Goal: Task Accomplishment & Management: Use online tool/utility

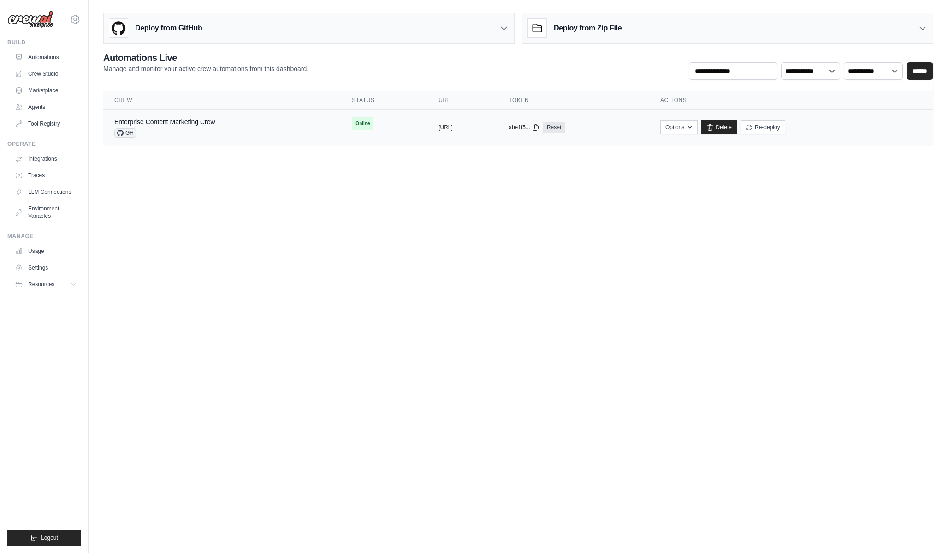
click at [178, 130] on div "GH" at bounding box center [164, 132] width 101 height 9
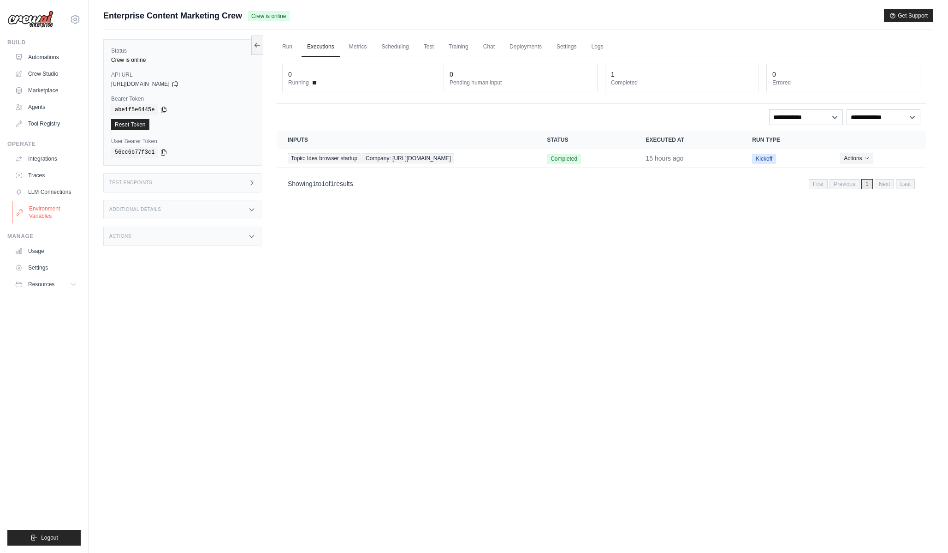
click at [51, 215] on link "Environment Variables" at bounding box center [47, 212] width 70 height 22
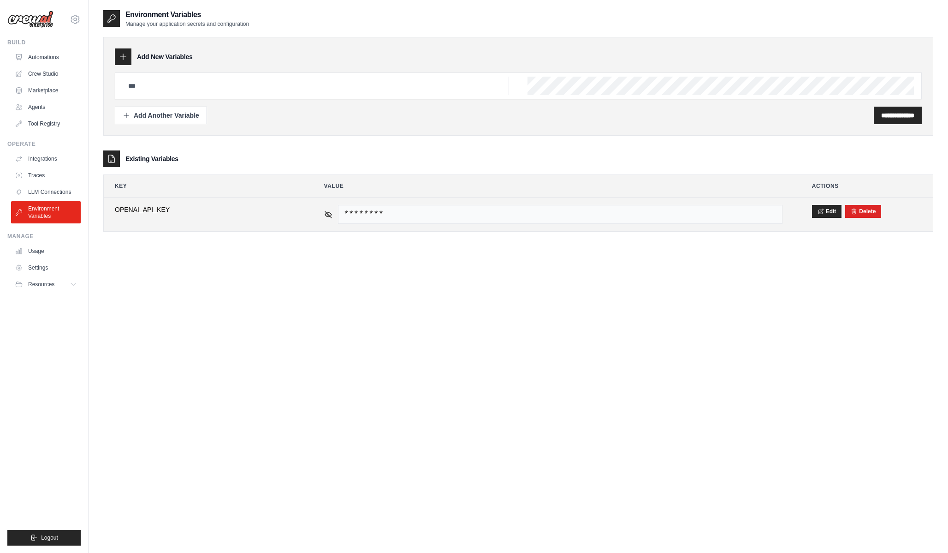
click at [322, 214] on td "********" at bounding box center [553, 214] width 481 height 34
click at [330, 214] on icon at bounding box center [328, 214] width 8 height 8
click at [435, 216] on span "sk-svcacct-B55Jl_Q_cS9qM2UsxPe-Ktbq_npWMUSeOzWccILzxViUa9yJwAP6X_38NLw3czIF9CkU…" at bounding box center [560, 214] width 445 height 19
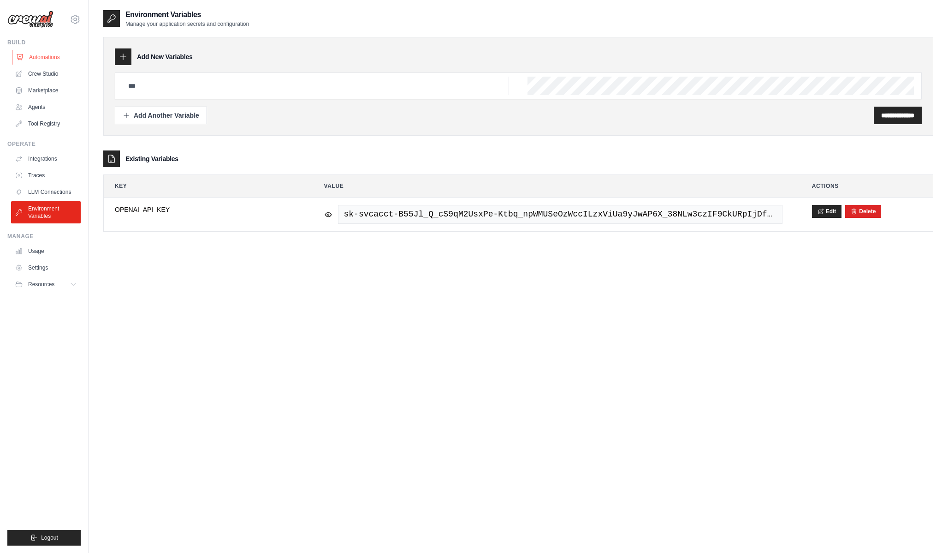
click at [54, 54] on link "Automations" at bounding box center [47, 57] width 70 height 15
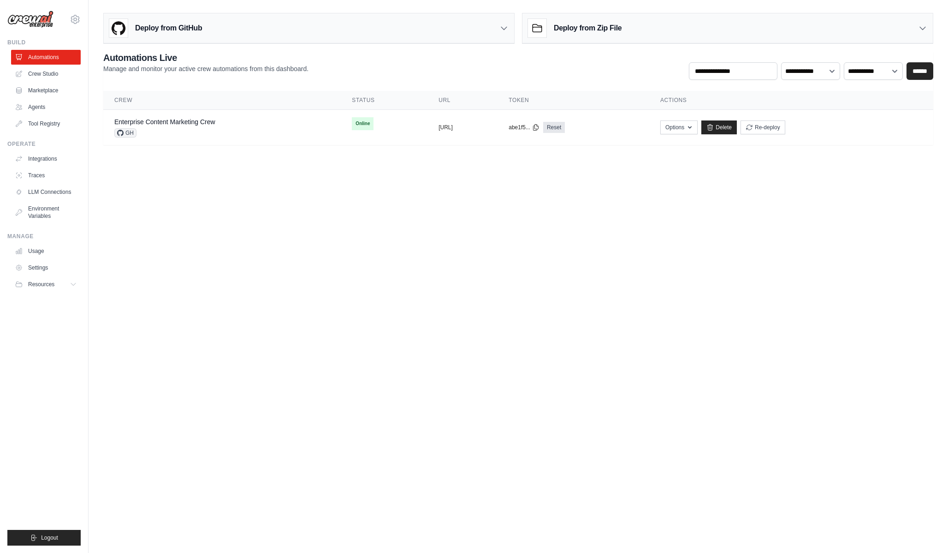
click at [47, 74] on link "Crew Studio" at bounding box center [46, 73] width 70 height 15
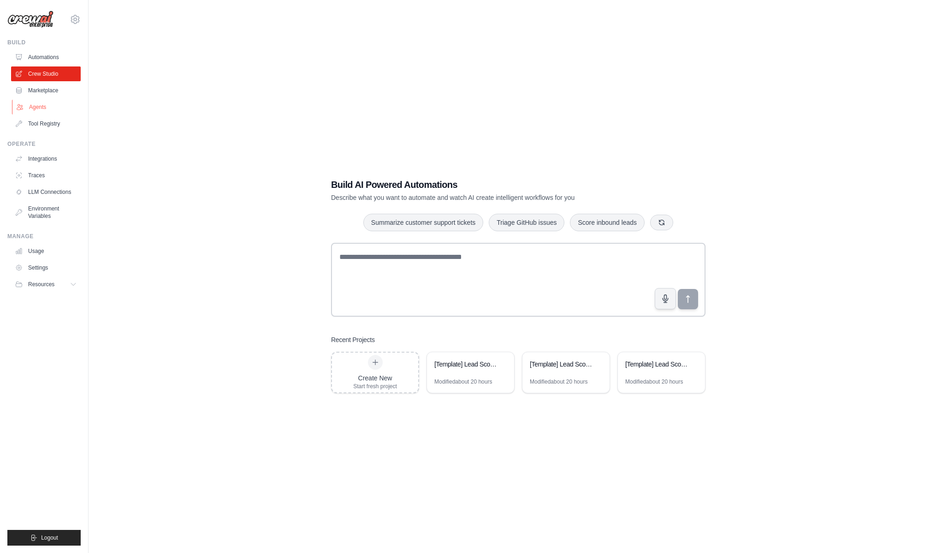
click at [50, 110] on link "Agents" at bounding box center [47, 107] width 70 height 15
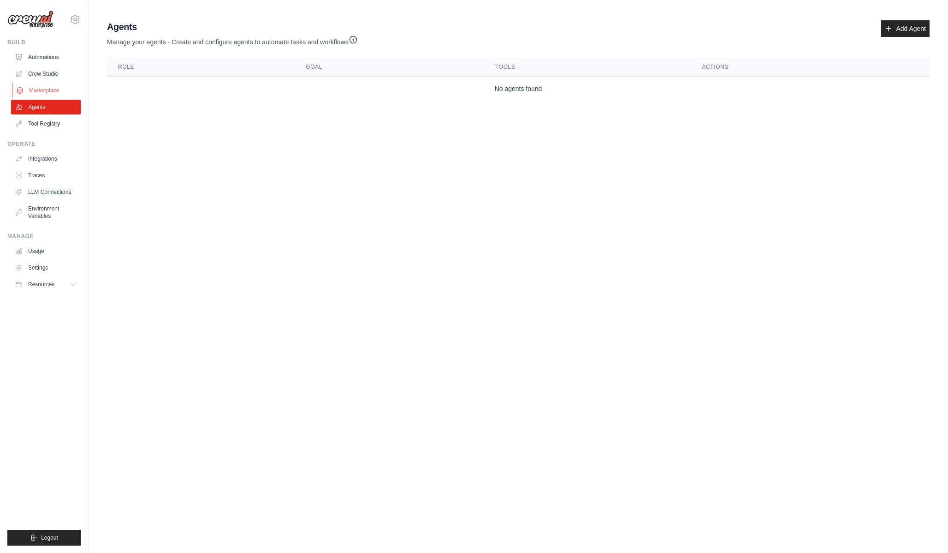
click at [52, 91] on link "Marketplace" at bounding box center [47, 90] width 70 height 15
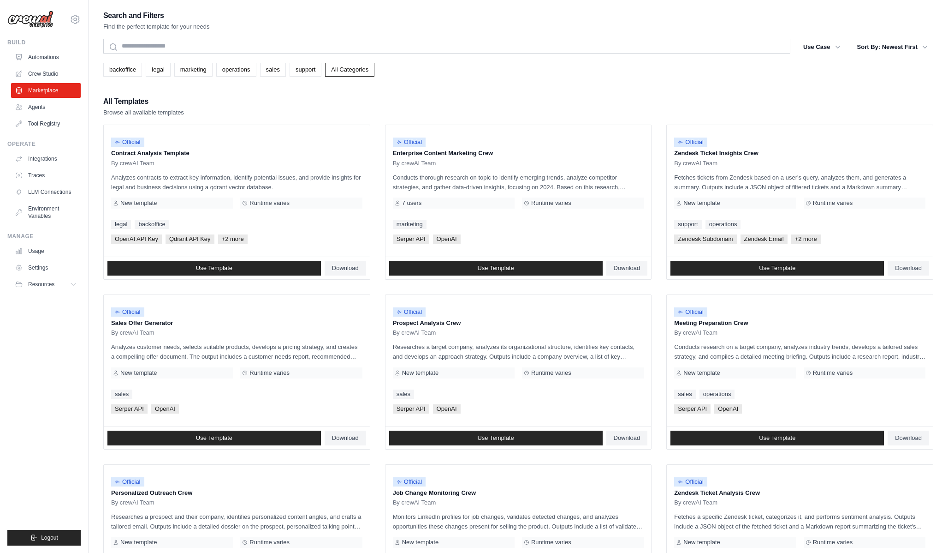
click at [56, 114] on ul "Automations Crew Studio Marketplace Agents Tool Registry" at bounding box center [46, 90] width 70 height 81
click at [56, 117] on link "Tool Registry" at bounding box center [47, 123] width 70 height 15
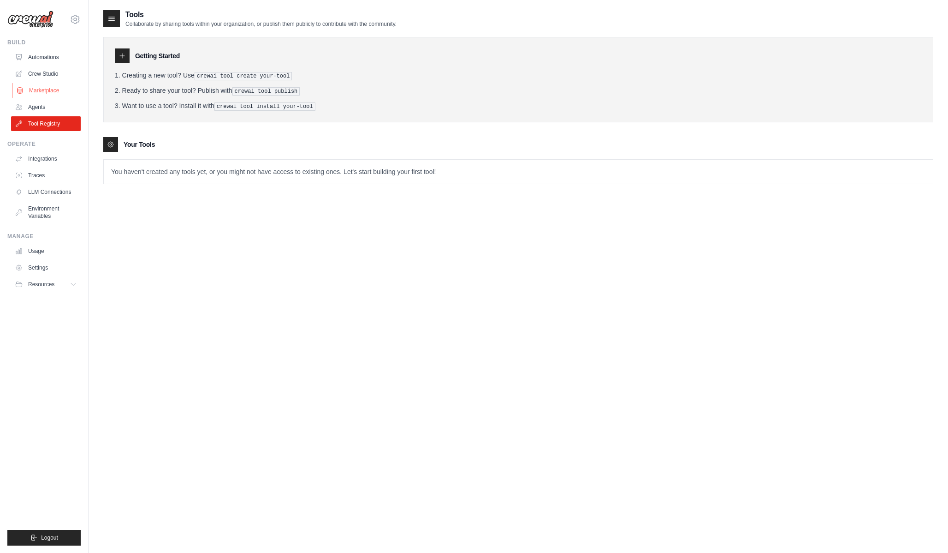
click at [47, 94] on link "Marketplace" at bounding box center [47, 90] width 70 height 15
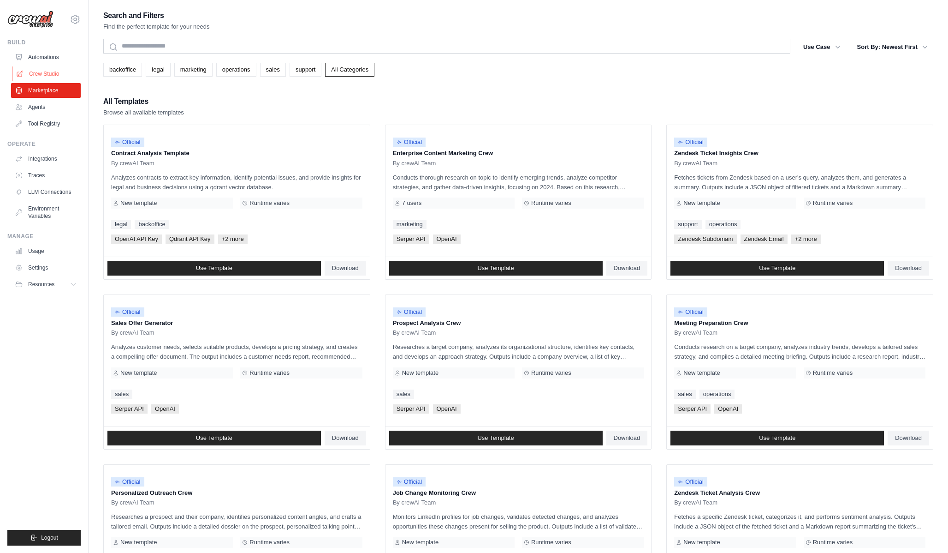
click at [63, 69] on link "Crew Studio" at bounding box center [47, 73] width 70 height 15
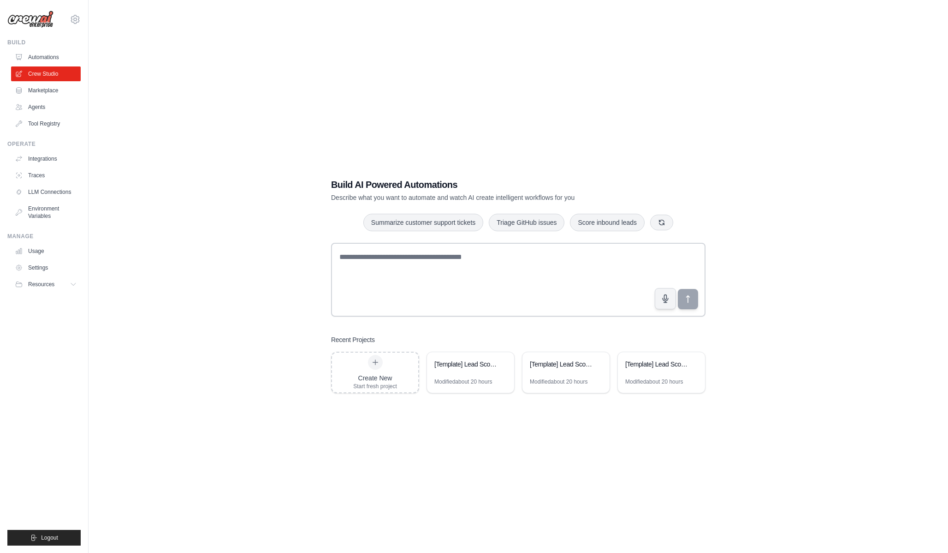
click at [55, 54] on link "Automations" at bounding box center [46, 57] width 70 height 15
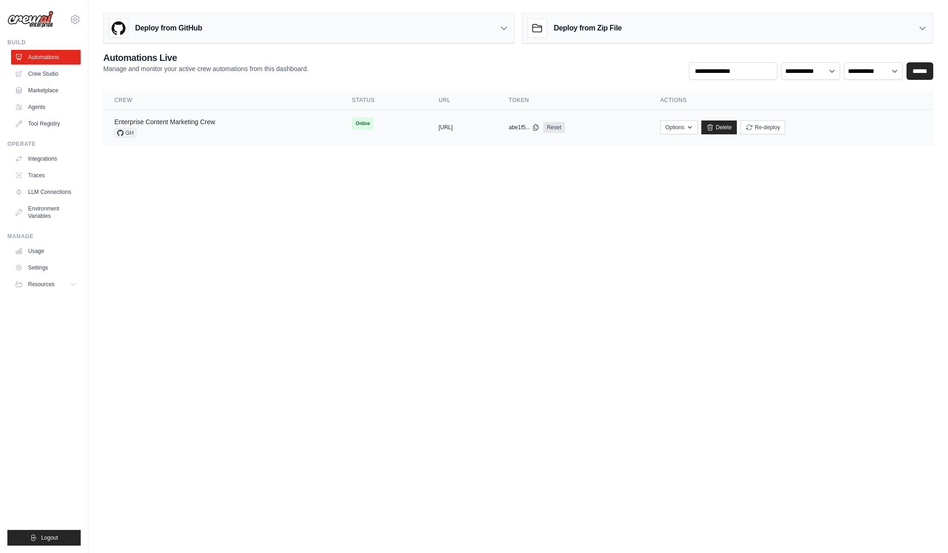
click at [165, 121] on link "Enterprise Content Marketing Crew" at bounding box center [164, 121] width 101 height 7
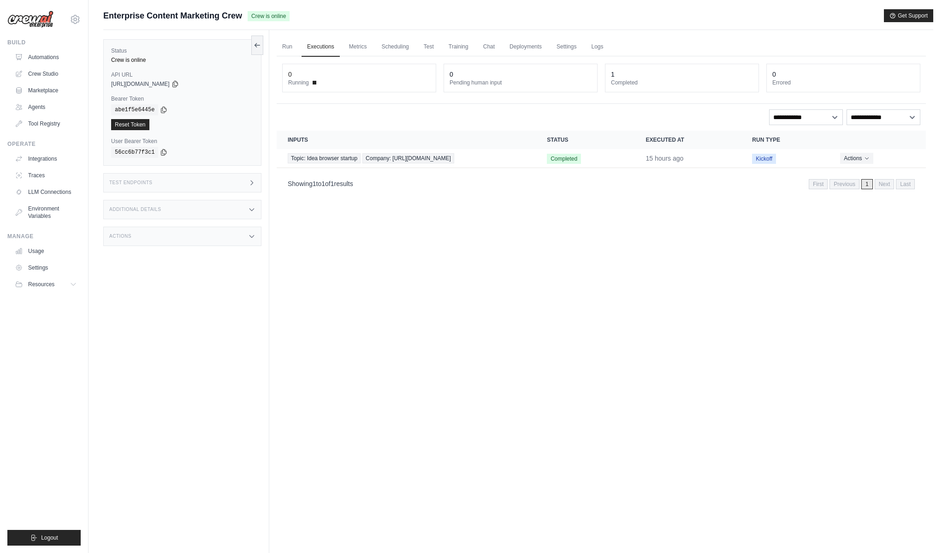
click at [629, 75] on div "1" at bounding box center [682, 74] width 142 height 9
click at [628, 81] on dt "Completed" at bounding box center [682, 82] width 142 height 7
click at [605, 46] on link "Logs" at bounding box center [597, 46] width 23 height 19
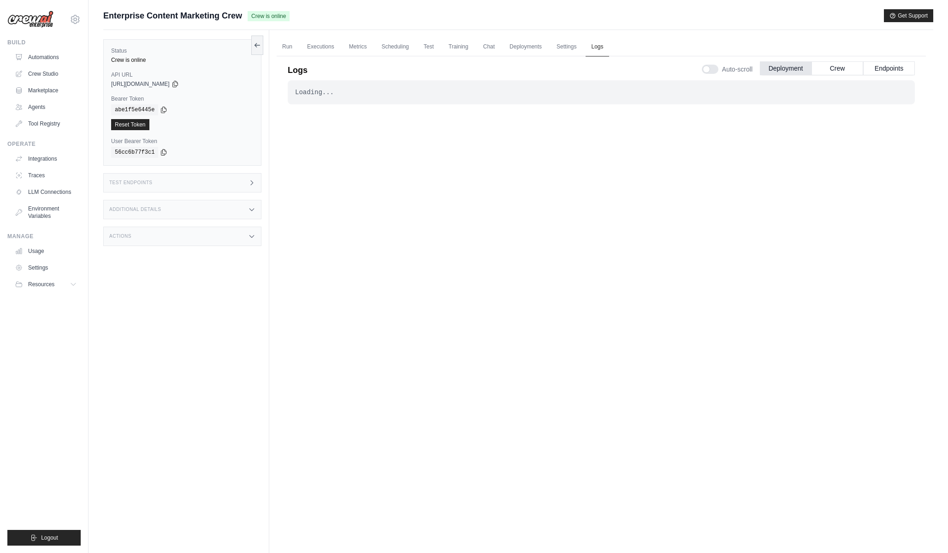
click at [605, 46] on link "Logs" at bounding box center [597, 46] width 23 height 19
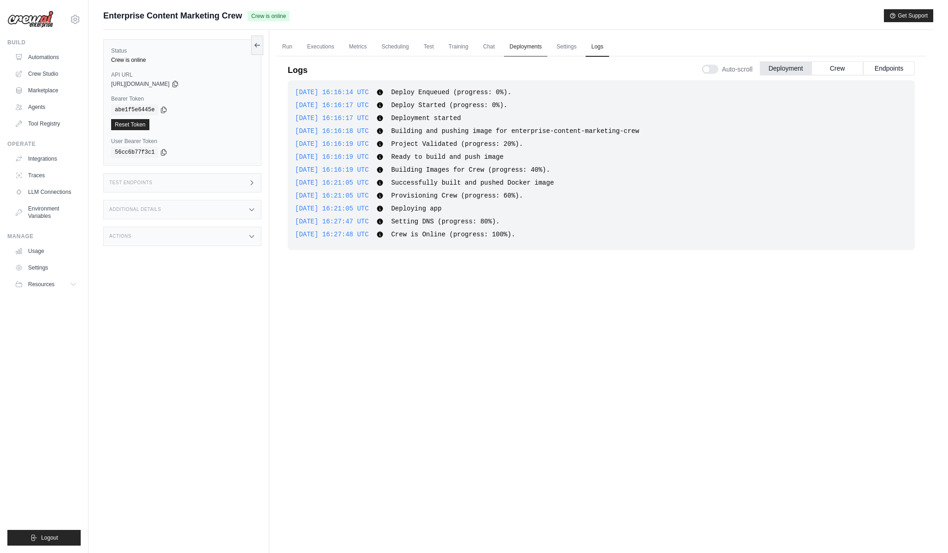
click at [524, 47] on link "Deployments" at bounding box center [525, 46] width 43 height 19
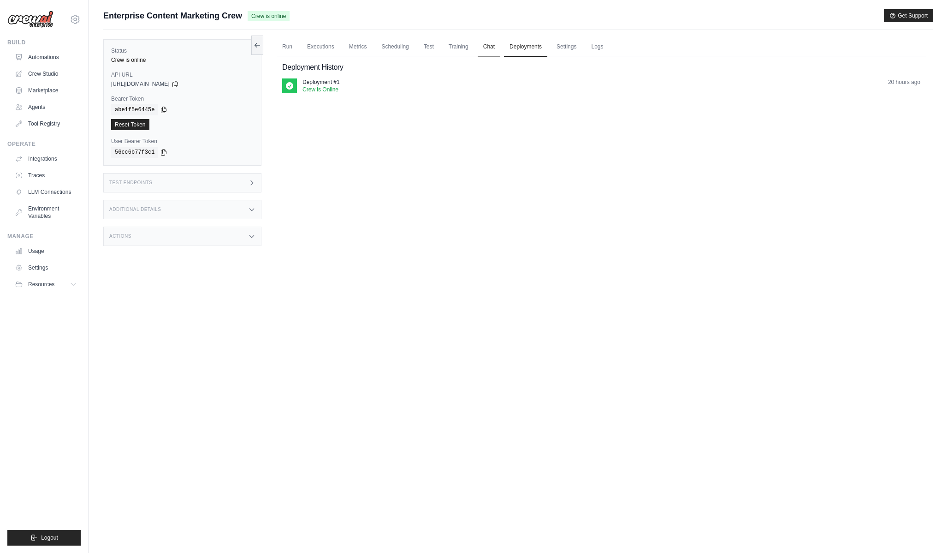
click at [500, 50] on link "Chat" at bounding box center [489, 46] width 23 height 19
click at [414, 76] on div "Deployment History Deployment #1 Crew is Online 20 hours ago" at bounding box center [601, 77] width 649 height 42
click at [466, 47] on link "Training" at bounding box center [458, 46] width 31 height 19
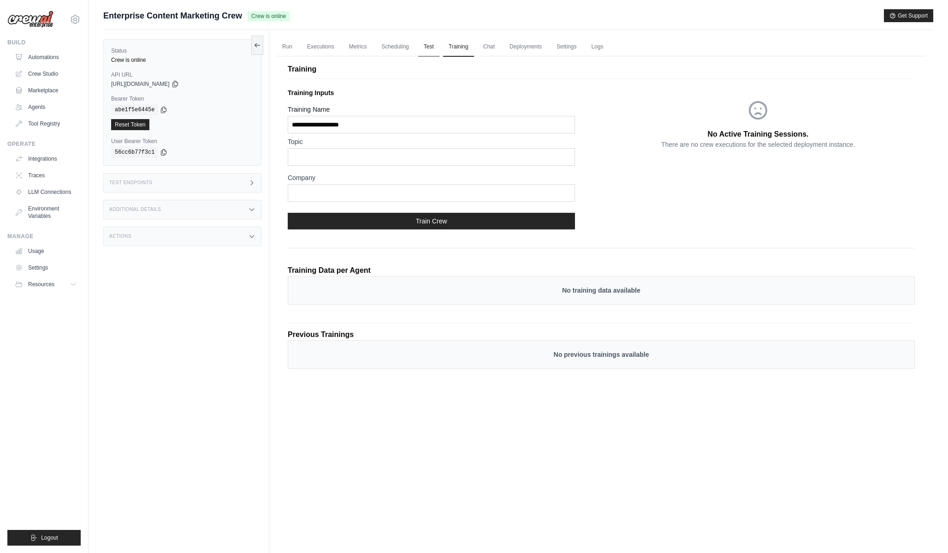
click at [440, 48] on link "Test" at bounding box center [428, 46] width 21 height 19
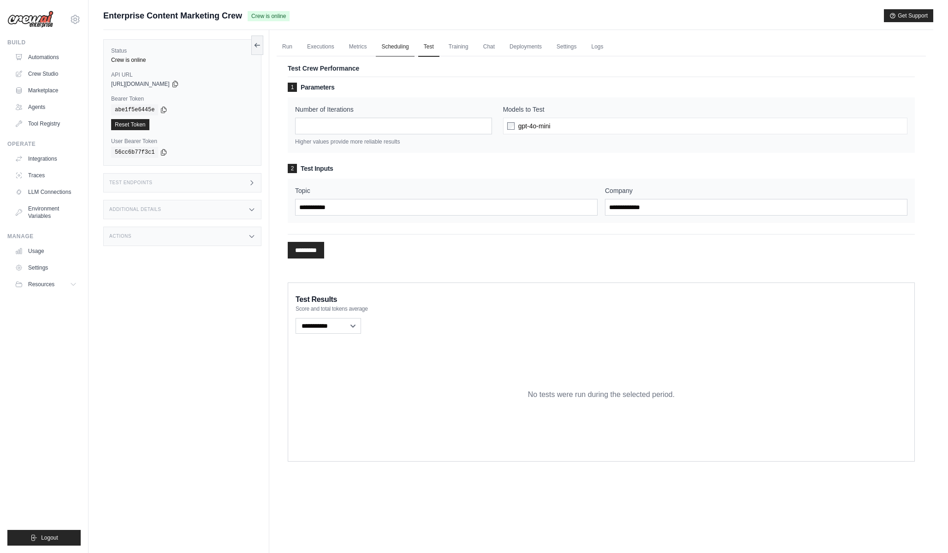
click at [409, 55] on link "Scheduling" at bounding box center [395, 46] width 38 height 19
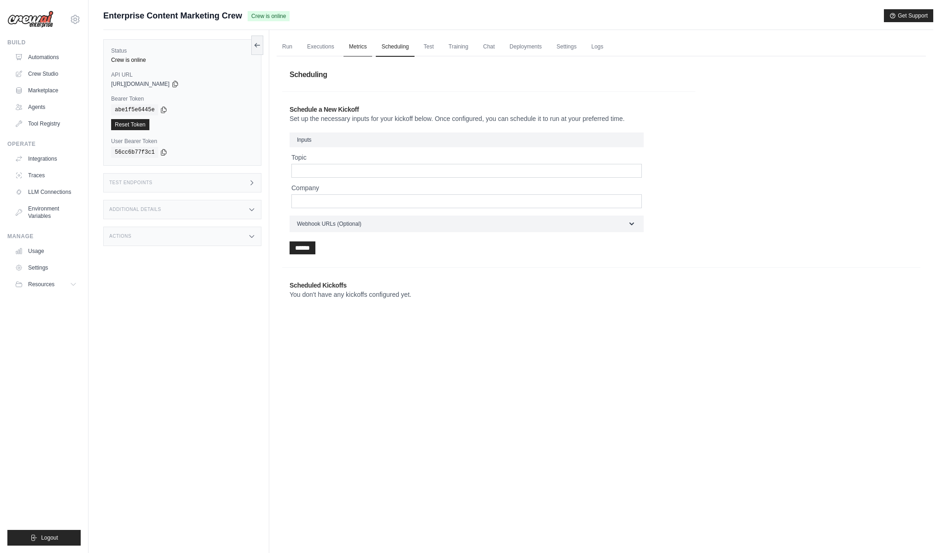
click at [363, 50] on link "Metrics" at bounding box center [358, 46] width 29 height 19
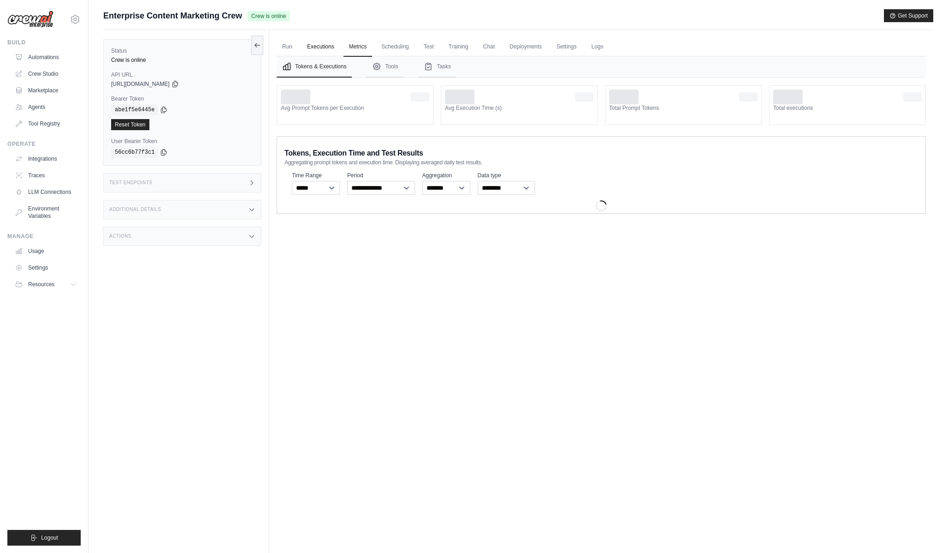
click at [333, 48] on link "Executions" at bounding box center [321, 46] width 38 height 19
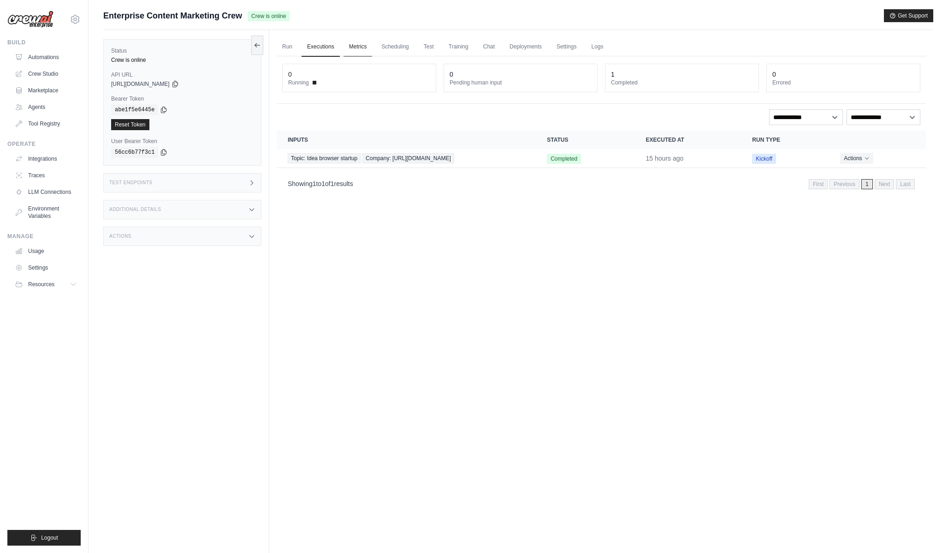
click at [359, 48] on link "Metrics" at bounding box center [358, 46] width 29 height 19
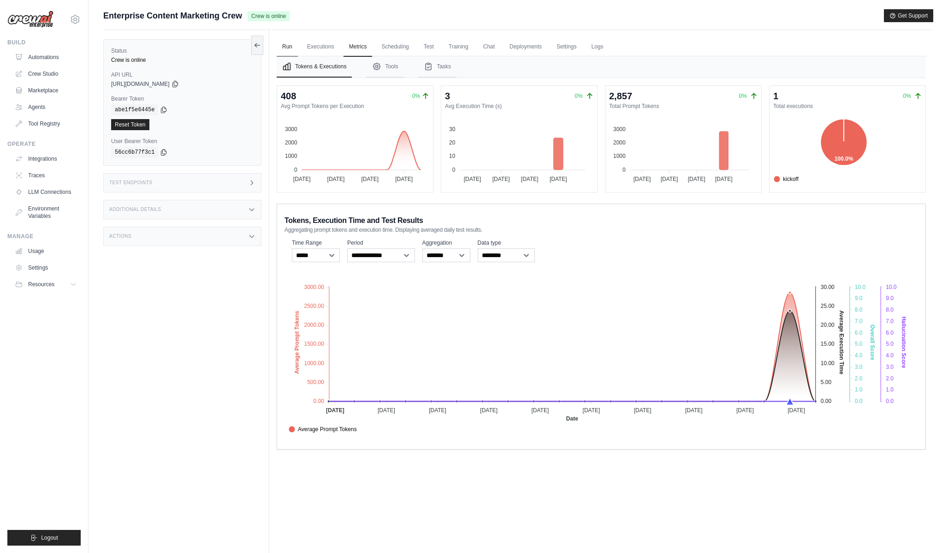
click at [285, 48] on link "Run" at bounding box center [287, 46] width 21 height 19
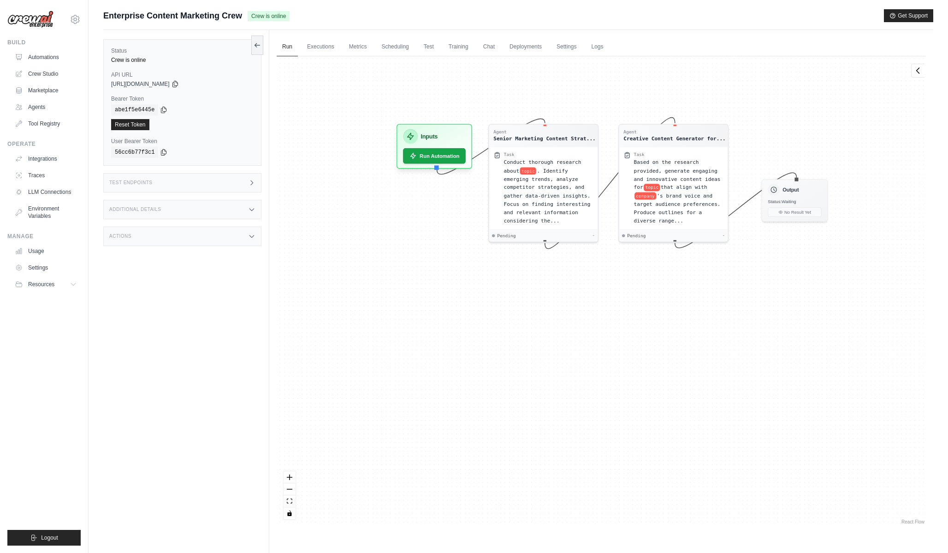
drag, startPoint x: 412, startPoint y: 345, endPoint x: 447, endPoint y: 240, distance: 110.7
click at [447, 240] on div "Agent Senior Marketing Content Strat... Task Conduct thorough research about to…" at bounding box center [601, 290] width 649 height 469
click at [59, 193] on link "LLM Connections" at bounding box center [47, 191] width 70 height 15
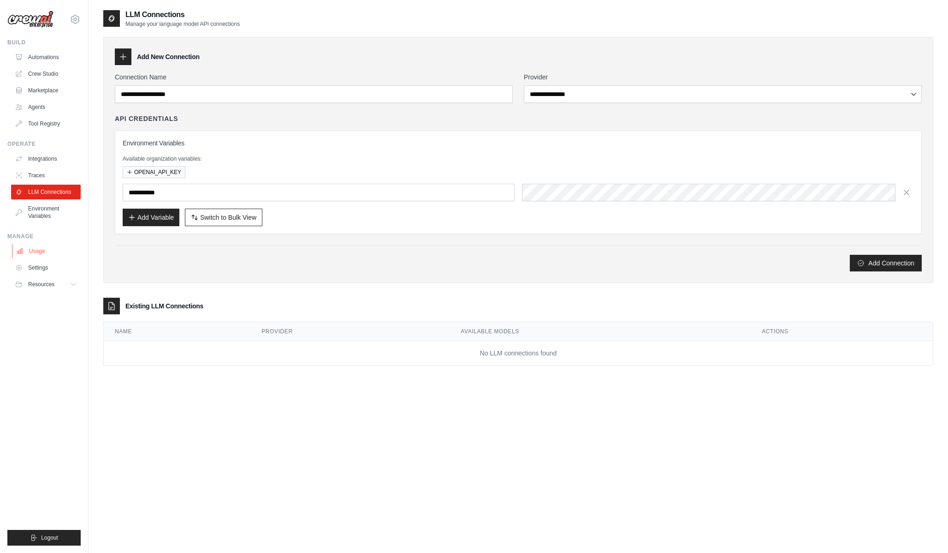
click at [37, 255] on link "Usage" at bounding box center [47, 251] width 70 height 15
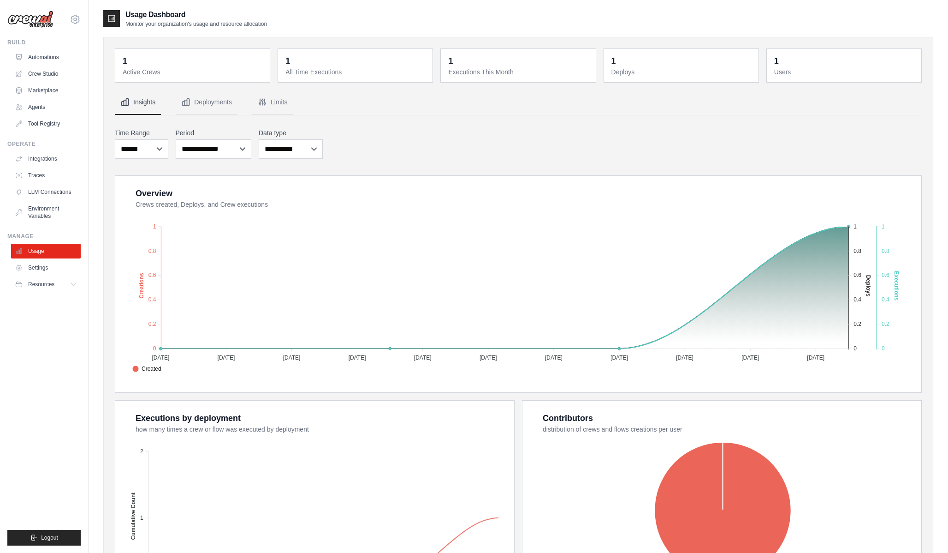
click at [204, 72] on dt "Active Crews" at bounding box center [194, 71] width 142 height 9
click at [364, 68] on dt "All Time Executions" at bounding box center [356, 71] width 142 height 9
click at [453, 90] on nav "Insights Deployments Limits" at bounding box center [518, 102] width 807 height 25
click at [461, 77] on div "1 Executions This Month" at bounding box center [518, 65] width 155 height 33
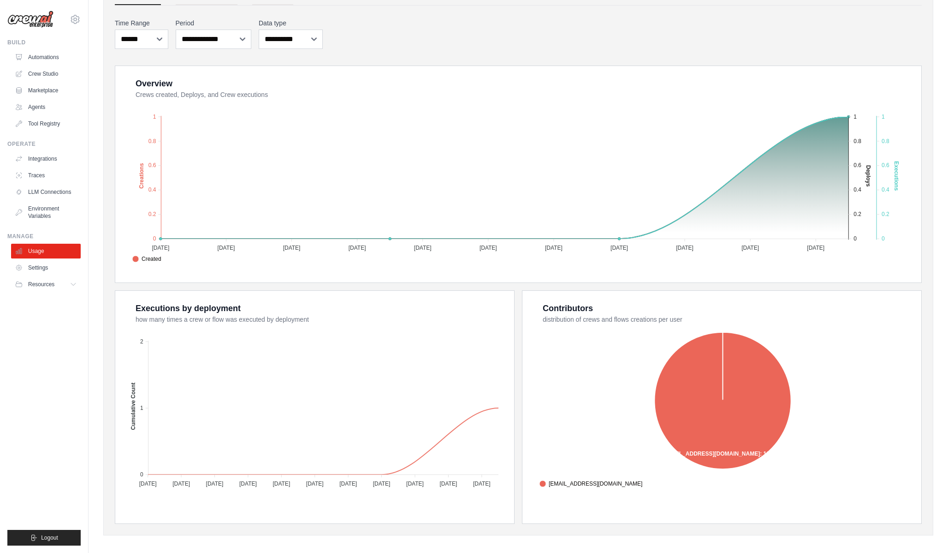
scroll to position [116, 0]
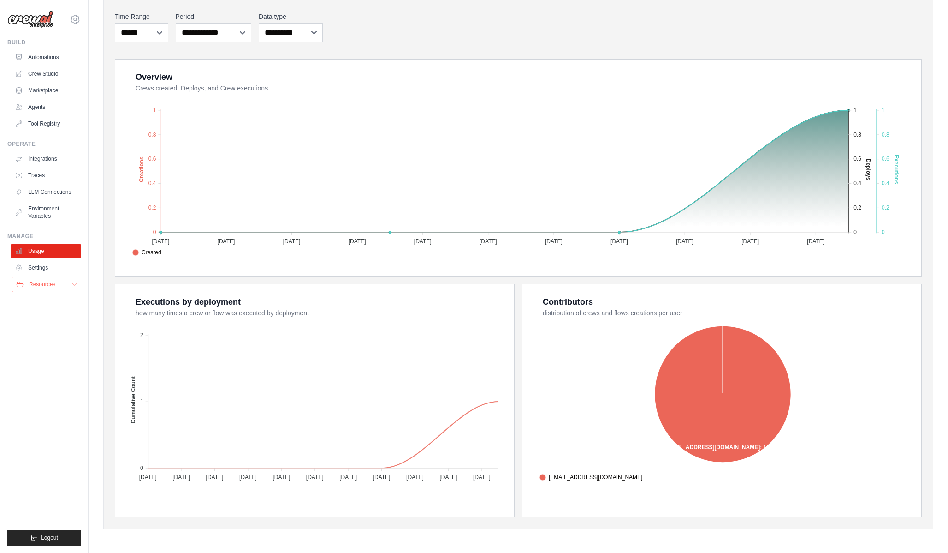
click at [43, 288] on button "Resources" at bounding box center [47, 284] width 70 height 15
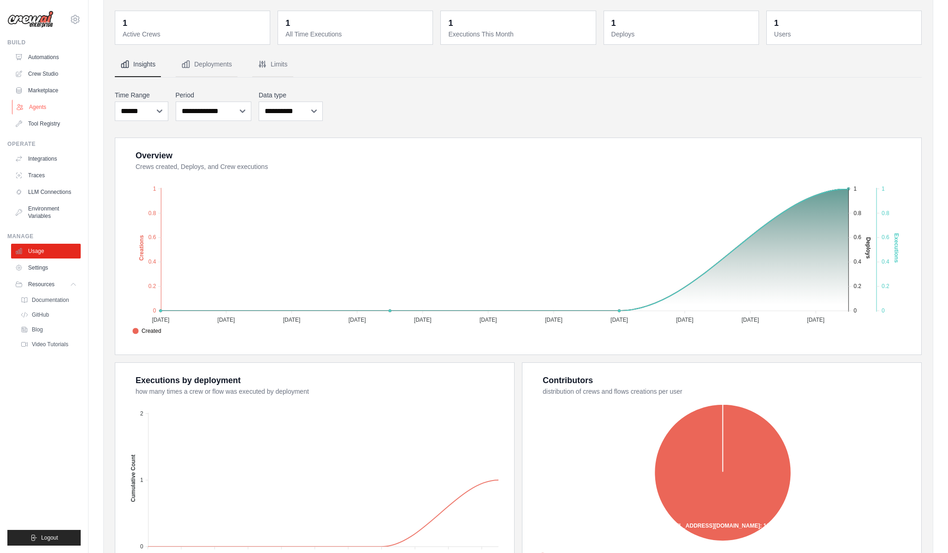
scroll to position [0, 0]
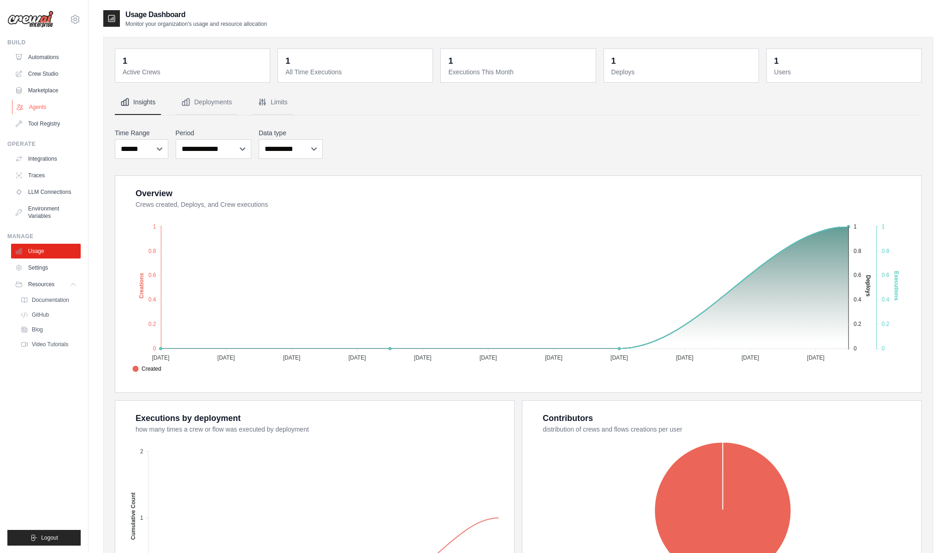
click at [50, 102] on link "Agents" at bounding box center [47, 107] width 70 height 15
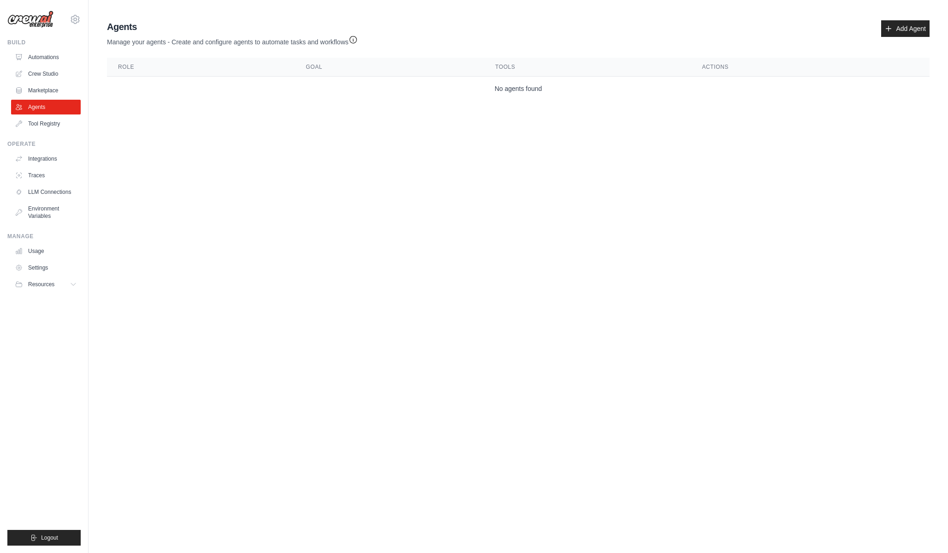
click at [47, 64] on link "Automations" at bounding box center [46, 57] width 70 height 15
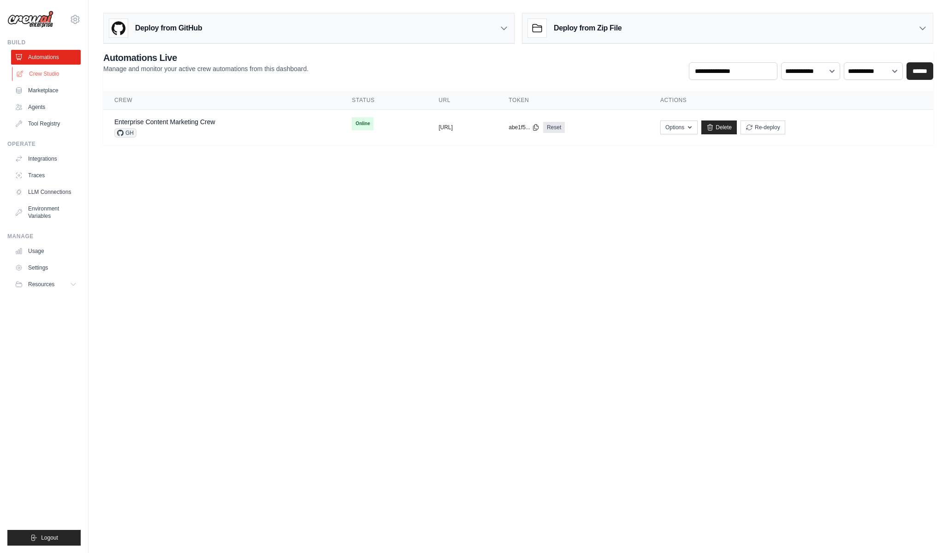
click at [54, 71] on link "Crew Studio" at bounding box center [47, 73] width 70 height 15
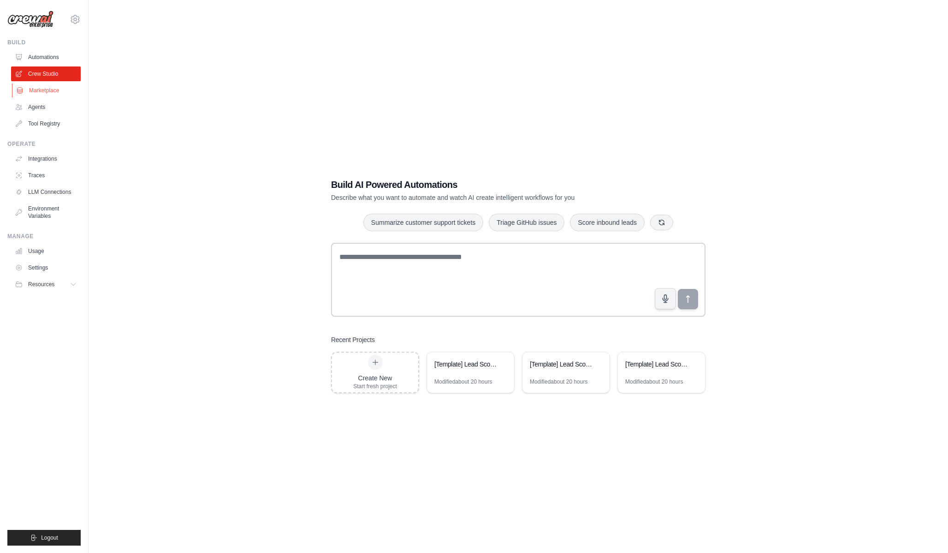
click at [47, 84] on link "Marketplace" at bounding box center [47, 90] width 70 height 15
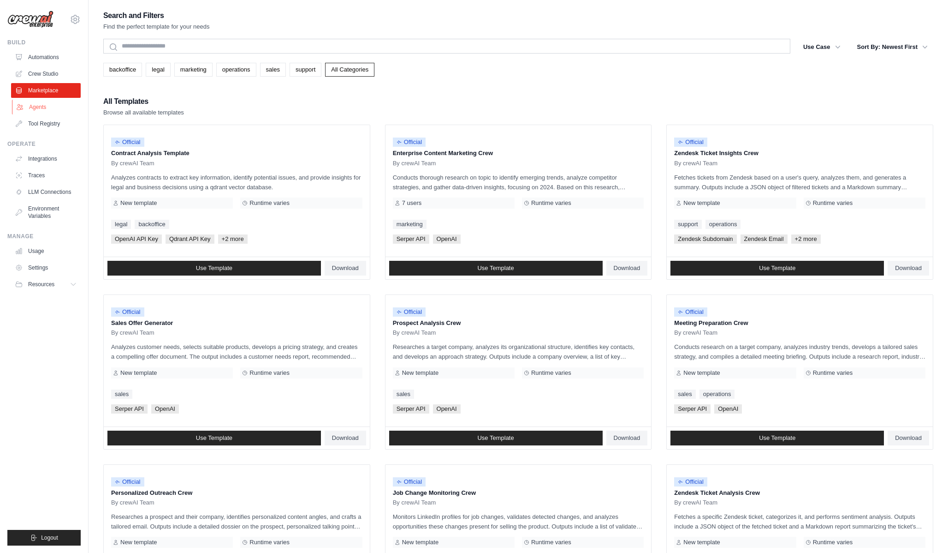
click at [39, 106] on link "Agents" at bounding box center [47, 107] width 70 height 15
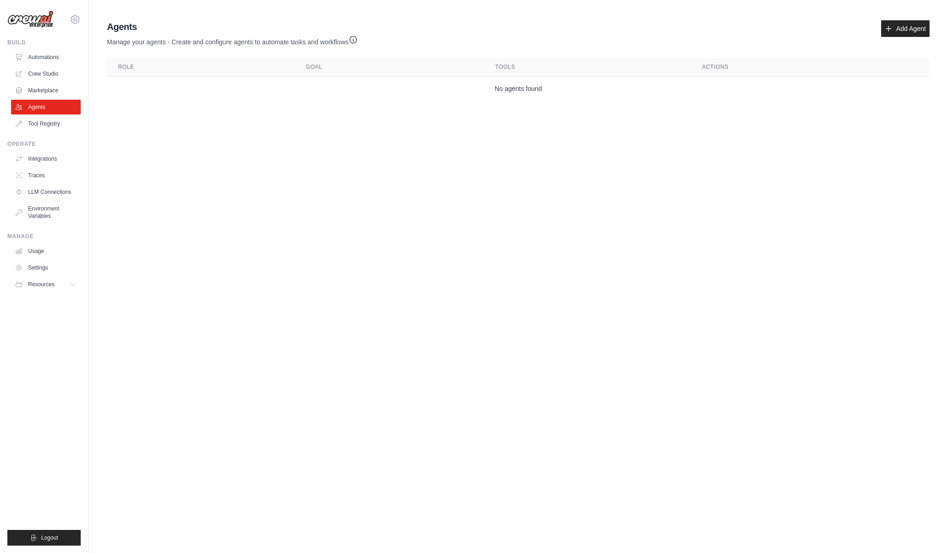
click at [51, 59] on link "Automations" at bounding box center [46, 57] width 70 height 15
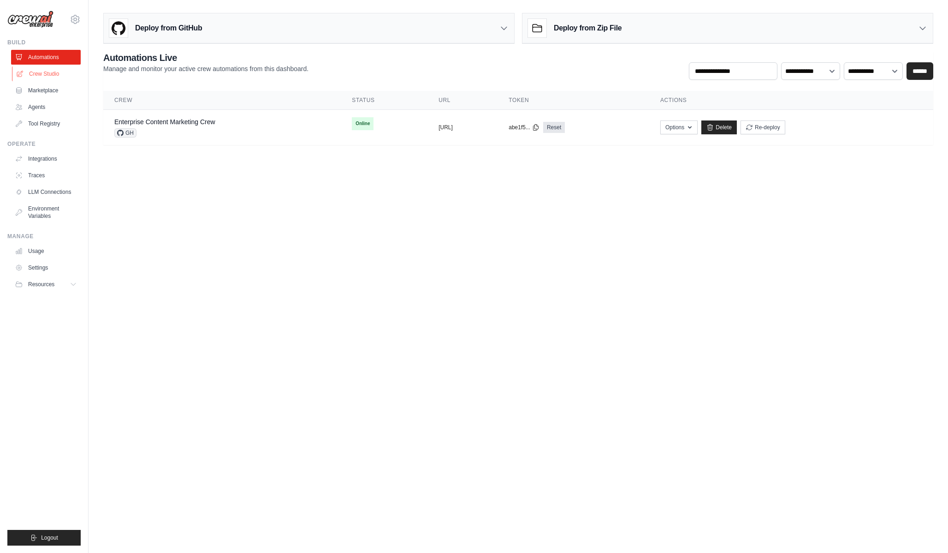
click at [27, 76] on link "Crew Studio" at bounding box center [47, 73] width 70 height 15
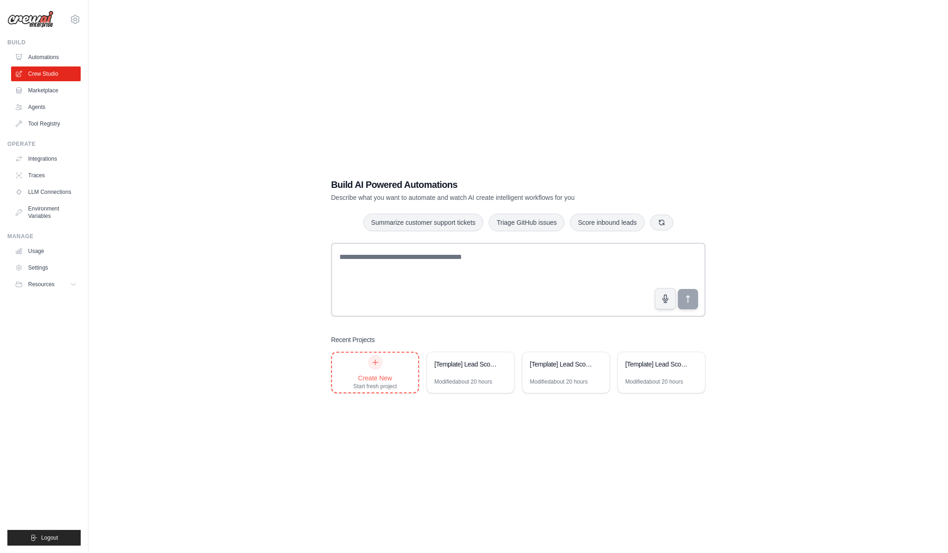
click at [369, 363] on div at bounding box center [375, 362] width 15 height 15
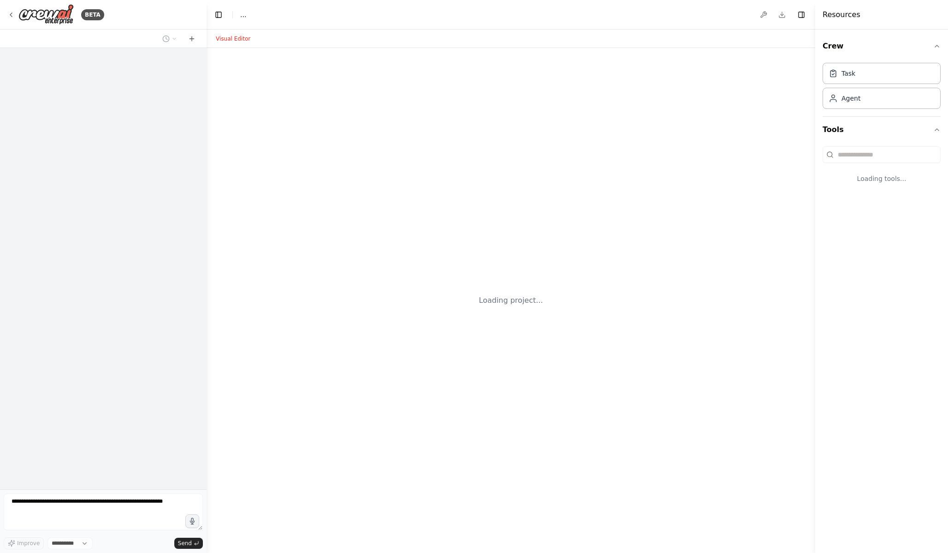
select select "****"
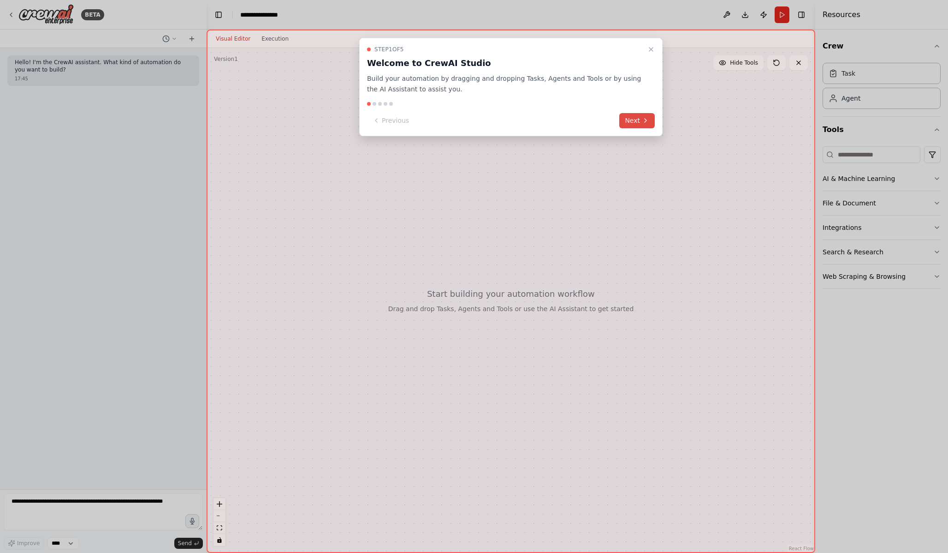
click at [637, 115] on button "Next" at bounding box center [637, 120] width 36 height 15
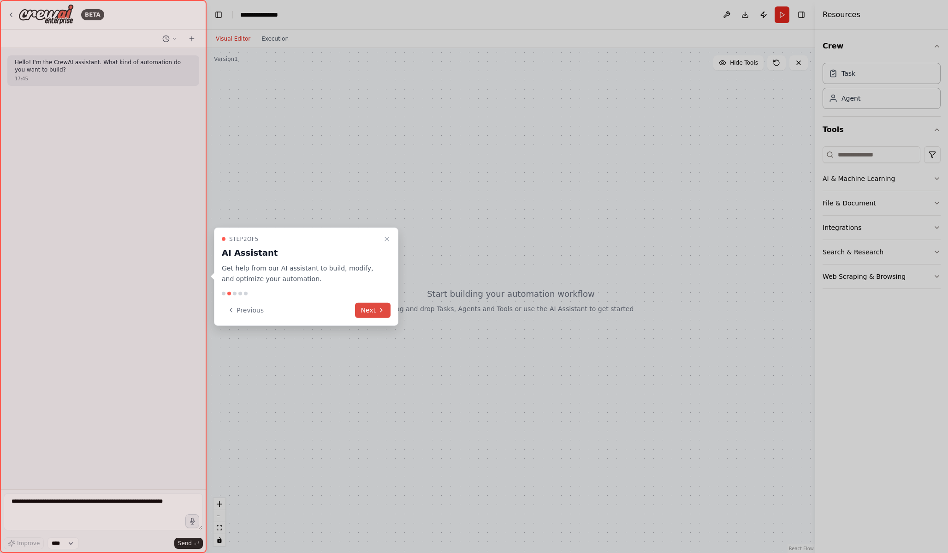
click at [357, 305] on button "Next" at bounding box center [373, 309] width 36 height 15
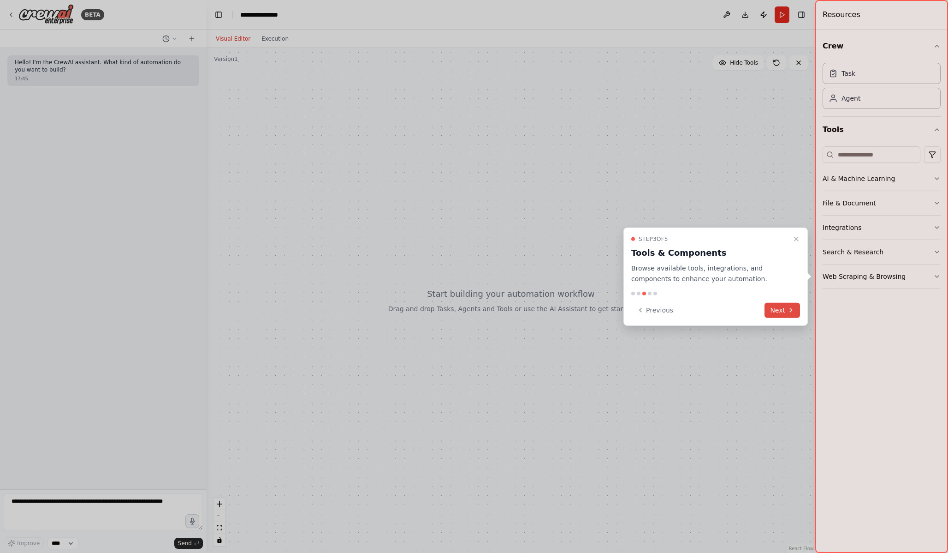
click at [771, 308] on button "Next" at bounding box center [783, 309] width 36 height 15
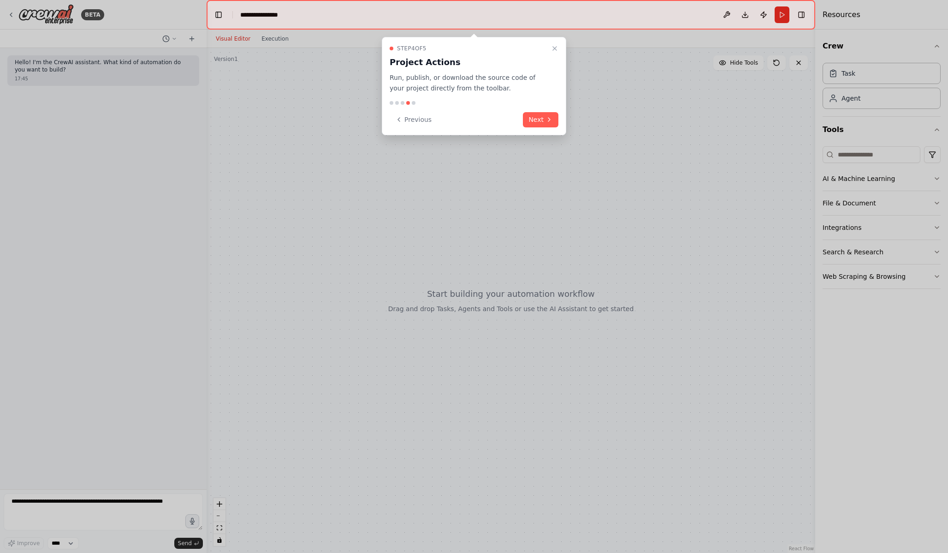
click at [534, 108] on div "Step 4 of 5 Project Actions Run, publish, or download the source code of your p…" at bounding box center [474, 86] width 184 height 98
click at [547, 126] on button "Next" at bounding box center [541, 119] width 36 height 15
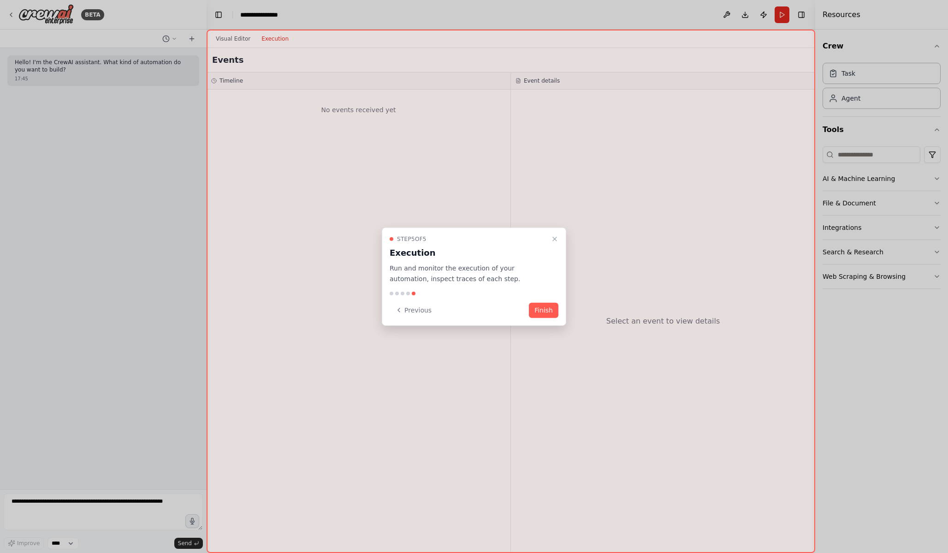
click at [547, 126] on div at bounding box center [511, 291] width 609 height 523
click at [556, 321] on div "Step 5 of 5 Execution Run and monitor the execution of your automation, inspect…" at bounding box center [474, 276] width 184 height 98
click at [544, 315] on button "Finish" at bounding box center [544, 309] width 30 height 15
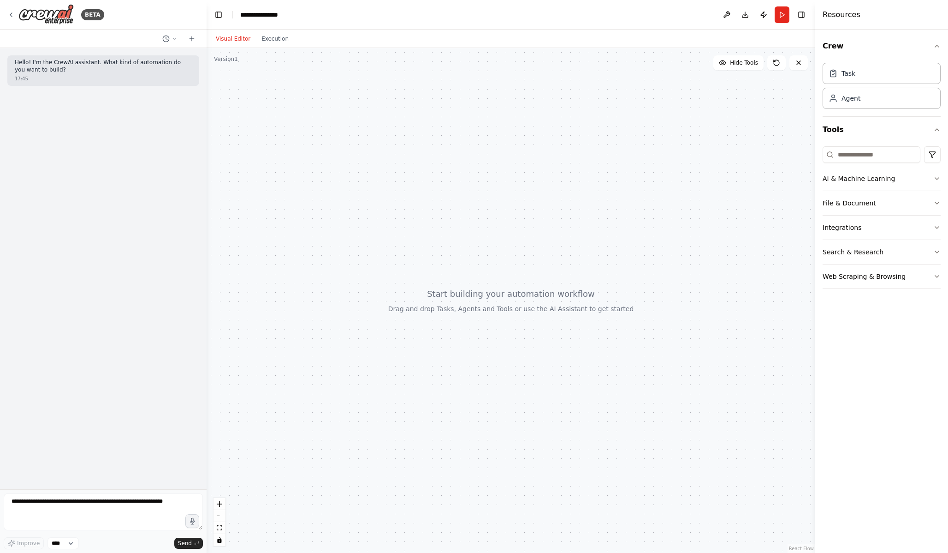
click at [46, 87] on div "Hello! I'm the CrewAI assistant. What kind of automation do you want to build? …" at bounding box center [103, 268] width 207 height 441
click at [99, 78] on div "17:45" at bounding box center [103, 78] width 177 height 7
click at [90, 511] on textarea at bounding box center [103, 511] width 199 height 37
click at [844, 180] on button "AI & Machine Learning" at bounding box center [882, 178] width 118 height 24
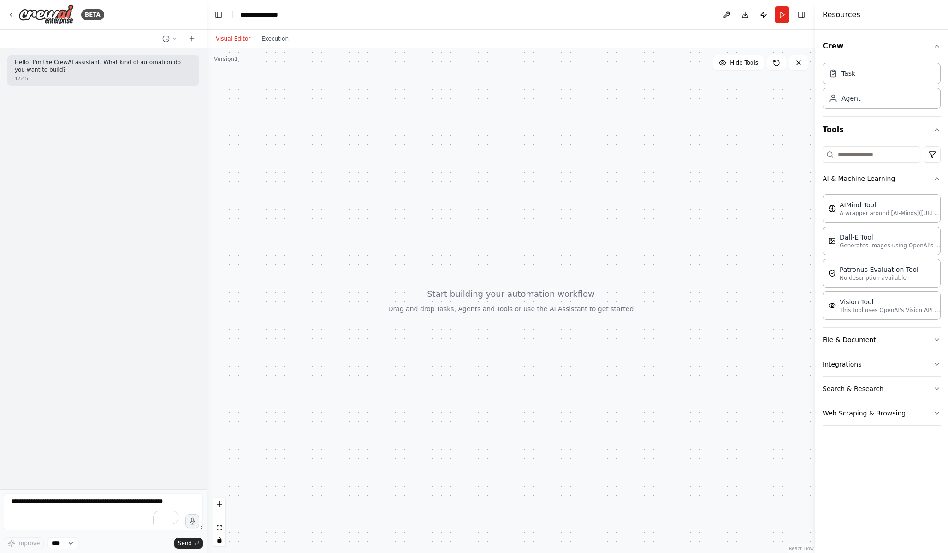
click at [831, 347] on button "File & Document" at bounding box center [882, 339] width 118 height 24
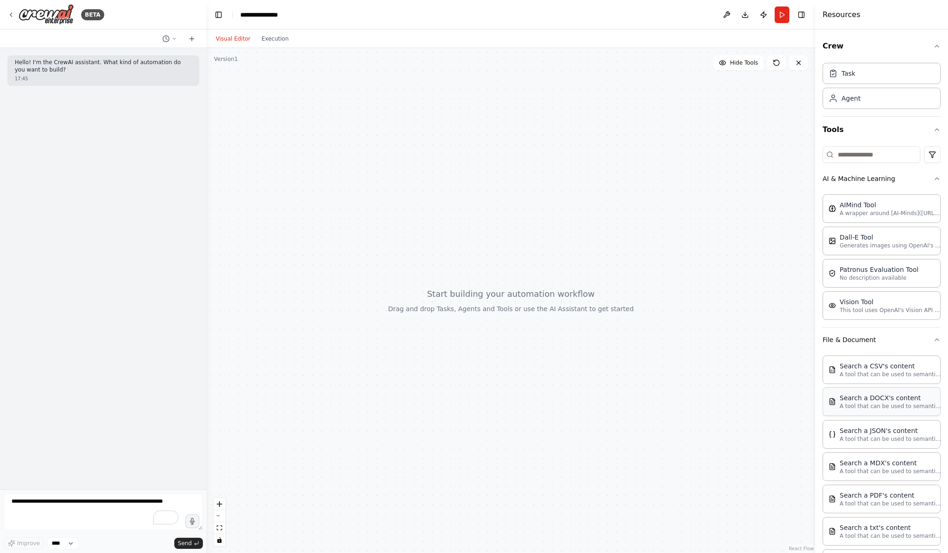
scroll to position [121, 0]
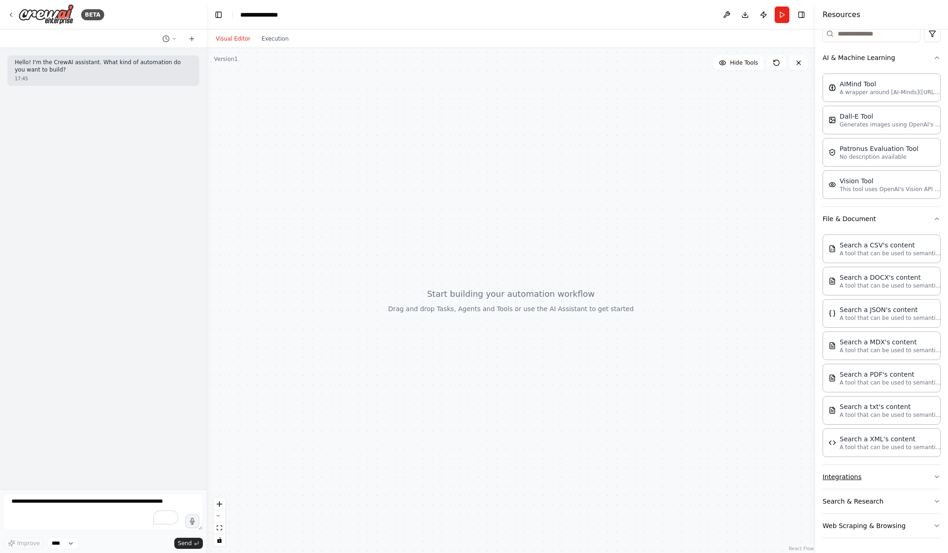
click at [872, 482] on button "Integrations" at bounding box center [882, 476] width 118 height 24
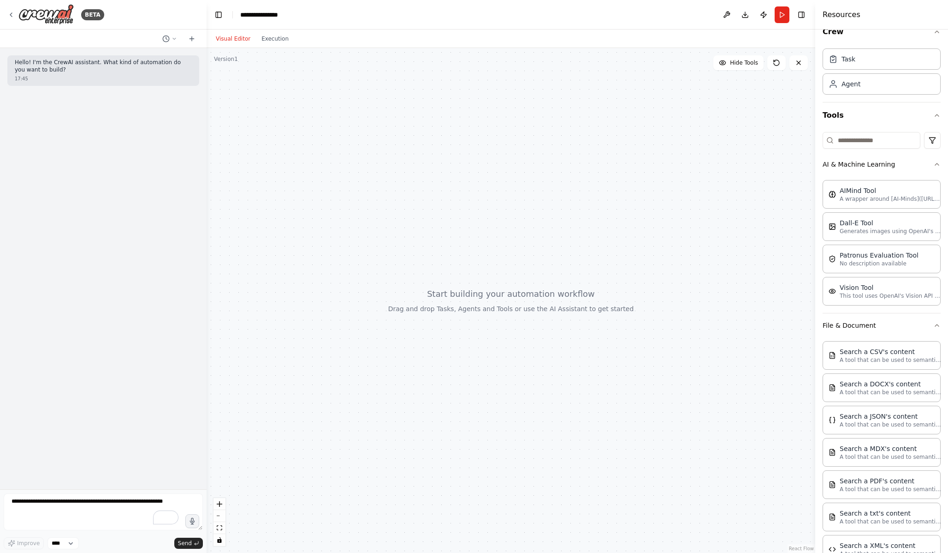
scroll to position [0, 0]
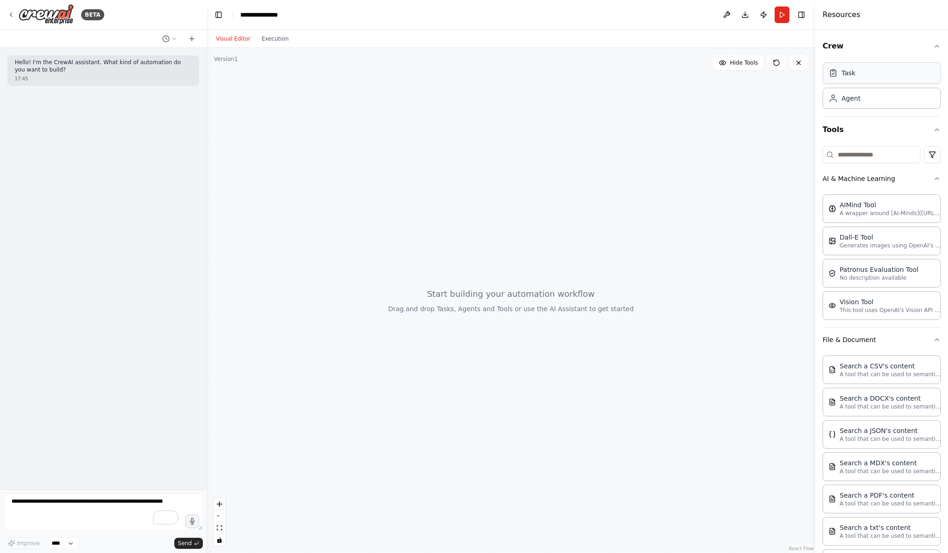
click at [843, 77] on div "Task" at bounding box center [849, 72] width 14 height 9
click at [841, 78] on div "Task" at bounding box center [882, 72] width 118 height 21
click at [848, 104] on div "Agent" at bounding box center [882, 97] width 118 height 21
click at [851, 69] on div "Task" at bounding box center [849, 72] width 14 height 9
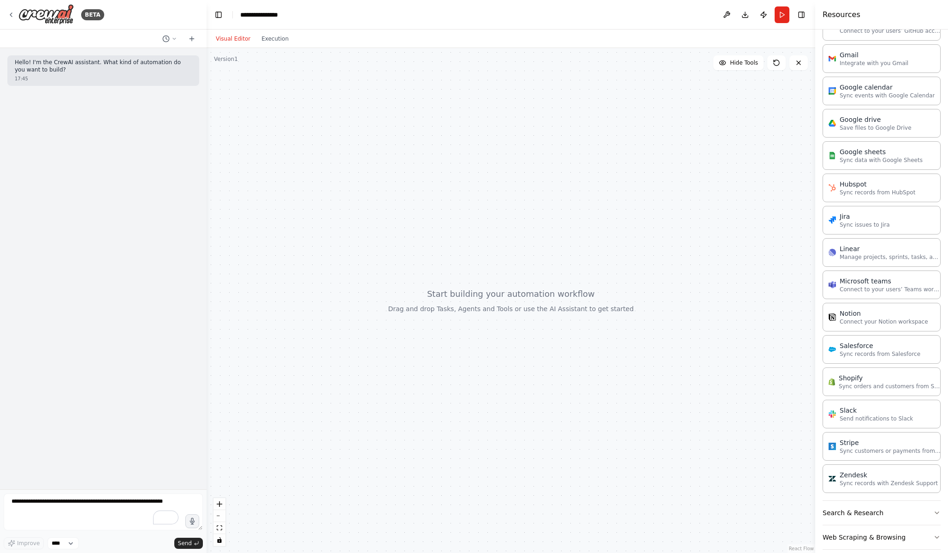
scroll to position [742, 0]
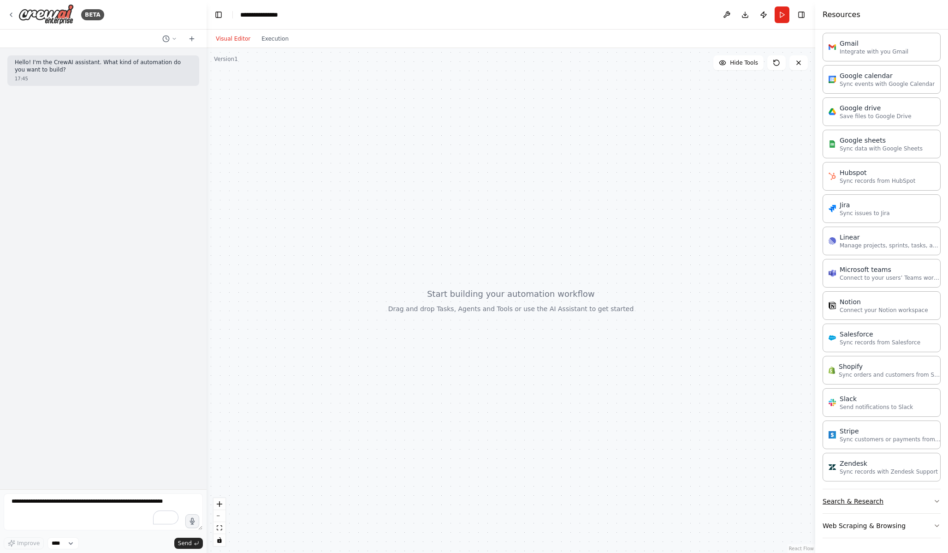
click at [891, 501] on button "Search & Research" at bounding box center [882, 501] width 118 height 24
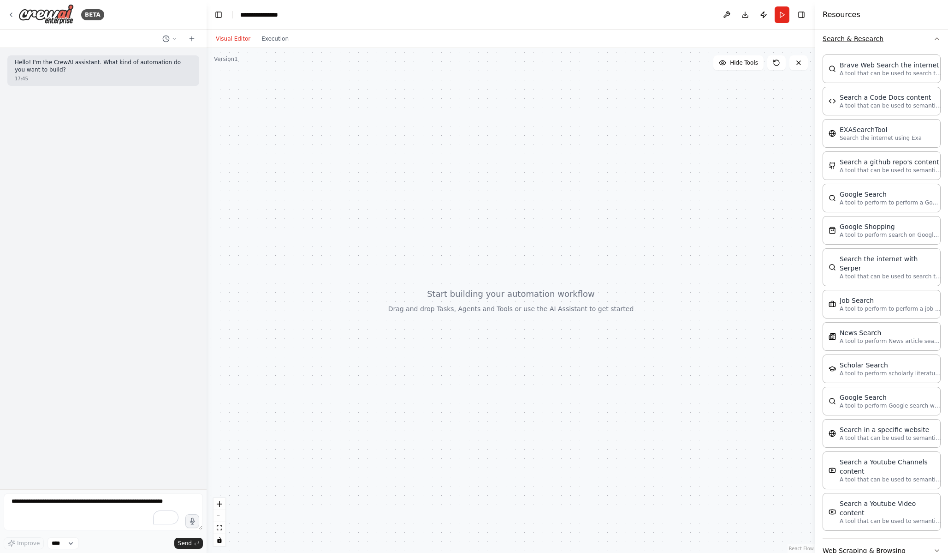
scroll to position [1210, 0]
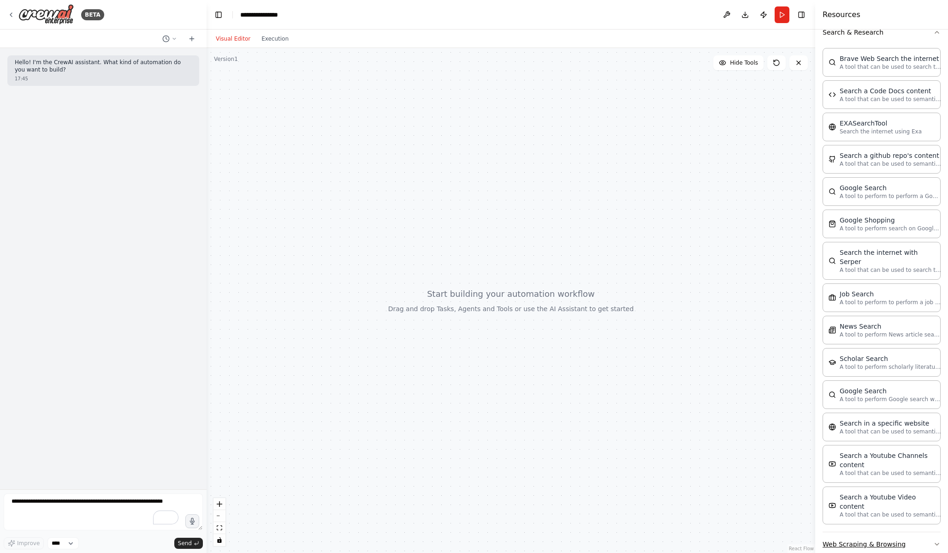
click at [867, 532] on button "Web Scraping & Browsing" at bounding box center [882, 544] width 118 height 24
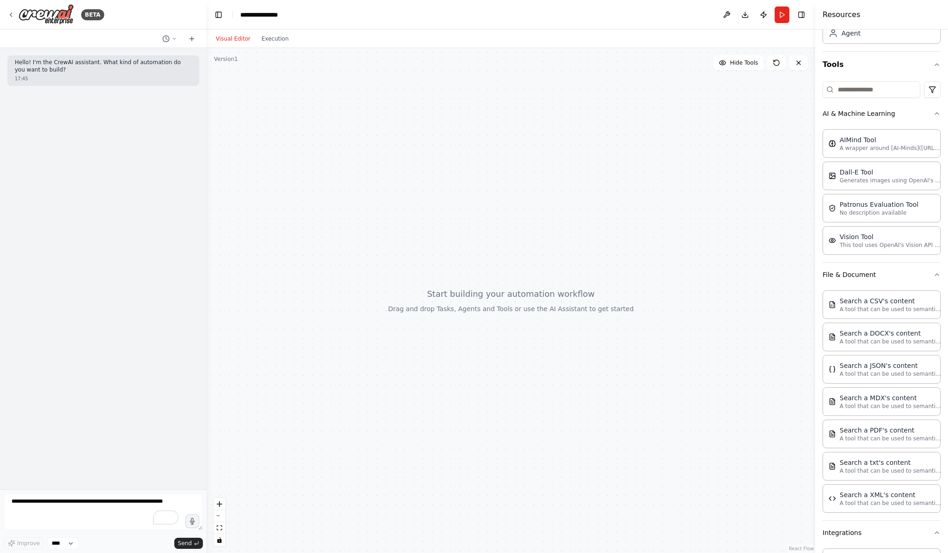
scroll to position [0, 0]
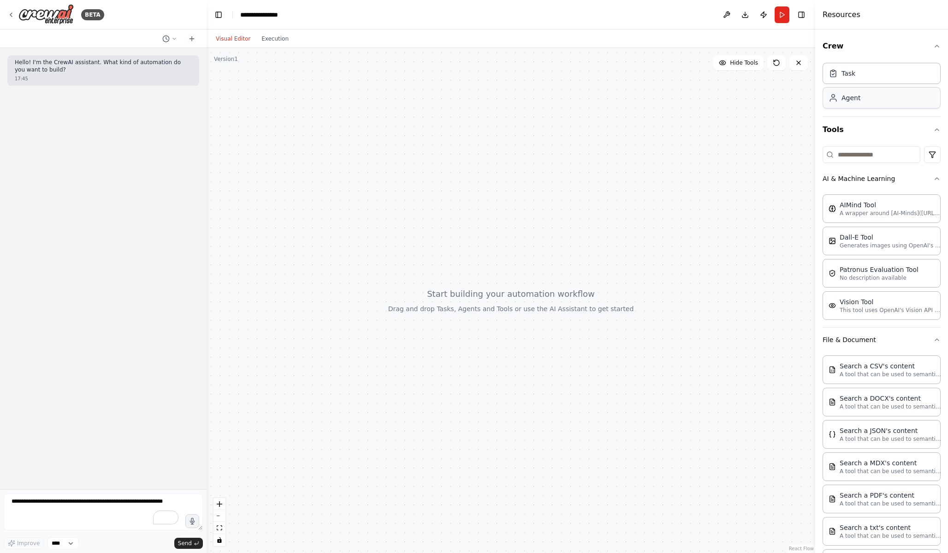
click at [844, 97] on div "Agent" at bounding box center [851, 97] width 19 height 9
click at [846, 83] on div "Task" at bounding box center [882, 72] width 118 height 21
click at [260, 35] on button "Execution" at bounding box center [275, 38] width 38 height 11
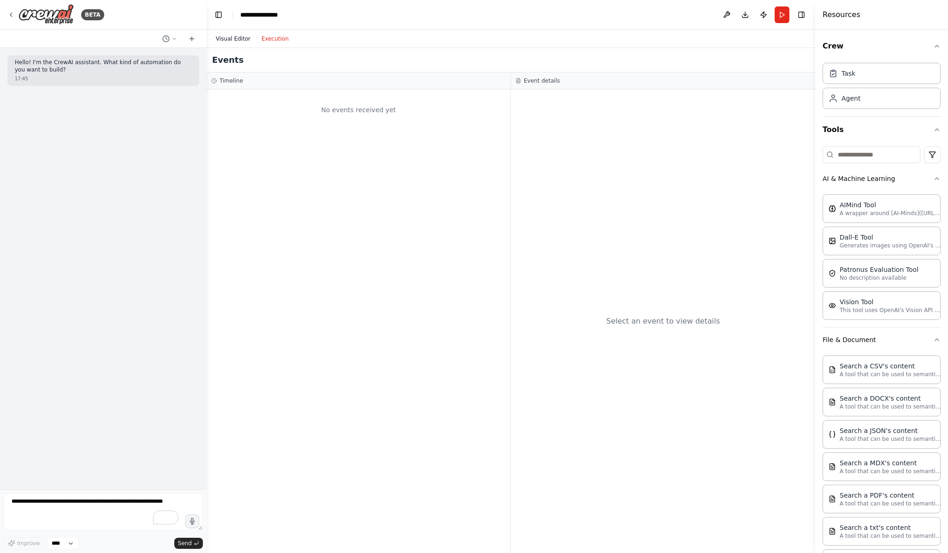
click at [242, 36] on button "Visual Editor" at bounding box center [233, 38] width 46 height 11
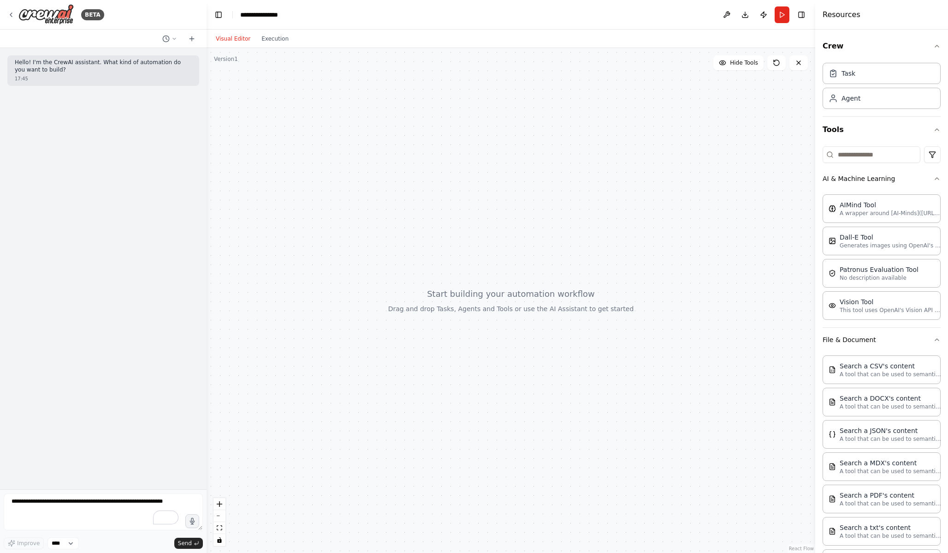
click at [390, 210] on div at bounding box center [511, 300] width 609 height 505
click at [119, 513] on textarea "To enrich screen reader interactions, please activate Accessibility in Grammarl…" at bounding box center [103, 511] width 199 height 37
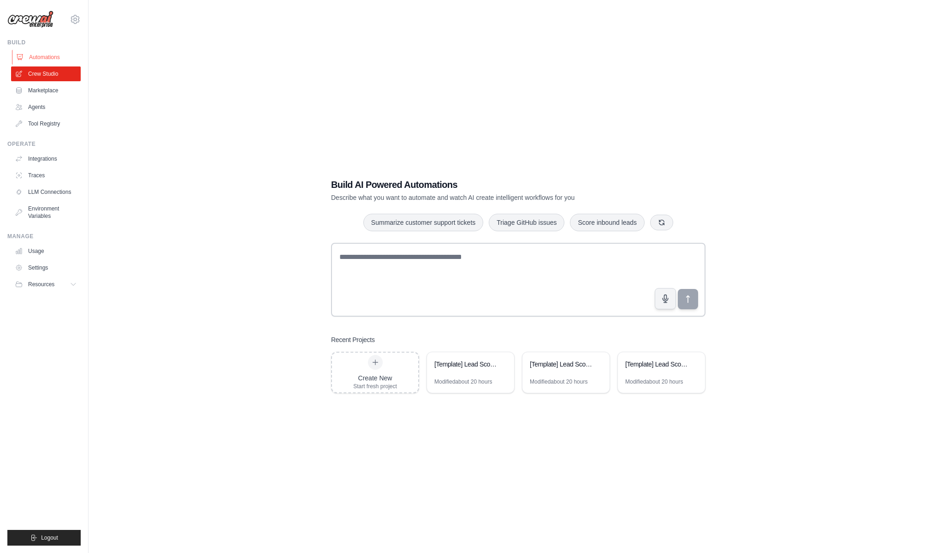
click at [53, 63] on link "Automations" at bounding box center [47, 57] width 70 height 15
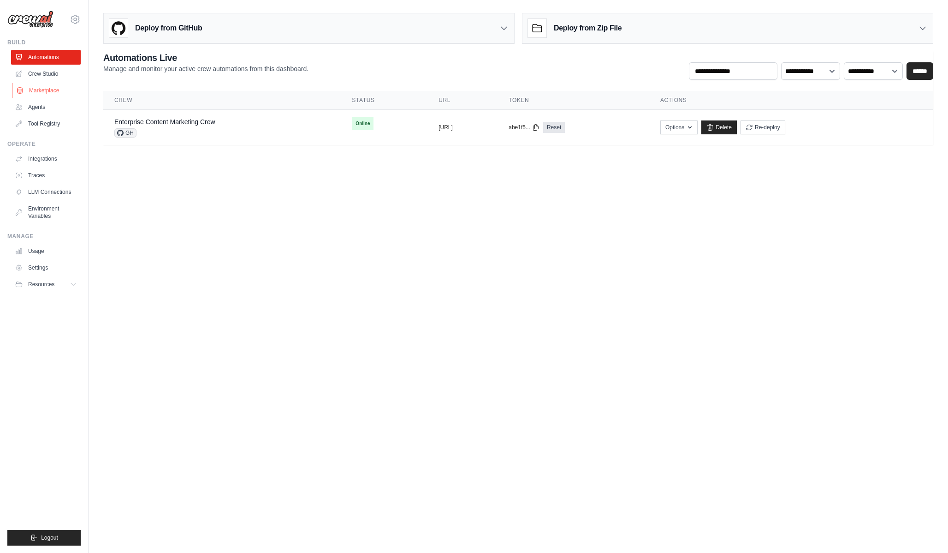
click at [45, 87] on link "Marketplace" at bounding box center [47, 90] width 70 height 15
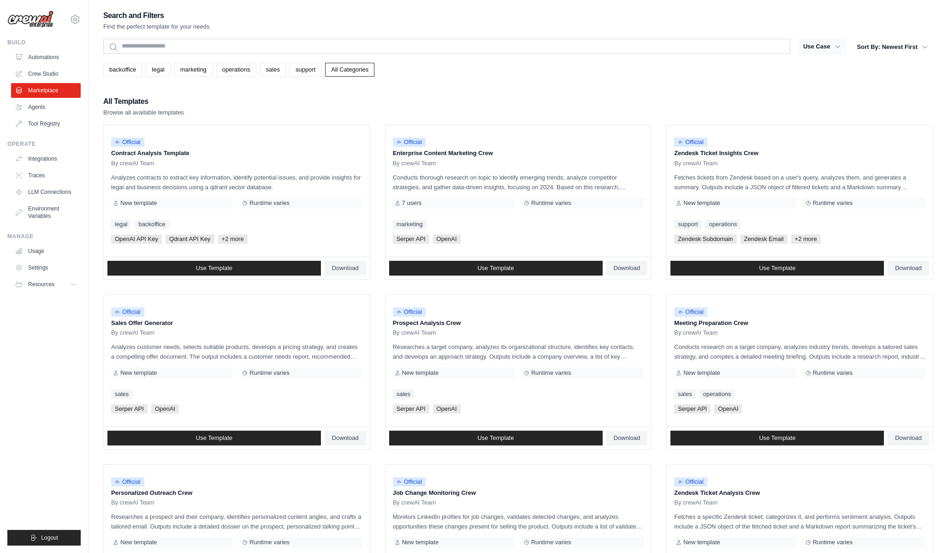
click at [818, 49] on button "Use Case" at bounding box center [822, 46] width 48 height 17
click at [55, 74] on link "Crew Studio" at bounding box center [47, 73] width 70 height 15
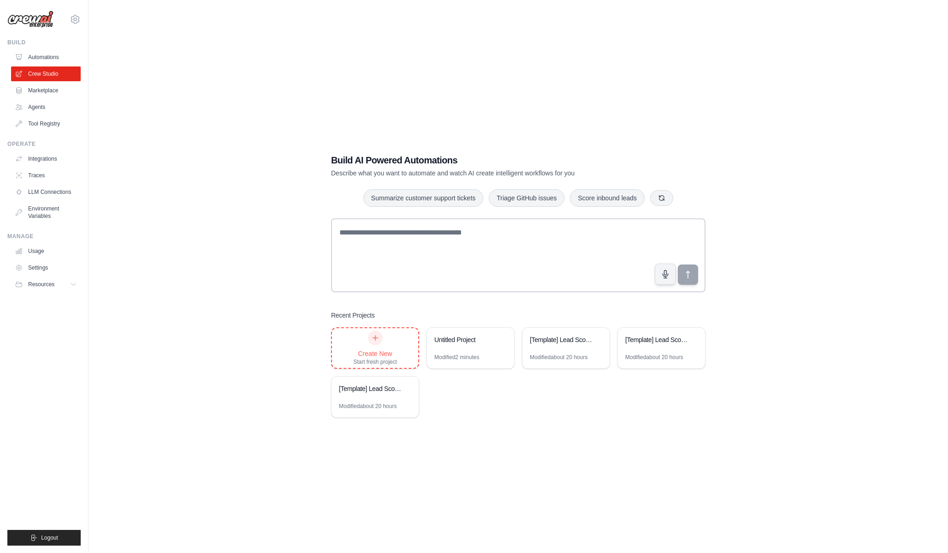
click at [373, 340] on icon at bounding box center [375, 337] width 7 height 7
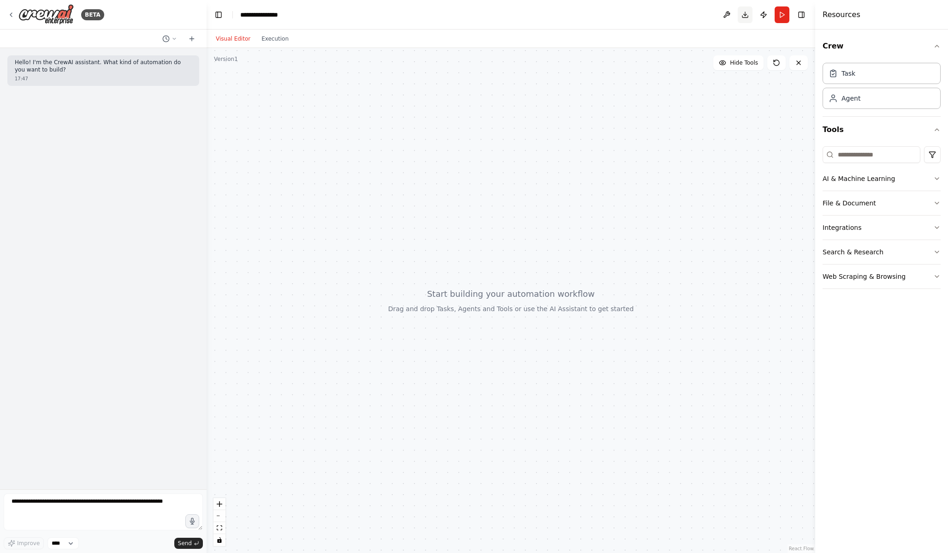
click at [746, 15] on button "Download" at bounding box center [745, 14] width 15 height 17
click at [7, 10] on div "BETA" at bounding box center [55, 14] width 97 height 21
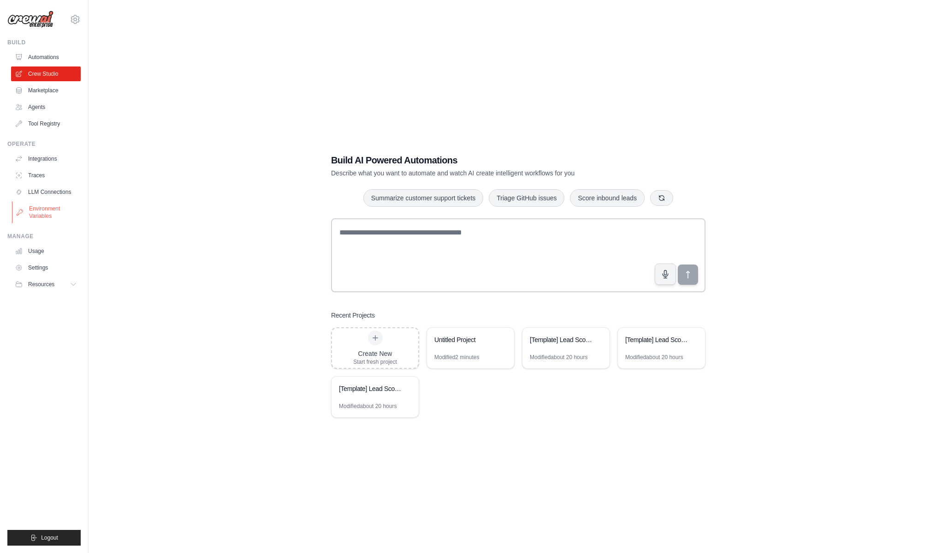
click at [58, 211] on link "Environment Variables" at bounding box center [47, 212] width 70 height 22
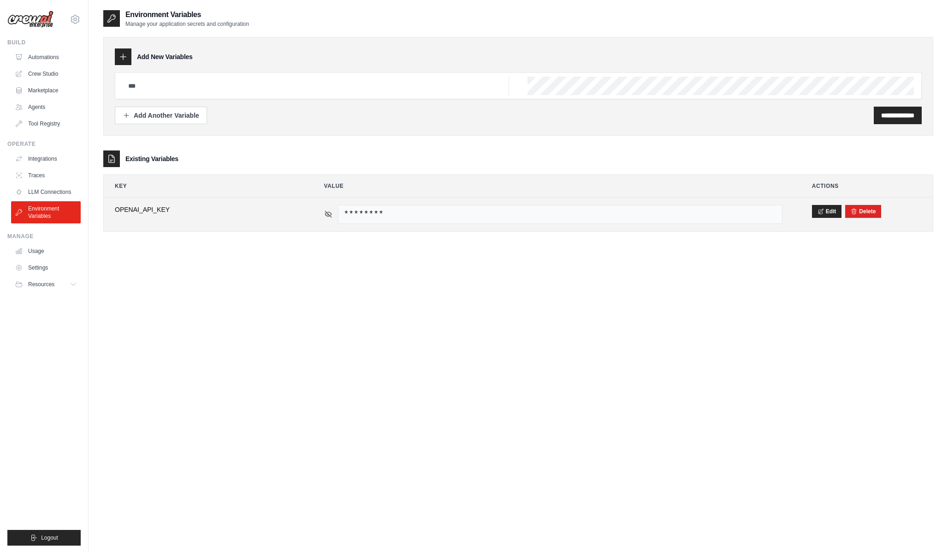
click at [325, 214] on icon at bounding box center [328, 214] width 6 height 4
click at [712, 212] on span "sk-svcacct-B55Jl_Q_cS9qM2UsxPe-Ktbq_npWMUSeOzWccILzxViUa9yJwAP6X_38NLw3czIF9CkU…" at bounding box center [560, 214] width 445 height 19
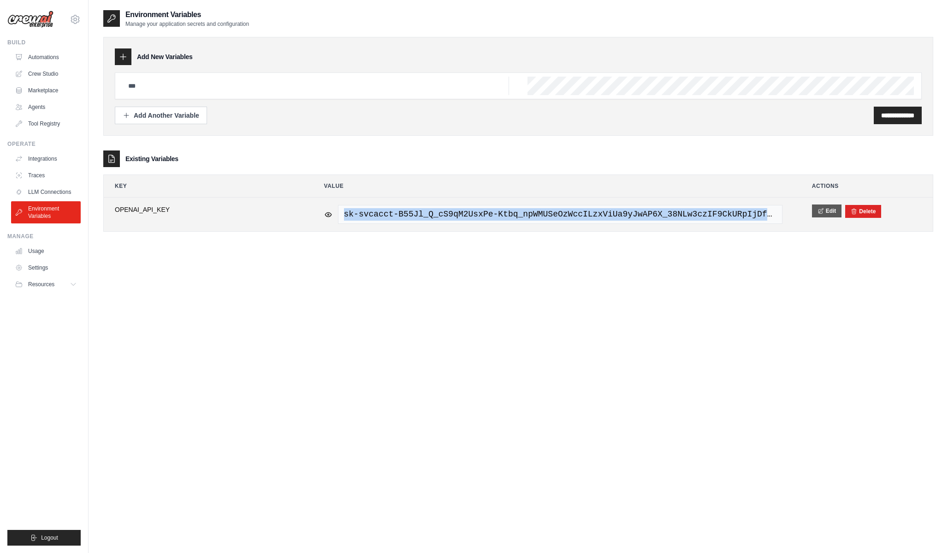
click at [821, 208] on icon at bounding box center [821, 211] width 6 height 6
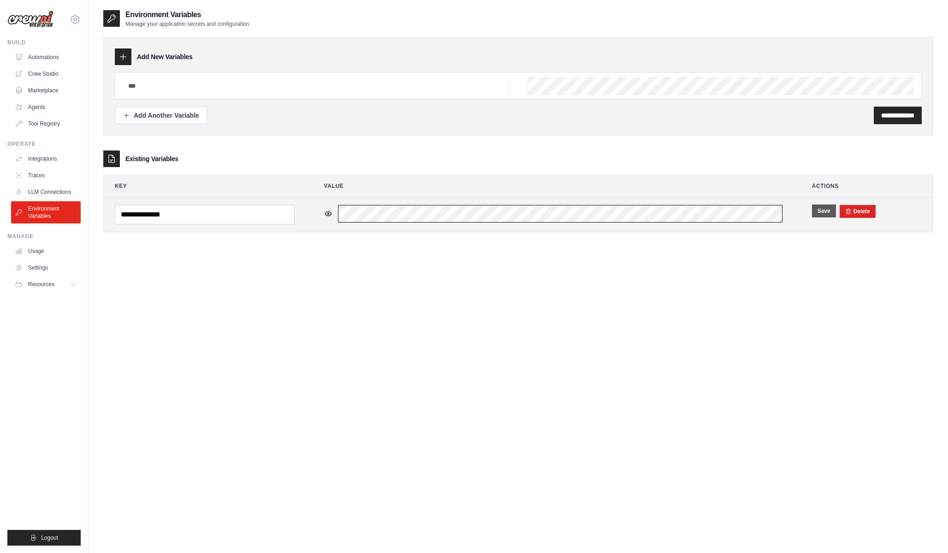
scroll to position [0, 309]
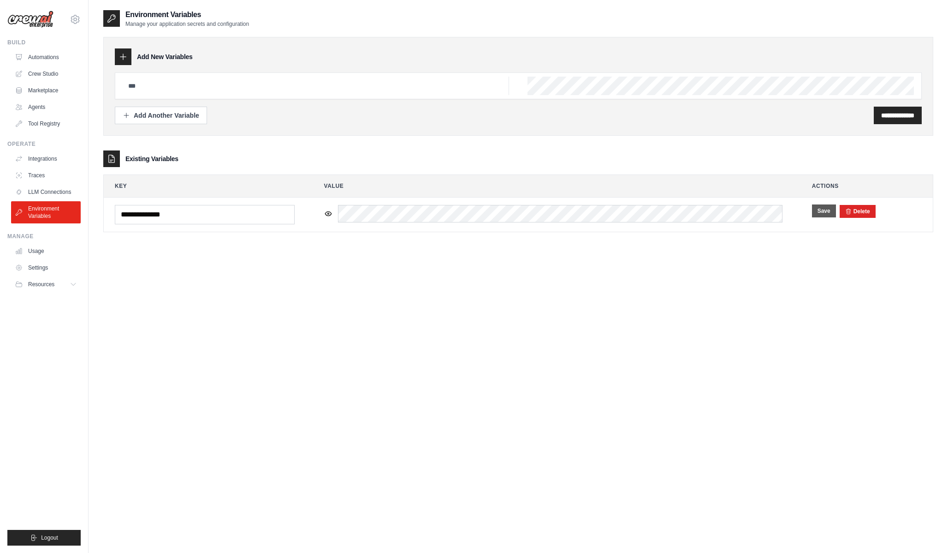
click at [703, 250] on div "**********" at bounding box center [518, 285] width 830 height 553
click at [48, 61] on link "Automations" at bounding box center [47, 57] width 70 height 15
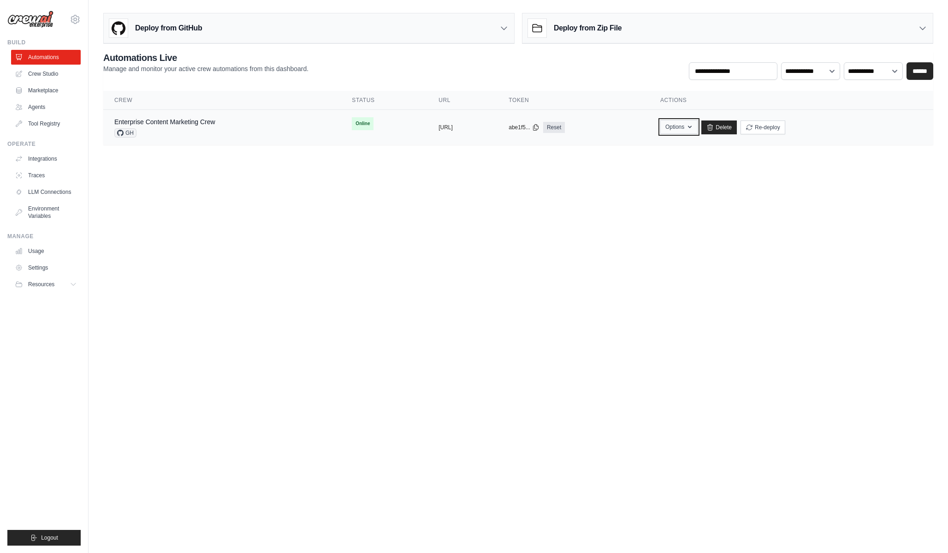
click at [698, 126] on button "Options" at bounding box center [678, 127] width 37 height 14
click at [529, 190] on body "prabhjottechs@gmail.com Settings Build Automations Crew Studio" at bounding box center [474, 276] width 948 height 553
click at [215, 120] on link "Enterprise Content Marketing Crew" at bounding box center [164, 121] width 101 height 7
click at [209, 120] on link "Enterprise Content Marketing Crew" at bounding box center [164, 121] width 101 height 7
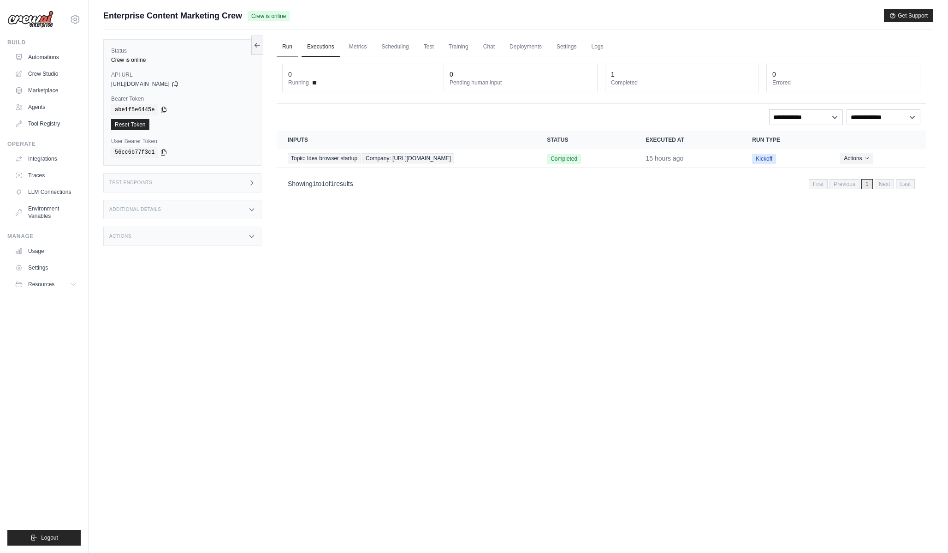
click at [288, 45] on link "Run" at bounding box center [287, 46] width 21 height 19
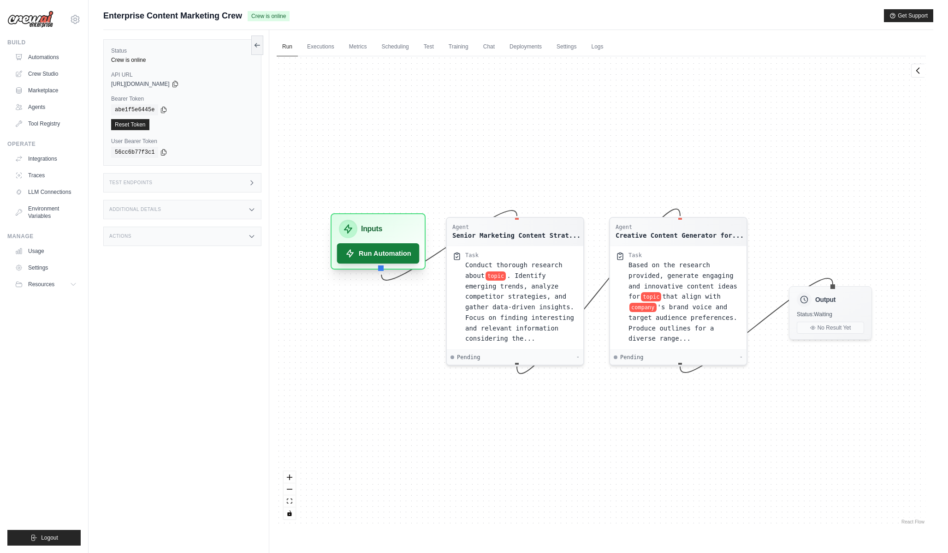
click at [373, 250] on button "Run Automation" at bounding box center [378, 253] width 83 height 20
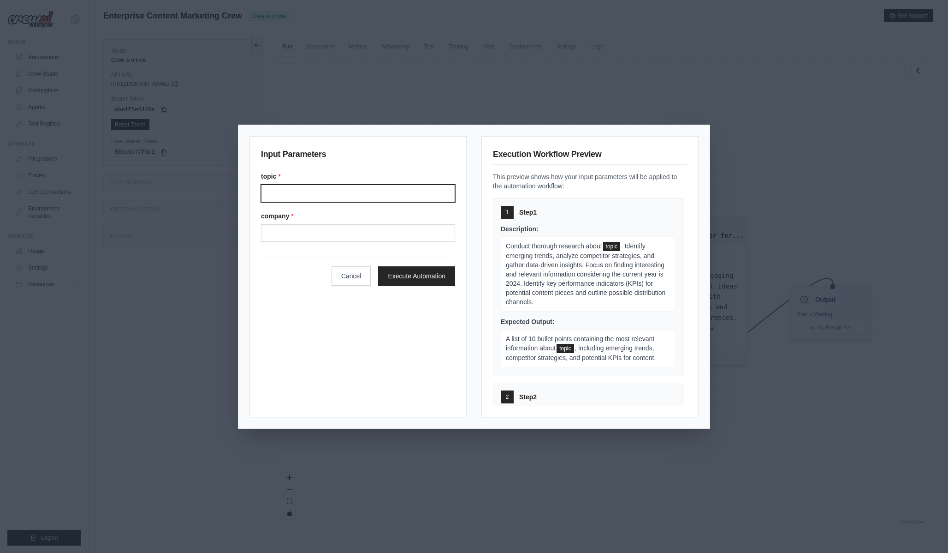
click at [356, 186] on input "Topic" at bounding box center [358, 193] width 194 height 18
click at [368, 202] on div "topic * company *" at bounding box center [358, 207] width 194 height 70
click at [368, 190] on input "Topic" at bounding box center [358, 193] width 194 height 18
paste input "**********"
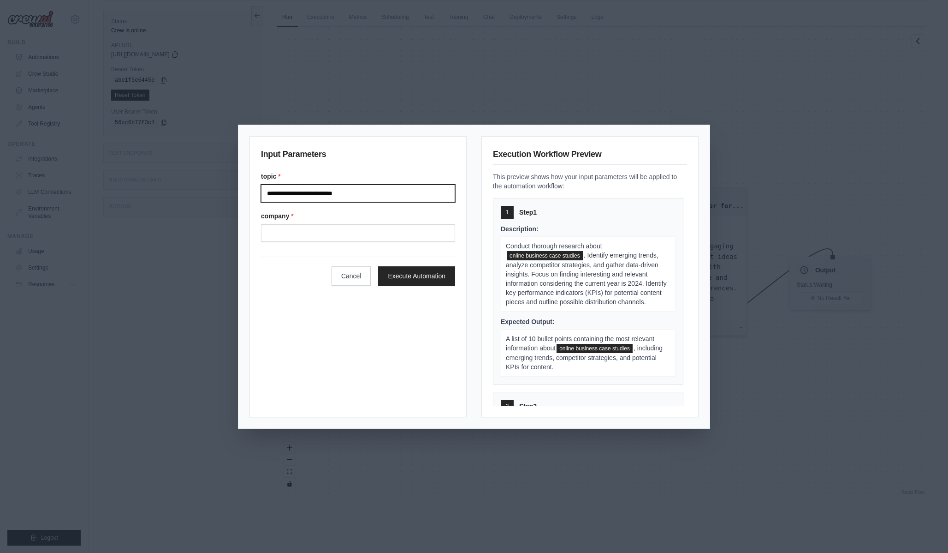
click at [268, 194] on input "**********" at bounding box center [358, 193] width 194 height 18
type input "**********"
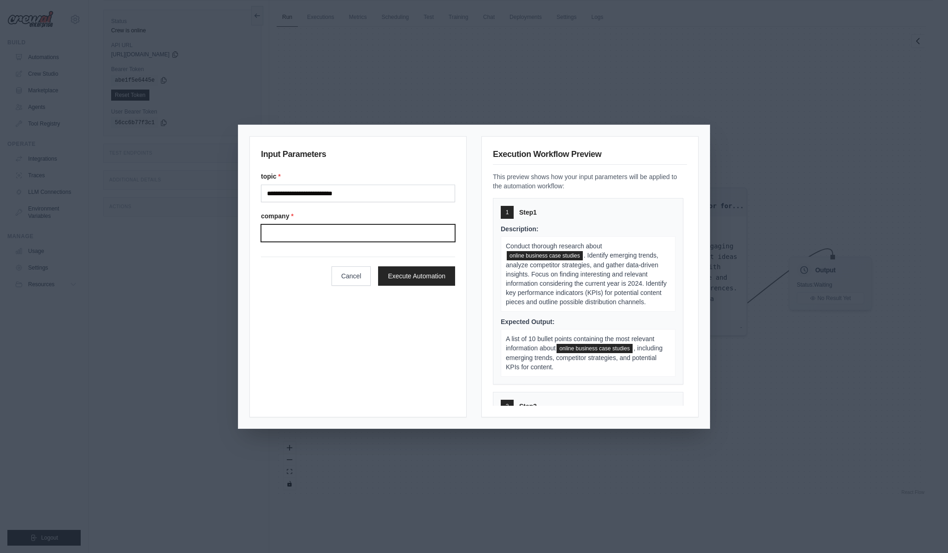
click at [312, 226] on input "Company" at bounding box center [358, 233] width 194 height 18
paste input "**********"
type input "**********"
click at [415, 280] on button "Execute Automation" at bounding box center [416, 275] width 77 height 19
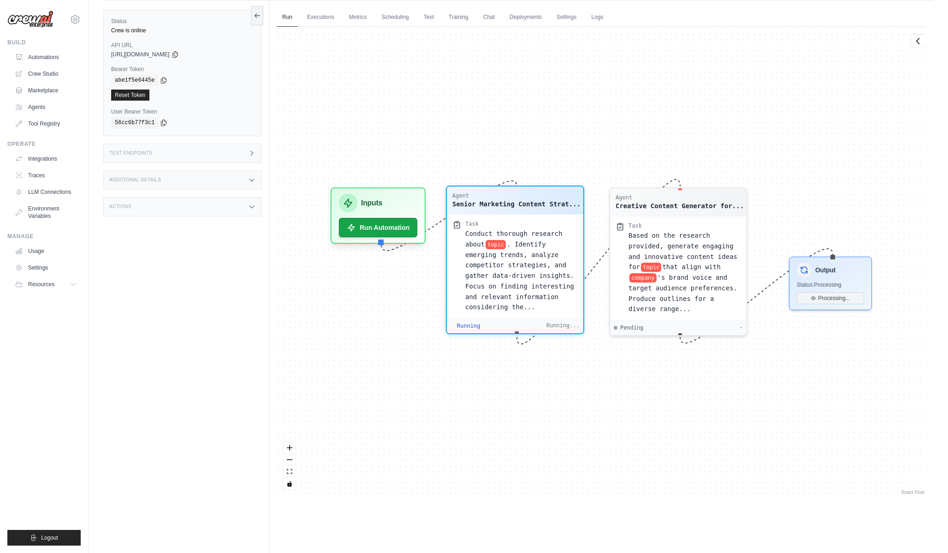
scroll to position [5, 0]
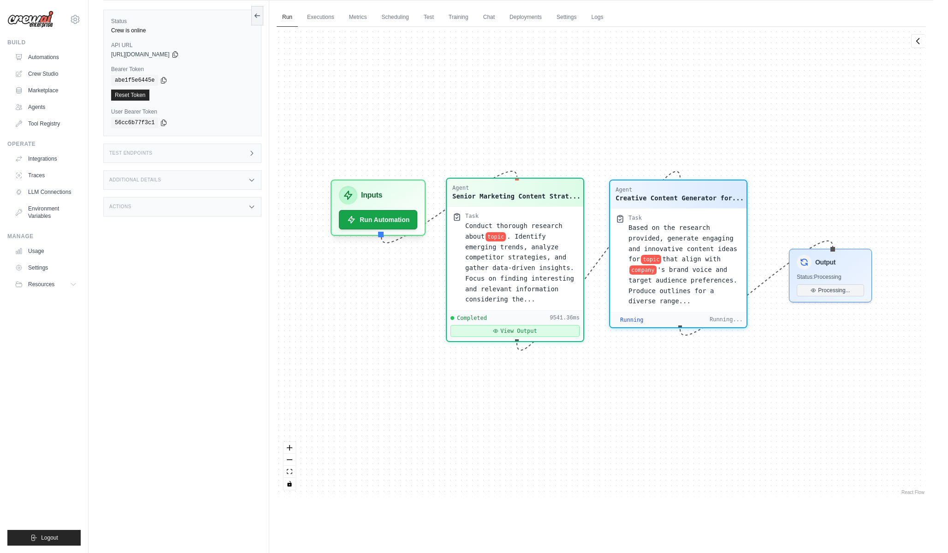
click at [518, 328] on button "View Output" at bounding box center [515, 331] width 129 height 12
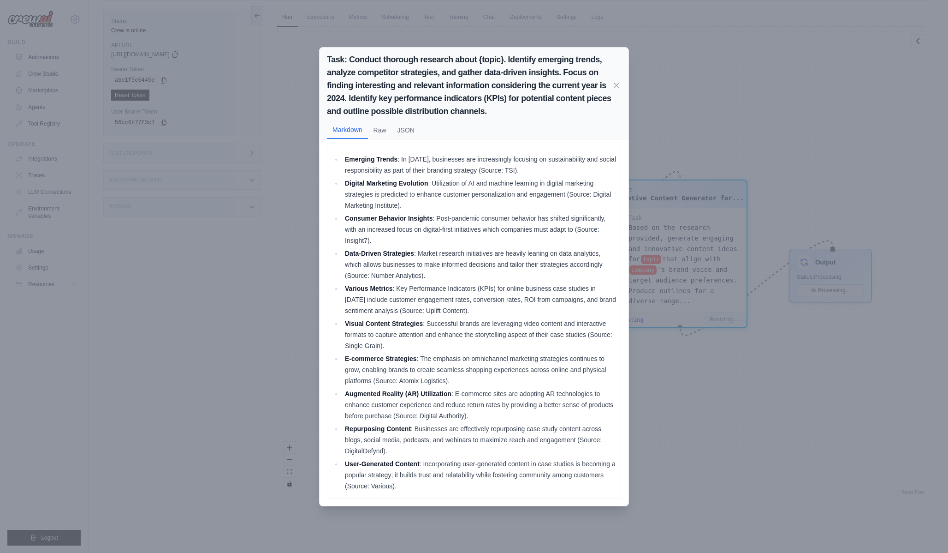
scroll to position [39, 0]
click at [722, 124] on div "Task: Conduct thorough research about {topic}. Identify emerging trends, analyz…" at bounding box center [474, 276] width 948 height 553
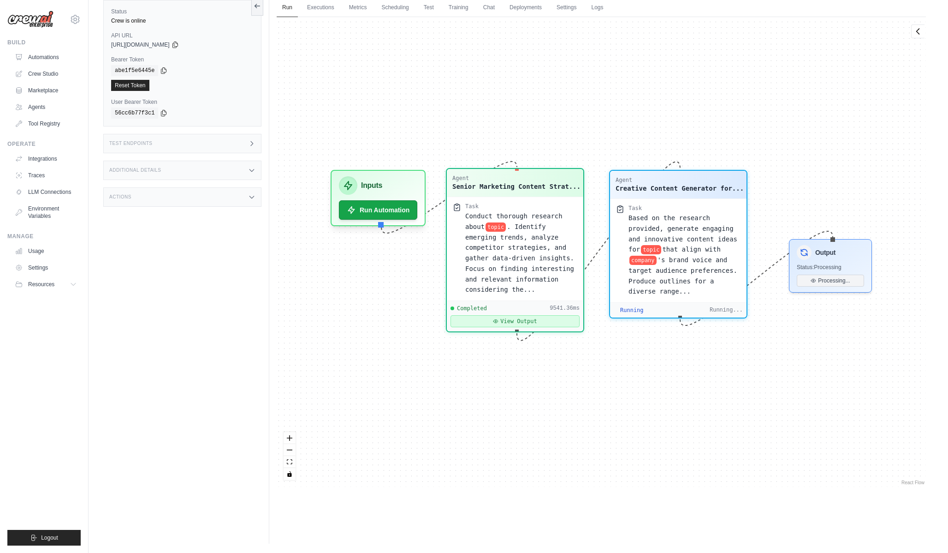
scroll to position [4163, 0]
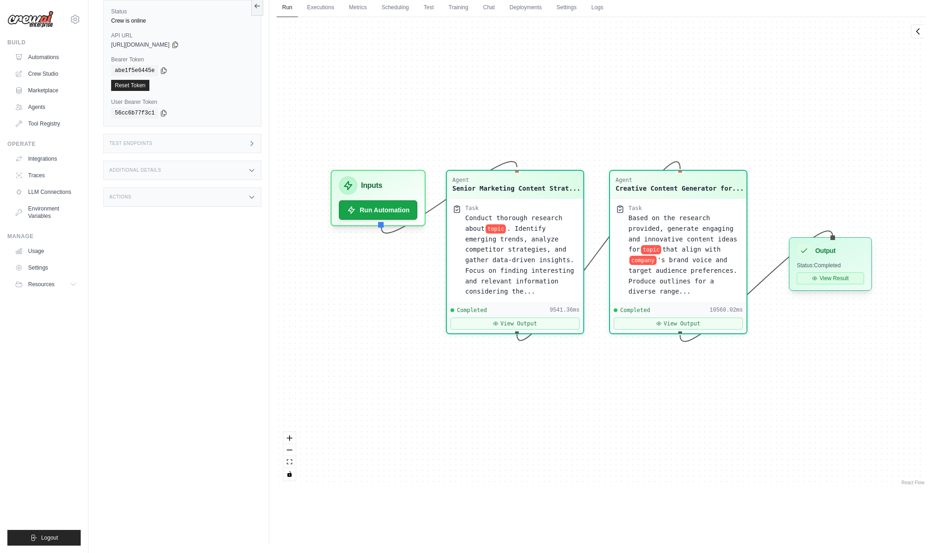
click at [815, 278] on icon at bounding box center [815, 278] width 5 height 3
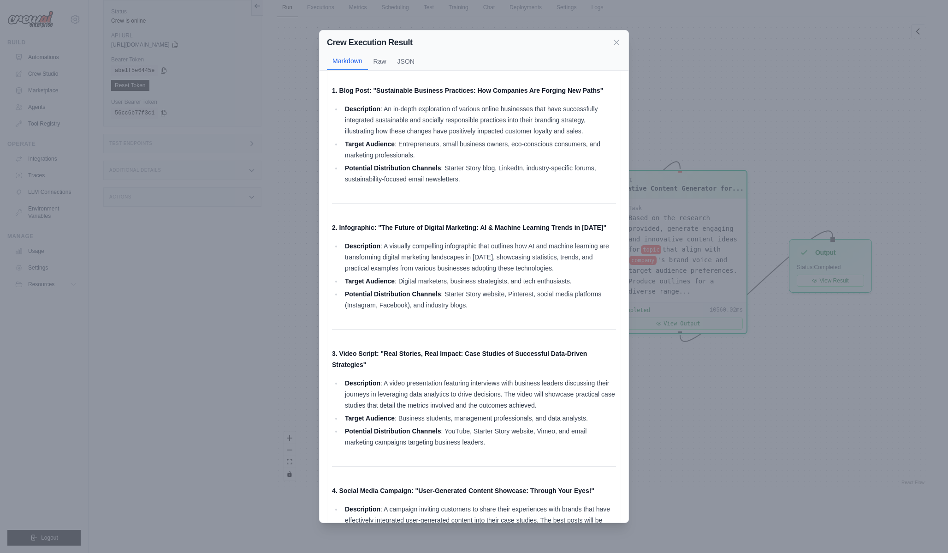
scroll to position [0, 0]
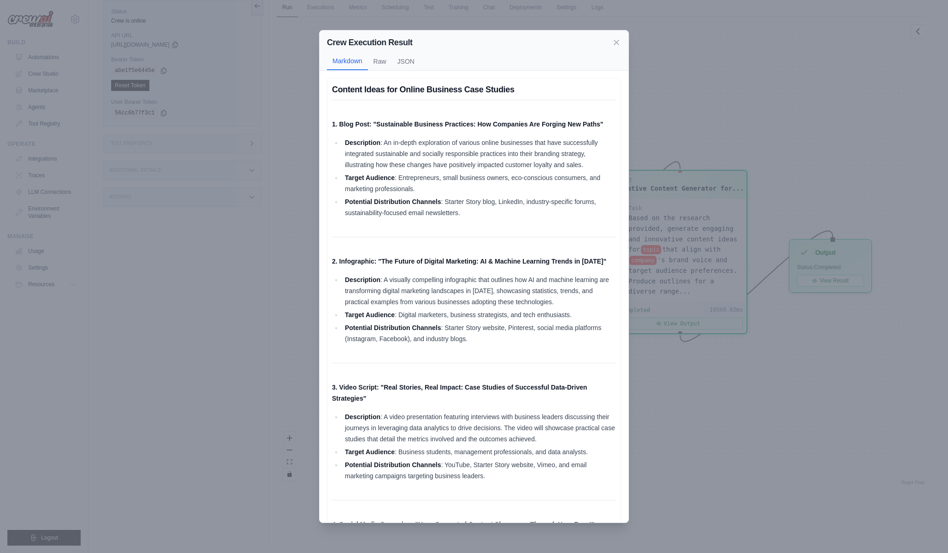
click at [680, 116] on div "Crew Execution Result Markdown Raw JSON Content Ideas for Online Business Case …" at bounding box center [474, 276] width 948 height 553
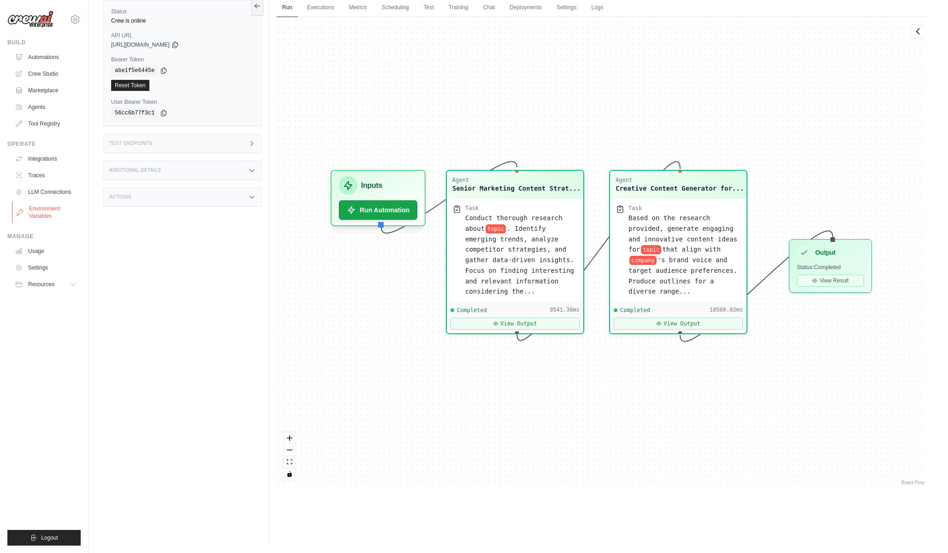
click at [35, 209] on link "Environment Variables" at bounding box center [47, 212] width 70 height 22
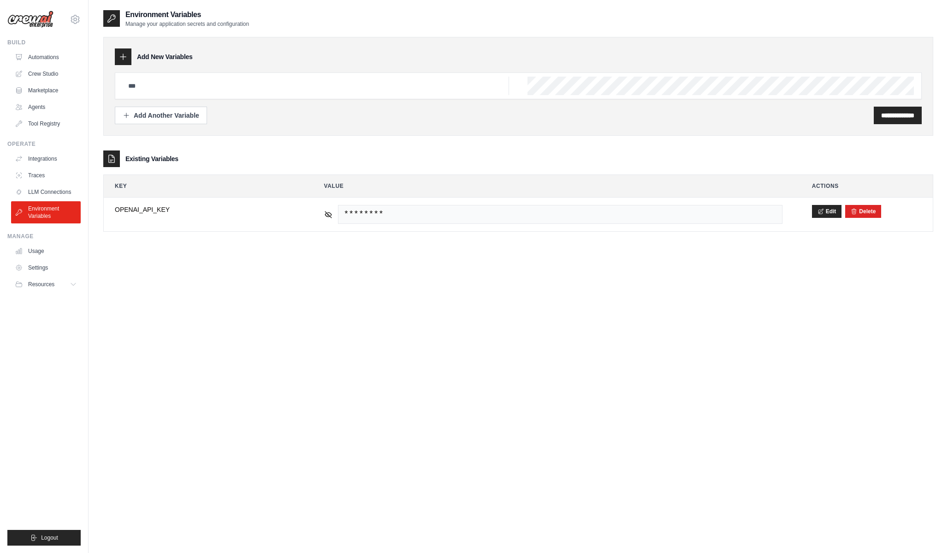
click at [364, 208] on span "********" at bounding box center [560, 214] width 445 height 19
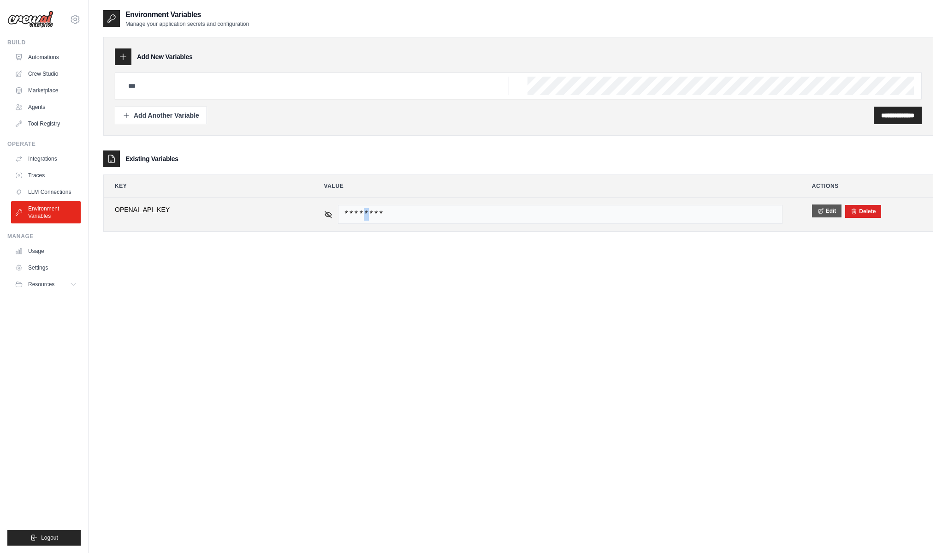
click at [815, 211] on button "Edit" at bounding box center [827, 210] width 30 height 13
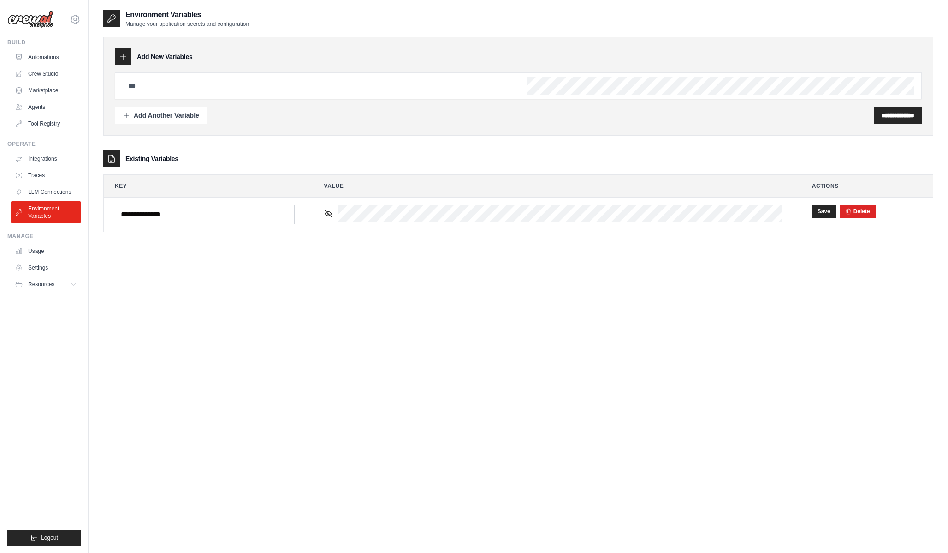
click at [255, 164] on div "Existing Variables" at bounding box center [518, 158] width 830 height 17
click at [818, 208] on button "Save" at bounding box center [824, 210] width 24 height 13
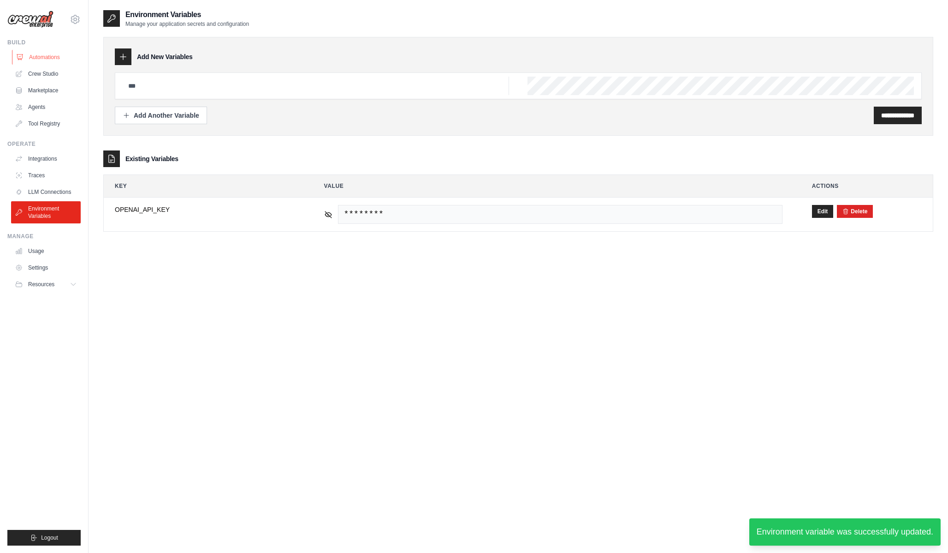
click at [38, 63] on link "Automations" at bounding box center [47, 57] width 70 height 15
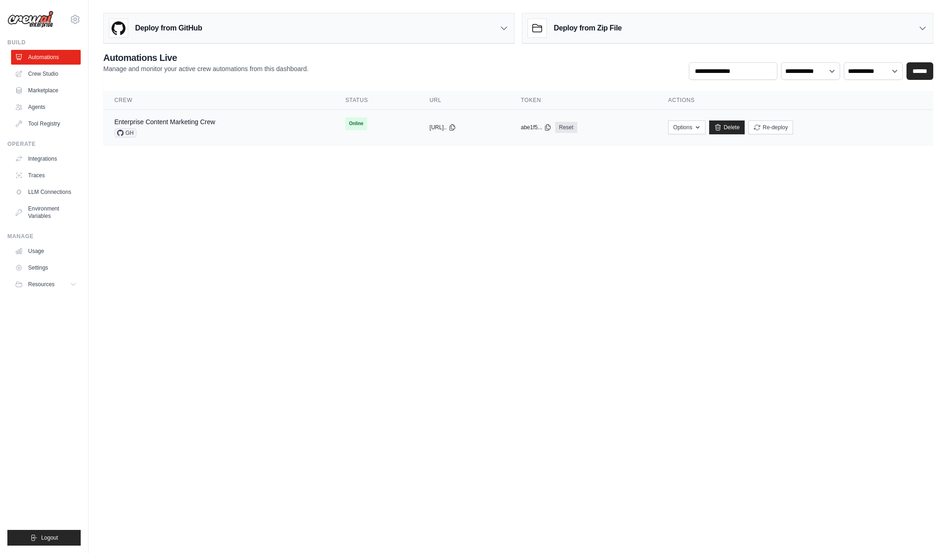
click at [373, 124] on td "Online" at bounding box center [376, 124] width 84 height 28
click at [181, 121] on link "Enterprise Content Marketing Crew" at bounding box center [164, 121] width 101 height 7
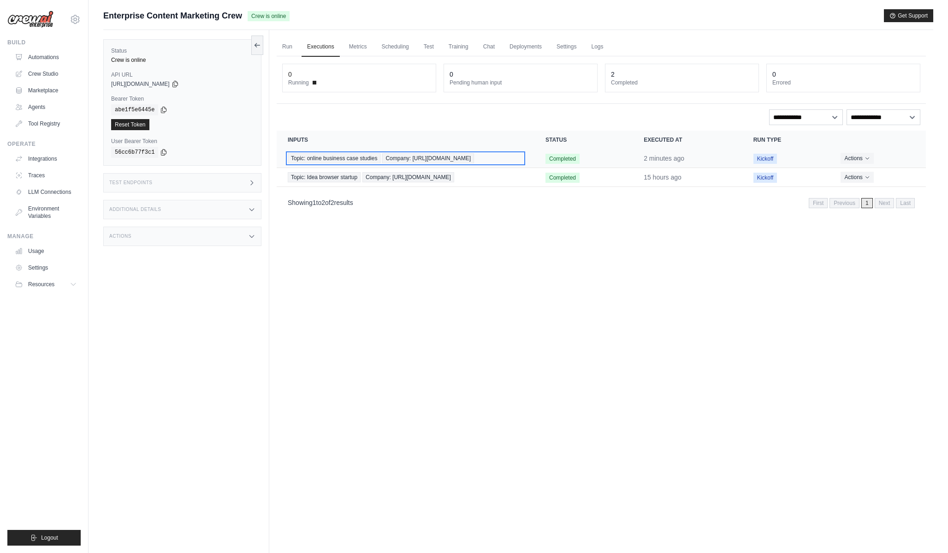
click at [403, 161] on span "Company: [URL][DOMAIN_NAME]" at bounding box center [428, 158] width 92 height 10
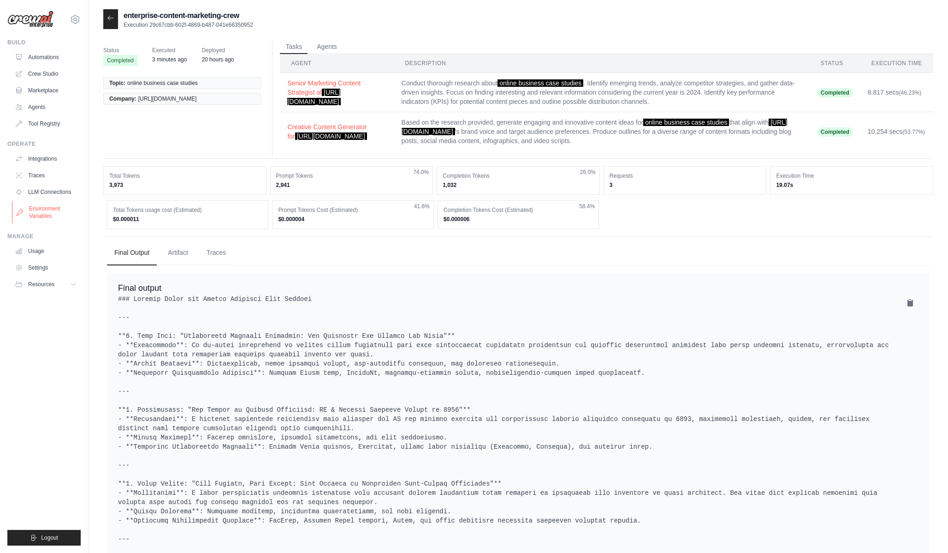
click at [44, 217] on link "Environment Variables" at bounding box center [47, 212] width 70 height 22
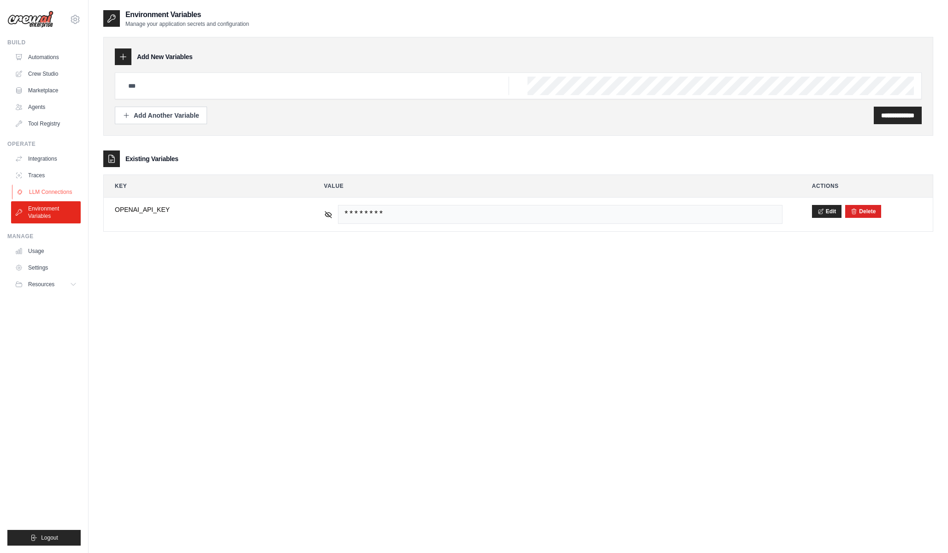
click at [53, 192] on link "LLM Connections" at bounding box center [47, 191] width 70 height 15
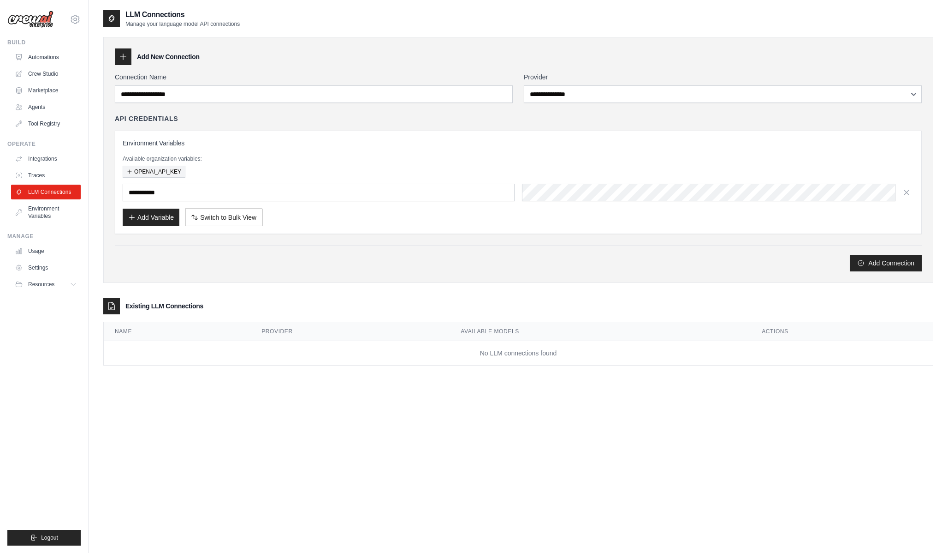
click at [152, 168] on button "OPENAI_API_KEY" at bounding box center [154, 172] width 63 height 12
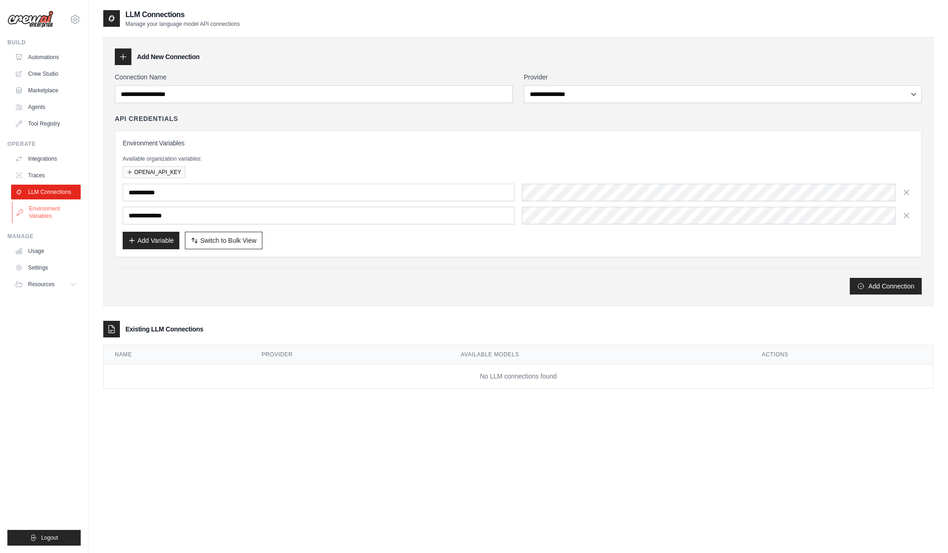
click at [30, 211] on link "Environment Variables" at bounding box center [47, 212] width 70 height 22
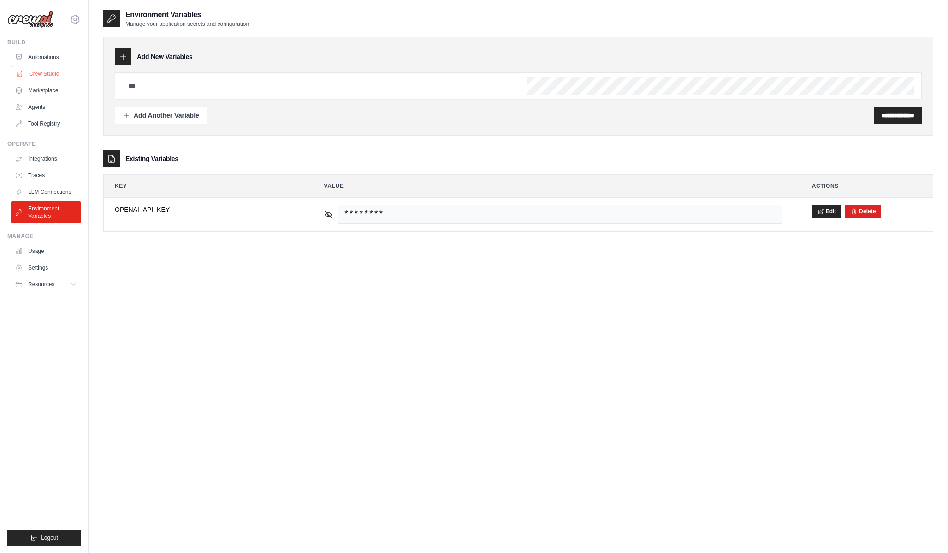
click at [53, 72] on link "Crew Studio" at bounding box center [47, 73] width 70 height 15
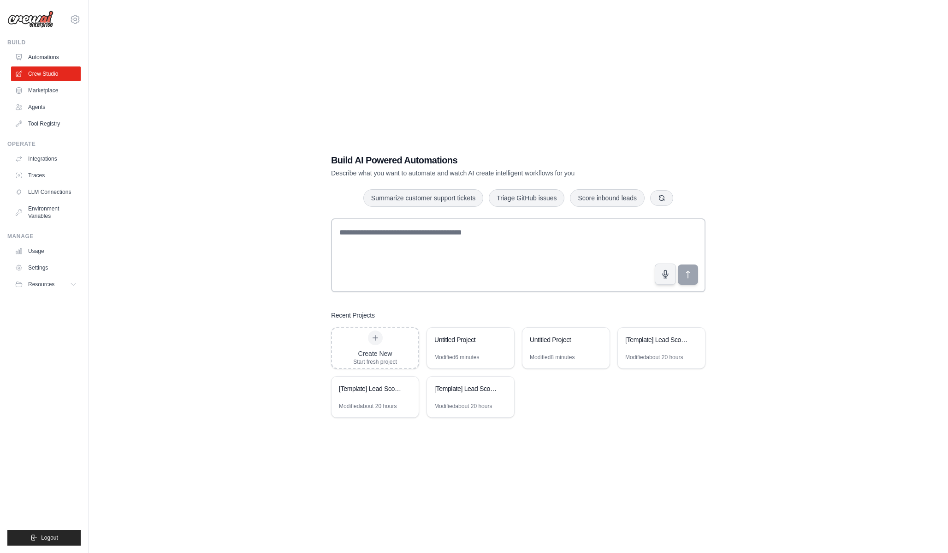
click at [39, 48] on div "Build Automations Crew Studio Marketplace Agents" at bounding box center [43, 85] width 73 height 92
click at [39, 55] on link "Automations" at bounding box center [47, 57] width 70 height 15
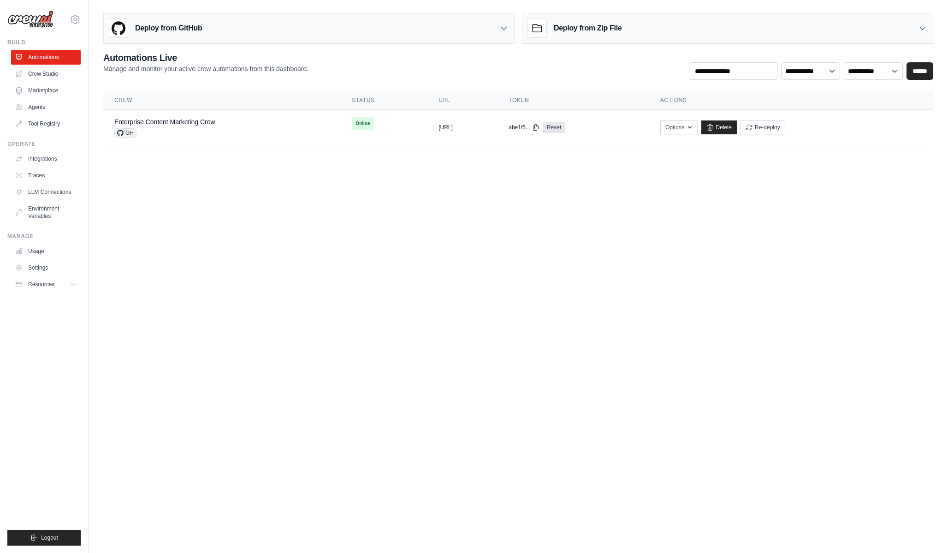
click at [576, 31] on h3 "Deploy from Zip File" at bounding box center [588, 28] width 68 height 11
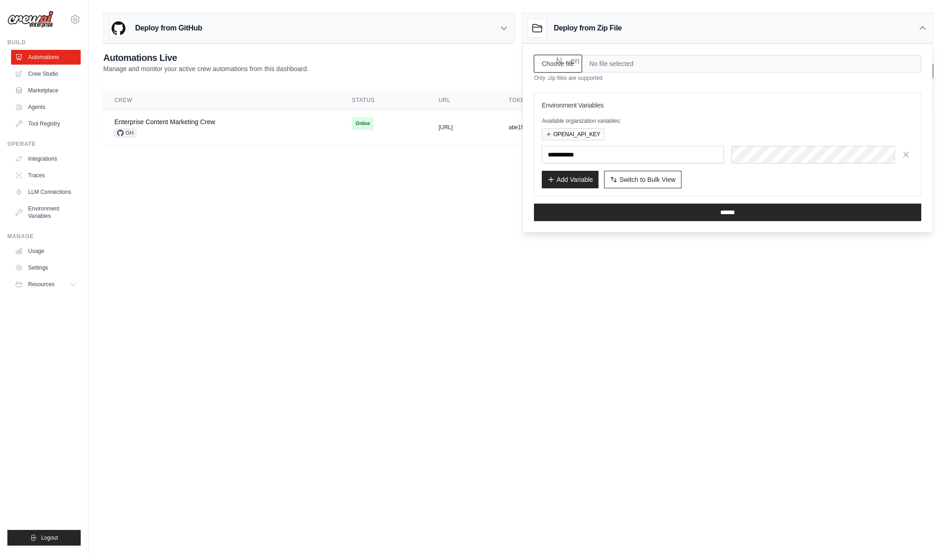
click at [570, 67] on input "Choose file" at bounding box center [558, 64] width 48 height 18
click at [468, 193] on body "prabhjottechs@gmail.com Settings Build Automations Crew Studio" at bounding box center [474, 276] width 948 height 553
click at [570, 59] on input "Choose file" at bounding box center [558, 64] width 48 height 18
type input "**********"
click at [568, 134] on button "OPENAI_API_KEY" at bounding box center [573, 134] width 63 height 12
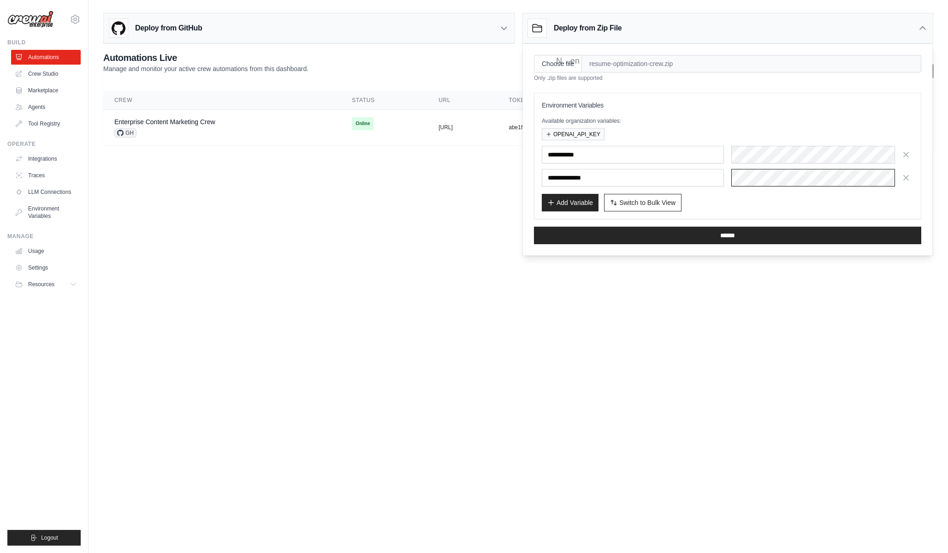
scroll to position [0, 497]
click at [908, 152] on icon "button" at bounding box center [906, 154] width 5 height 5
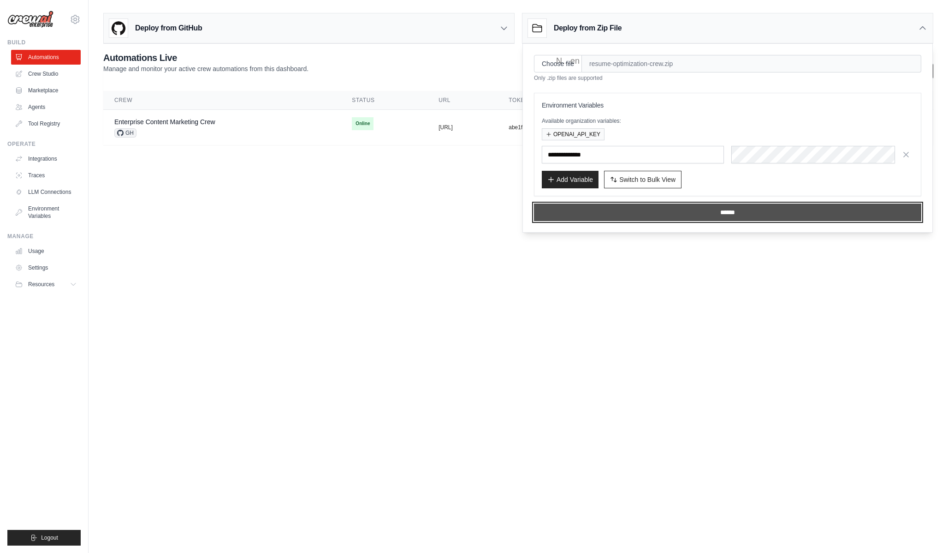
click at [690, 210] on input "******" at bounding box center [727, 212] width 387 height 18
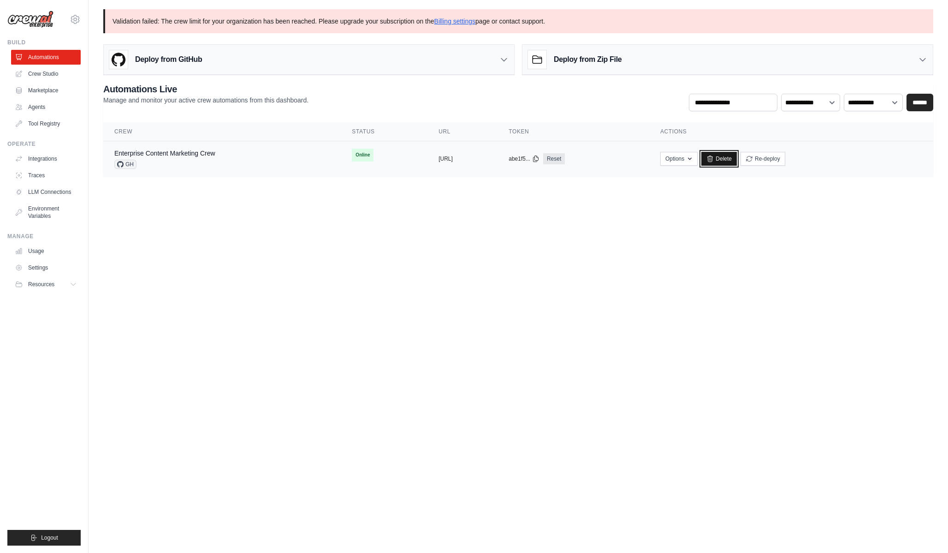
click at [737, 160] on link "Delete" at bounding box center [719, 159] width 36 height 14
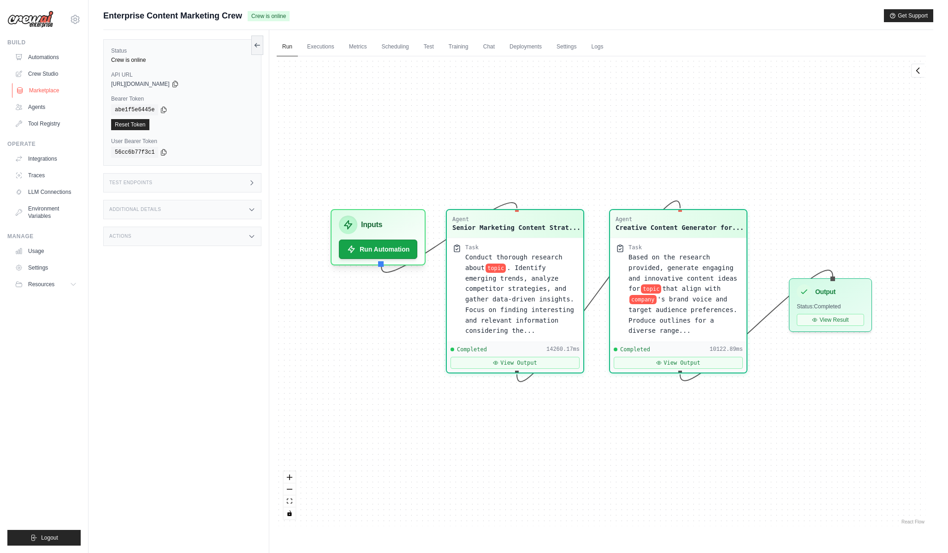
scroll to position [4265, 0]
click at [73, 95] on link "Marketplace" at bounding box center [47, 90] width 70 height 15
click at [73, 78] on link "Crew Studio" at bounding box center [47, 73] width 70 height 15
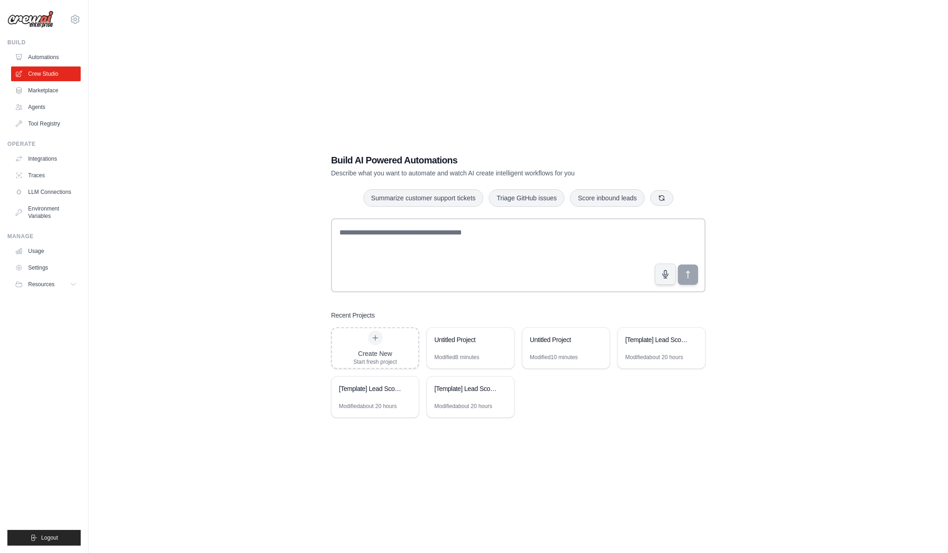
click at [72, 66] on ul "Automations Crew Studio Marketplace Agents Tool Registry" at bounding box center [46, 90] width 70 height 81
click at [65, 43] on div "Build" at bounding box center [43, 42] width 73 height 7
click at [63, 50] on link "Automations" at bounding box center [47, 57] width 70 height 15
click at [63, 58] on link "Automations" at bounding box center [47, 57] width 70 height 15
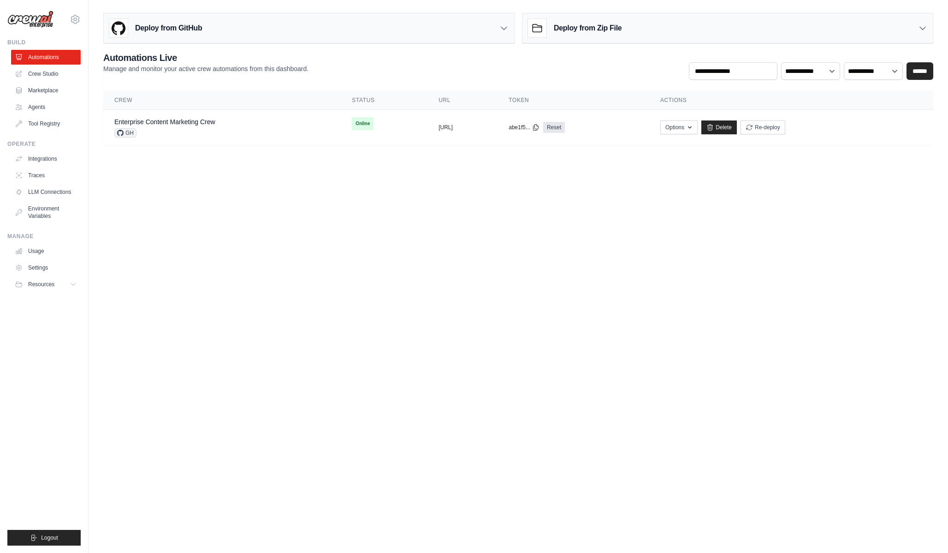
click at [551, 22] on div "Deploy from Zip File" at bounding box center [575, 28] width 94 height 18
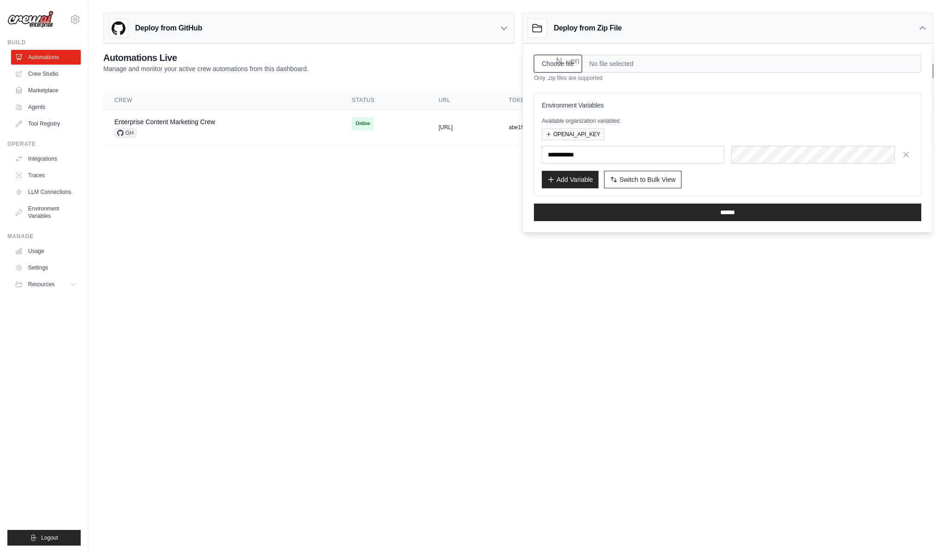
click at [544, 55] on input "Choose file" at bounding box center [558, 64] width 48 height 18
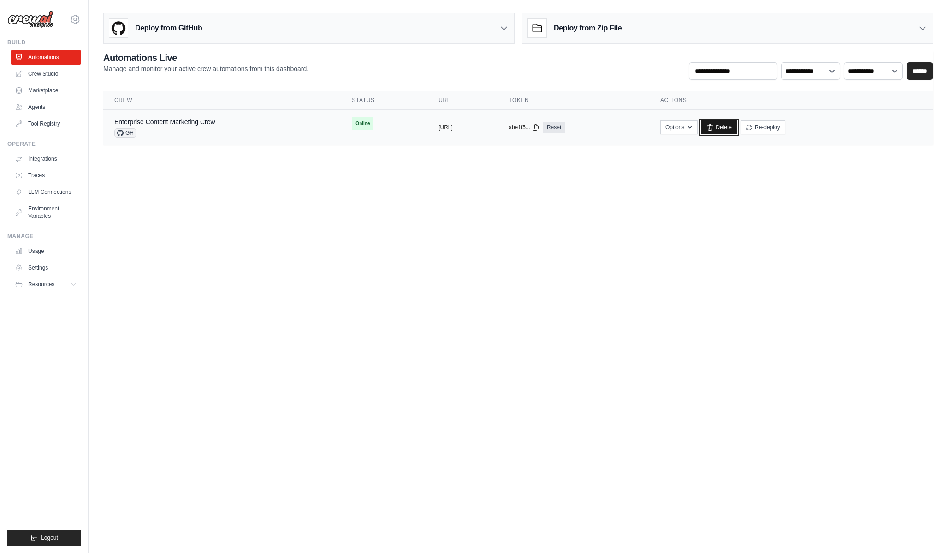
click at [737, 128] on link "Delete" at bounding box center [719, 127] width 36 height 14
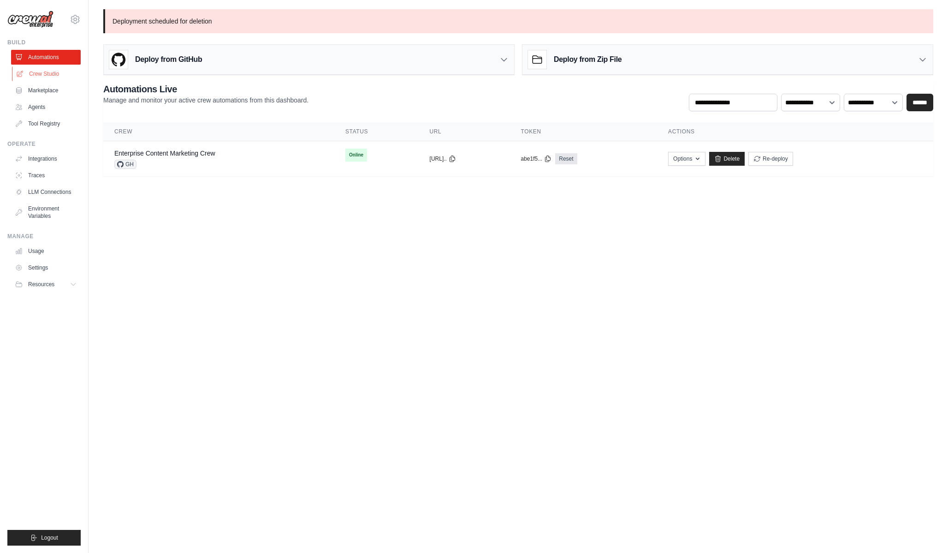
click at [51, 75] on link "Crew Studio" at bounding box center [47, 73] width 70 height 15
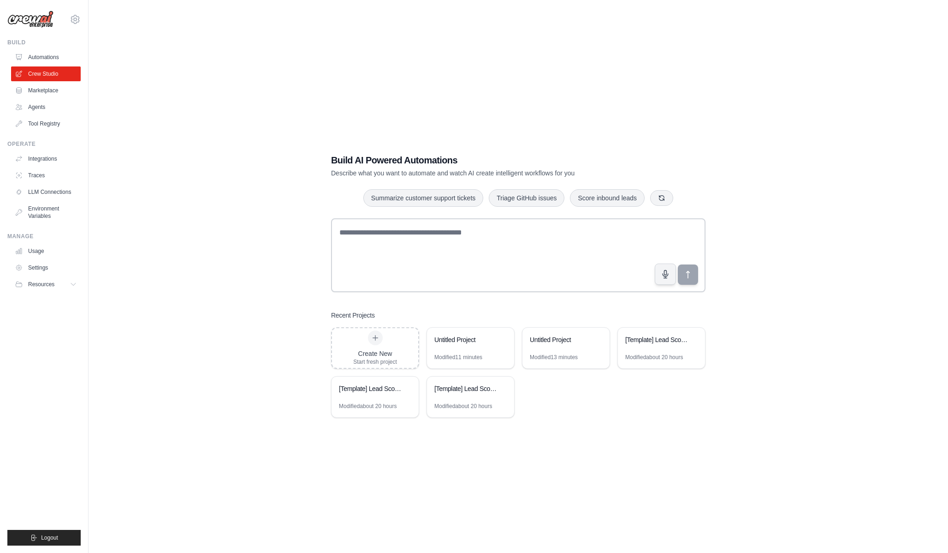
click at [52, 60] on link "Automations" at bounding box center [46, 57] width 70 height 15
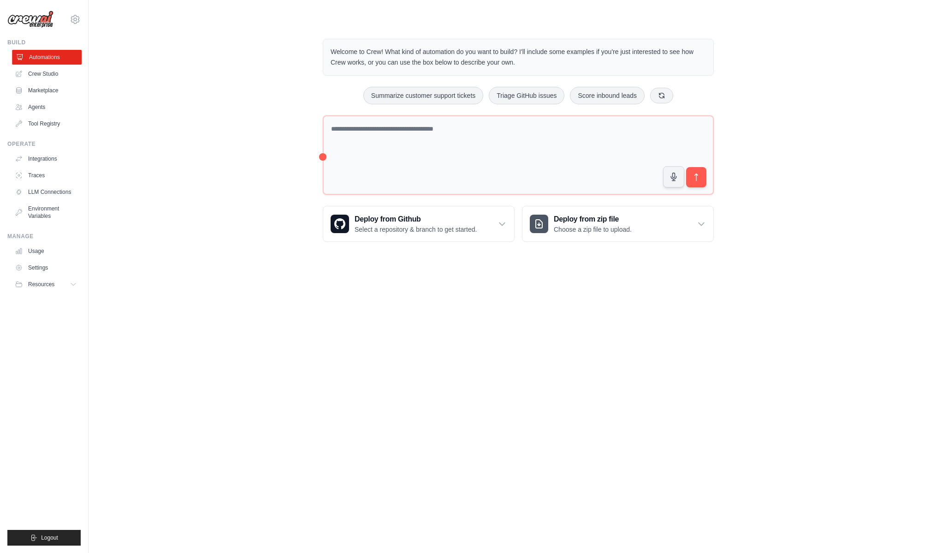
click at [50, 56] on link "Automations" at bounding box center [47, 57] width 70 height 15
click at [597, 233] on div "Deploy from zip file Choose a zip file to upload." at bounding box center [618, 223] width 191 height 35
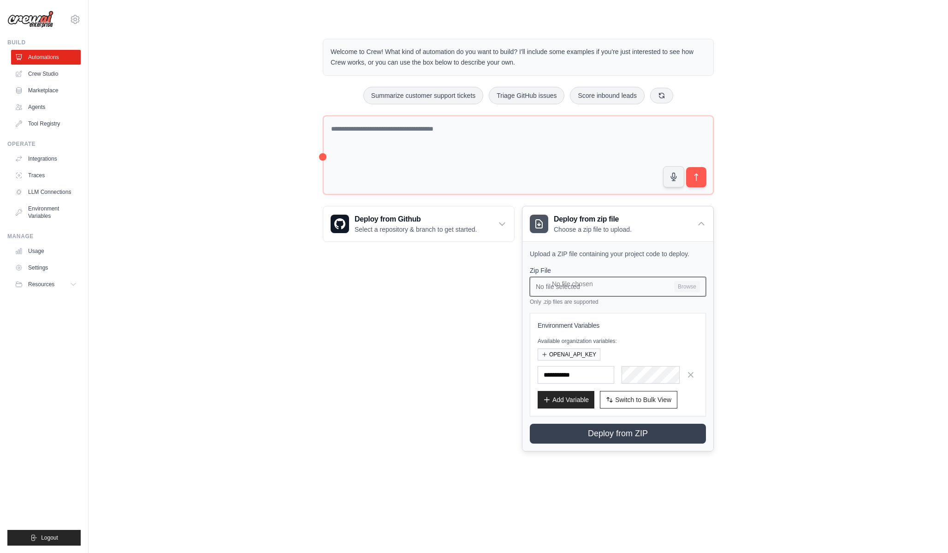
click at [685, 285] on input "No file selected Browse" at bounding box center [618, 286] width 176 height 19
type input "**********"
click at [585, 357] on button "OPENAI_API_KEY" at bounding box center [569, 354] width 63 height 12
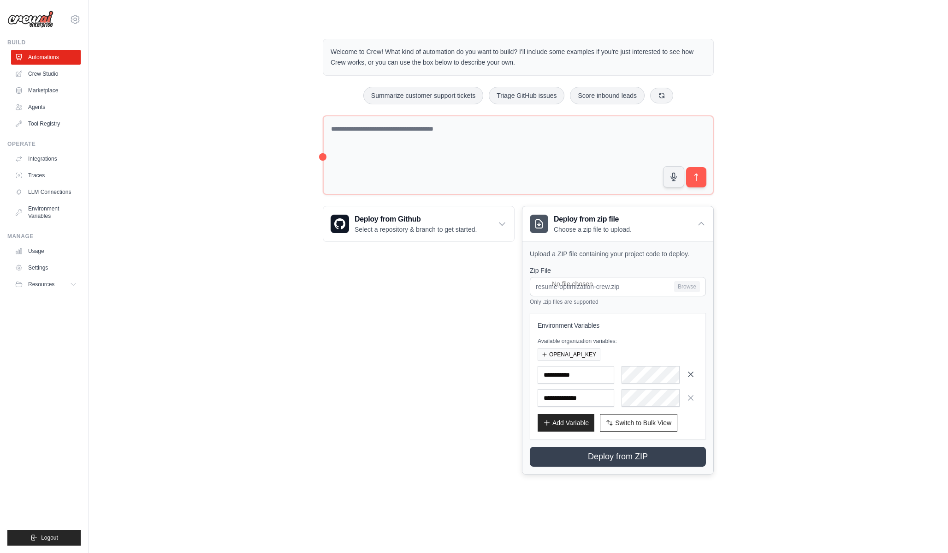
click at [686, 374] on icon "button" at bounding box center [690, 373] width 9 height 9
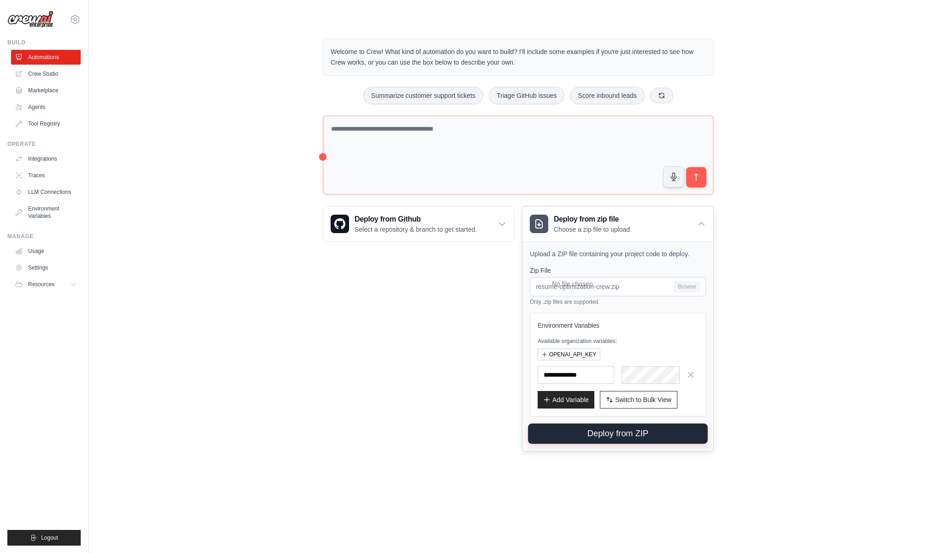
click at [618, 436] on button "Deploy from ZIP" at bounding box center [618, 433] width 180 height 20
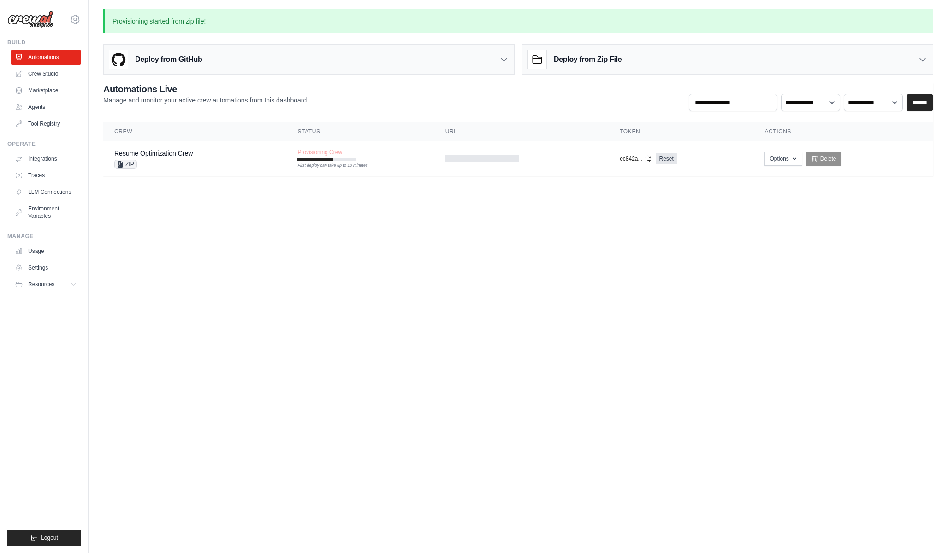
click at [498, 222] on body "prabhjottechs@gmail.com Settings Build Automations Crew Studio" at bounding box center [474, 276] width 948 height 553
click at [186, 157] on div "Resume Optimization Crew" at bounding box center [153, 153] width 78 height 9
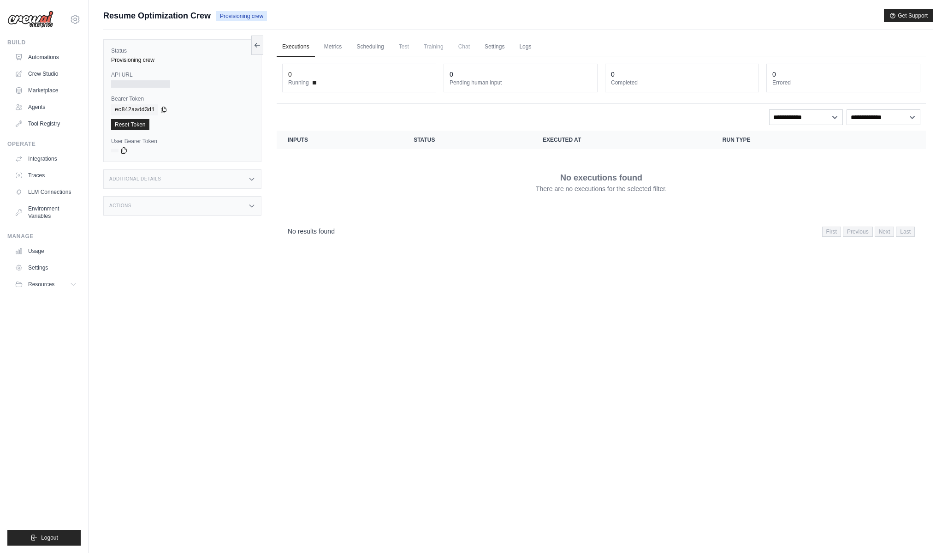
scroll to position [0, 0]
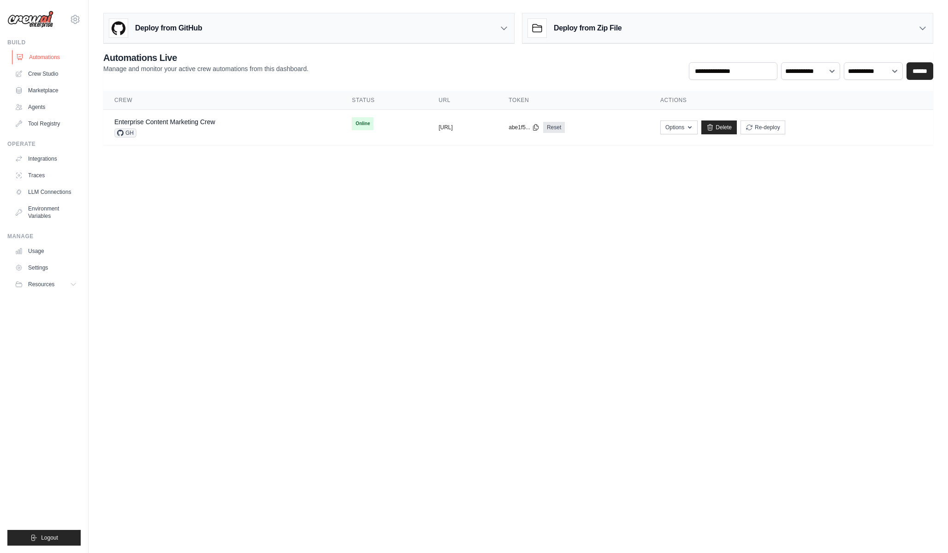
click at [41, 58] on link "Automations" at bounding box center [47, 57] width 70 height 15
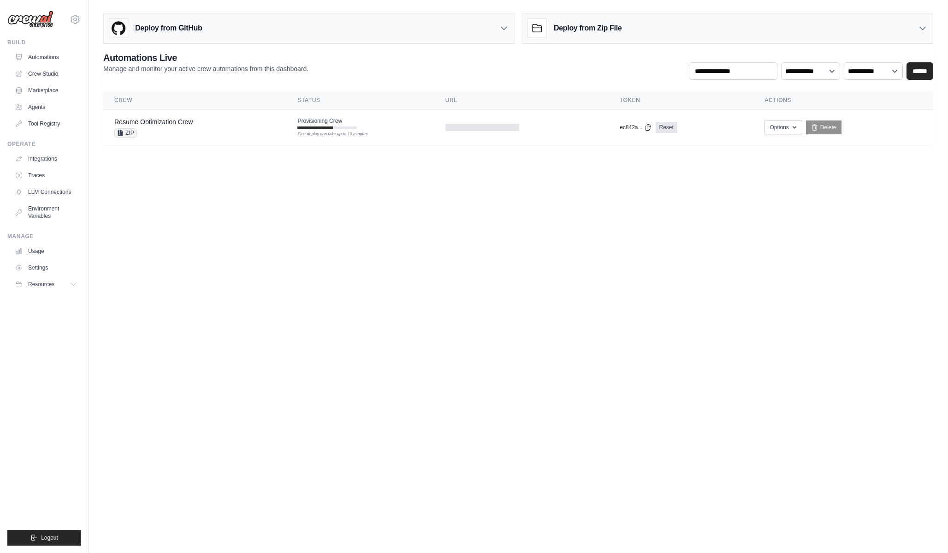
click at [368, 169] on body "prabhjottechs@gmail.com Settings Build Automations Crew Studio" at bounding box center [474, 276] width 948 height 553
drag, startPoint x: 368, startPoint y: 169, endPoint x: 325, endPoint y: 169, distance: 42.4
click at [366, 169] on body "prabhjottechs@gmail.com Settings Build Automations Crew Studio" at bounding box center [474, 276] width 948 height 553
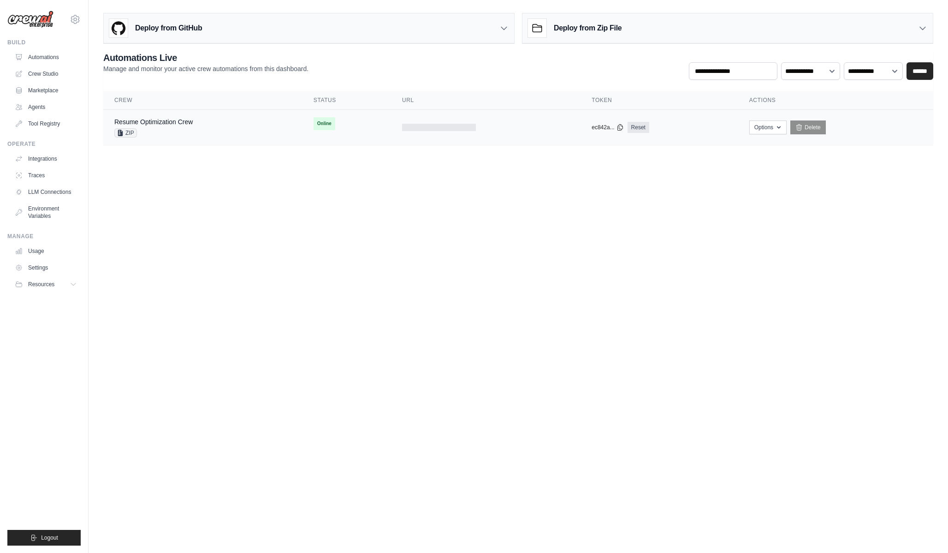
click at [208, 117] on td "Resume Optimization Crew ZIP" at bounding box center [202, 128] width 199 height 36
click at [155, 116] on td "Resume Optimization Crew ZIP" at bounding box center [202, 128] width 199 height 36
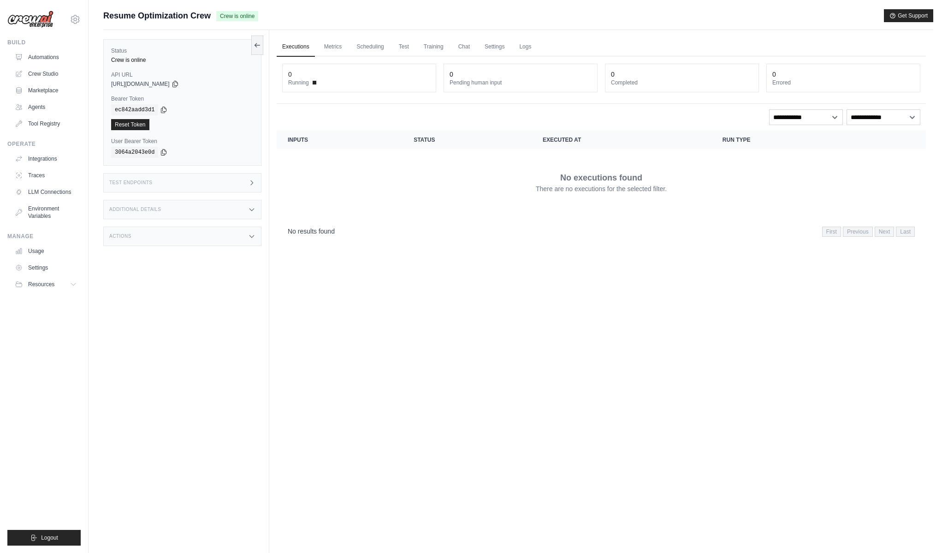
click at [292, 43] on link "Executions" at bounding box center [296, 46] width 38 height 19
click at [333, 48] on link "Metrics" at bounding box center [333, 46] width 29 height 19
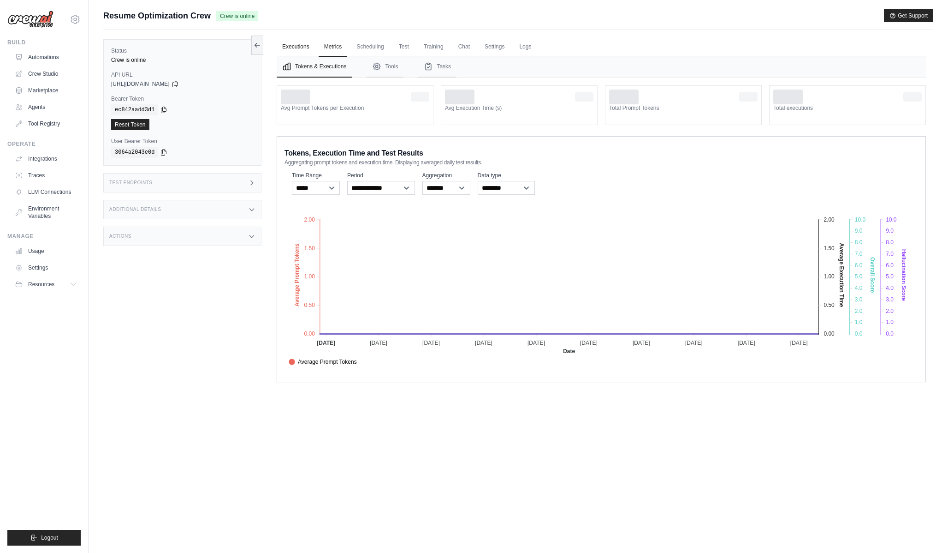
click at [292, 48] on link "Executions" at bounding box center [296, 46] width 38 height 19
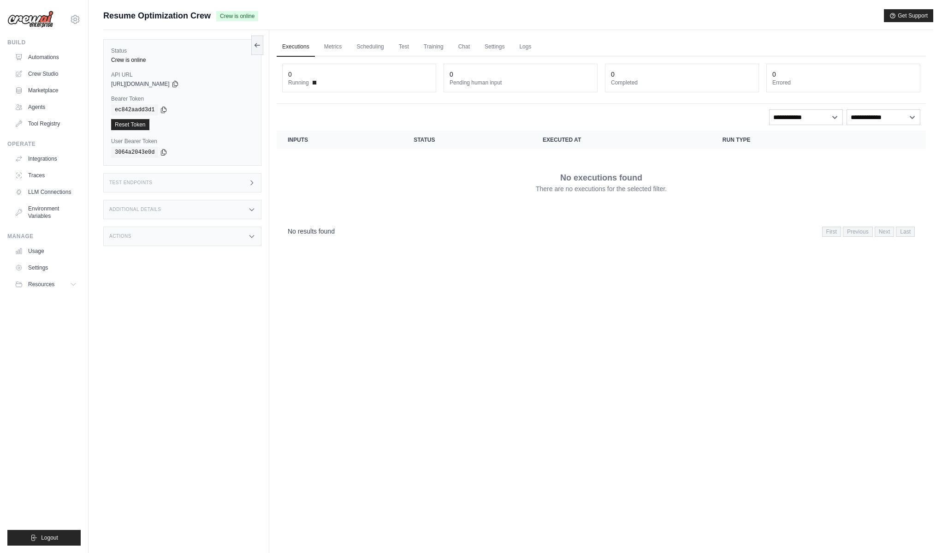
click at [423, 196] on div "No executions found There are no executions for the selected filter." at bounding box center [601, 182] width 627 height 52
click at [406, 50] on link "Test" at bounding box center [403, 46] width 21 height 19
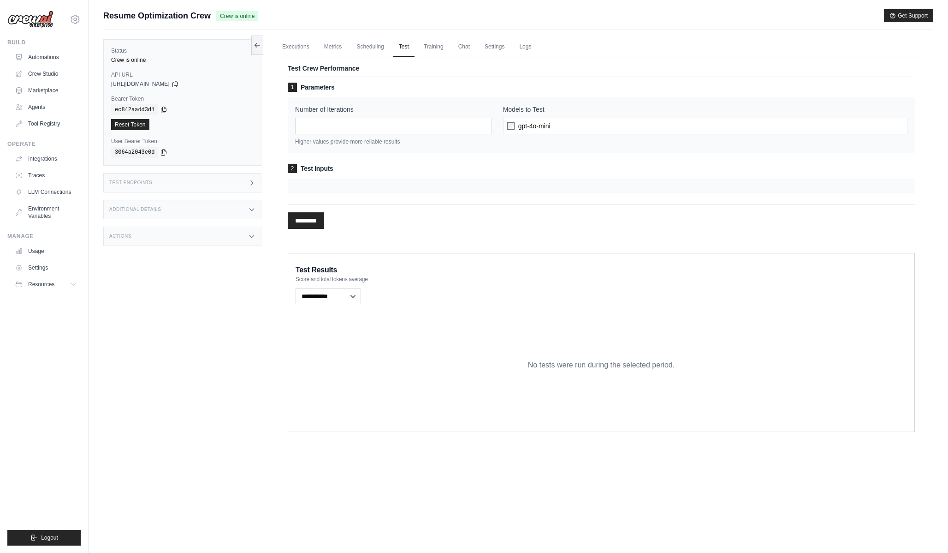
click at [540, 124] on span "gpt-4o-mini" at bounding box center [534, 125] width 32 height 9
click at [467, 48] on link "Chat" at bounding box center [464, 46] width 23 height 19
click at [510, 53] on link "Settings" at bounding box center [494, 46] width 31 height 19
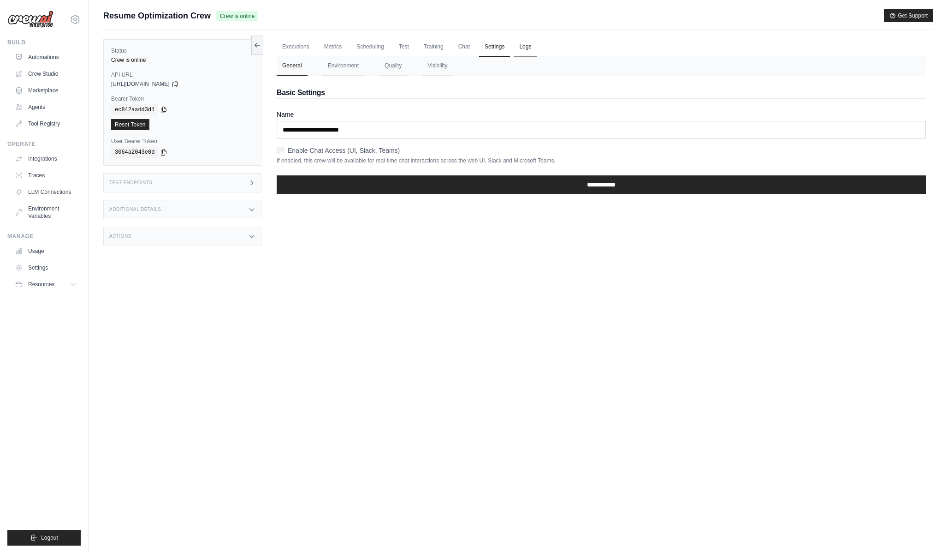
click at [528, 51] on link "Logs" at bounding box center [525, 46] width 23 height 19
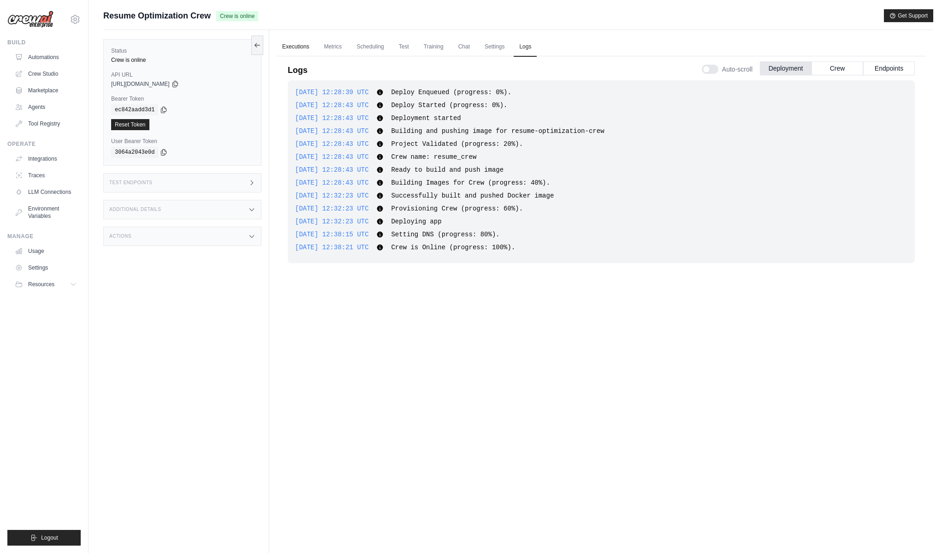
click at [300, 38] on link "Executions" at bounding box center [296, 46] width 38 height 19
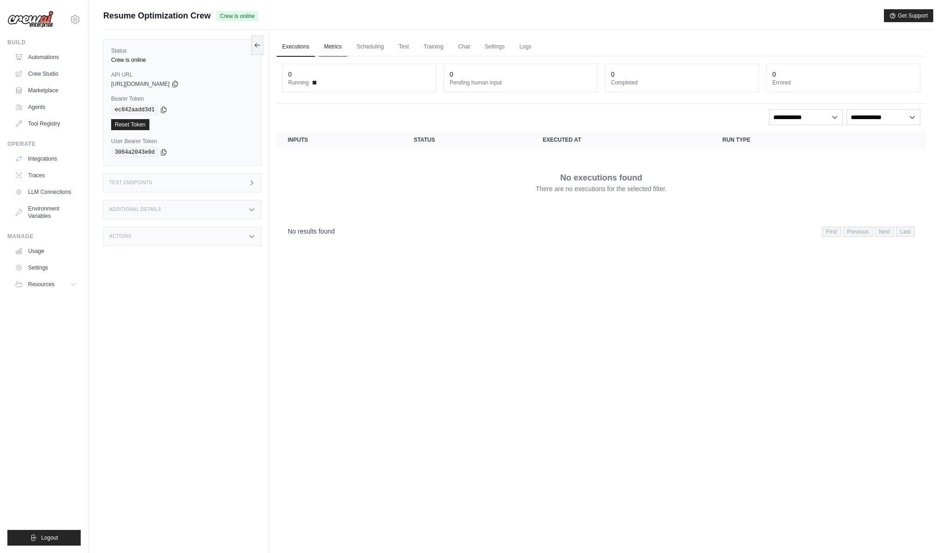
click at [334, 48] on link "Metrics" at bounding box center [333, 46] width 29 height 19
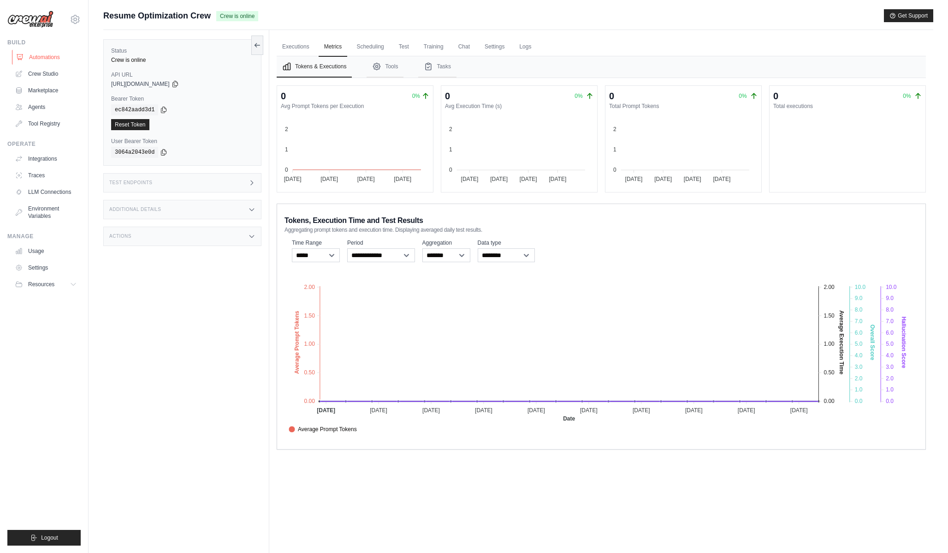
click at [50, 60] on link "Automations" at bounding box center [47, 57] width 70 height 15
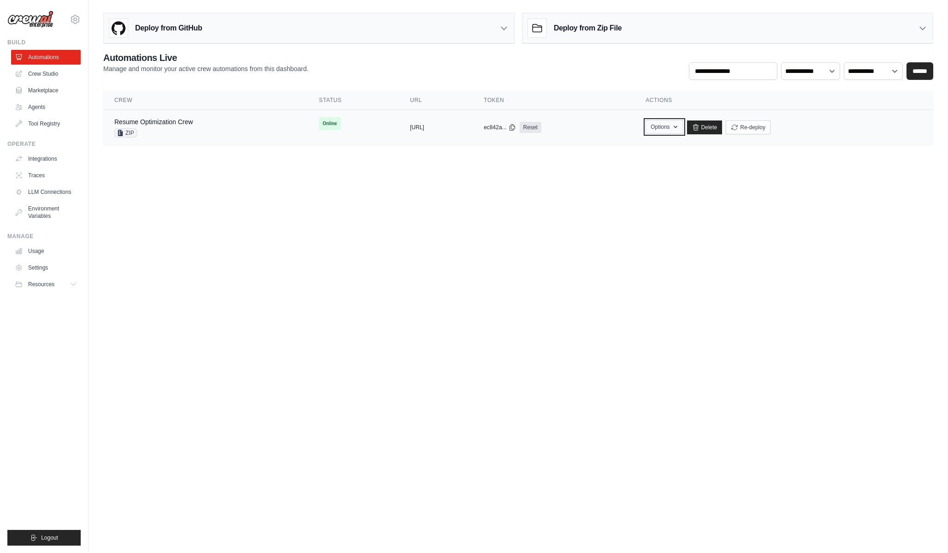
click at [683, 125] on button "Options" at bounding box center [664, 127] width 37 height 14
click at [475, 154] on main "Deploy from GitHub Deploy your project directly from GitHub. Select a repositor…" at bounding box center [519, 82] width 860 height 165
click at [319, 120] on span "Online" at bounding box center [330, 123] width 22 height 13
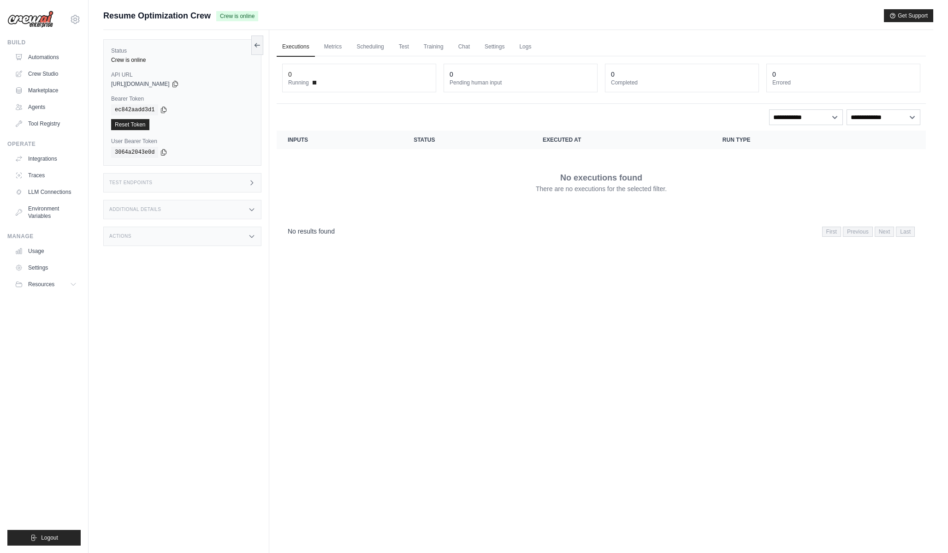
click at [335, 77] on div "0" at bounding box center [359, 74] width 142 height 9
click at [346, 148] on th "Inputs" at bounding box center [340, 140] width 126 height 18
click at [337, 47] on link "Metrics" at bounding box center [333, 46] width 29 height 19
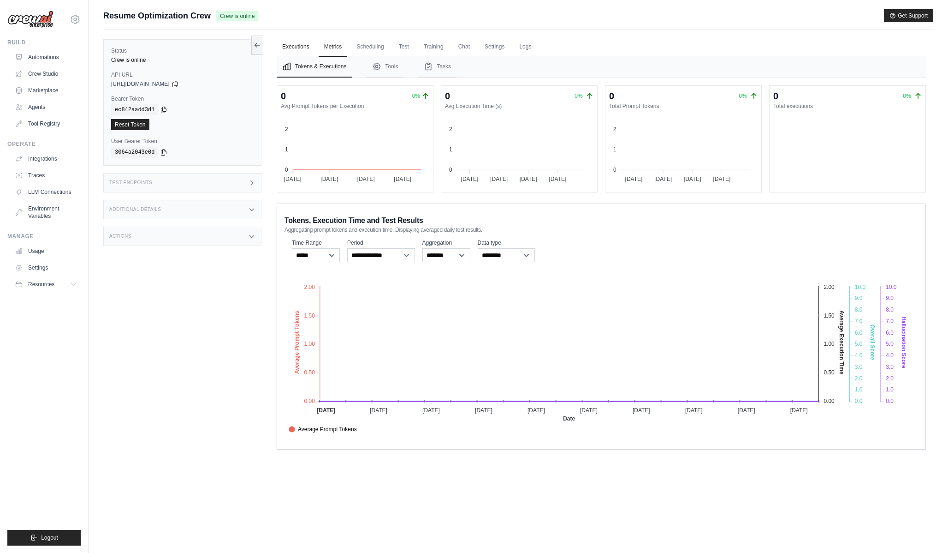
click at [291, 52] on link "Executions" at bounding box center [296, 46] width 38 height 19
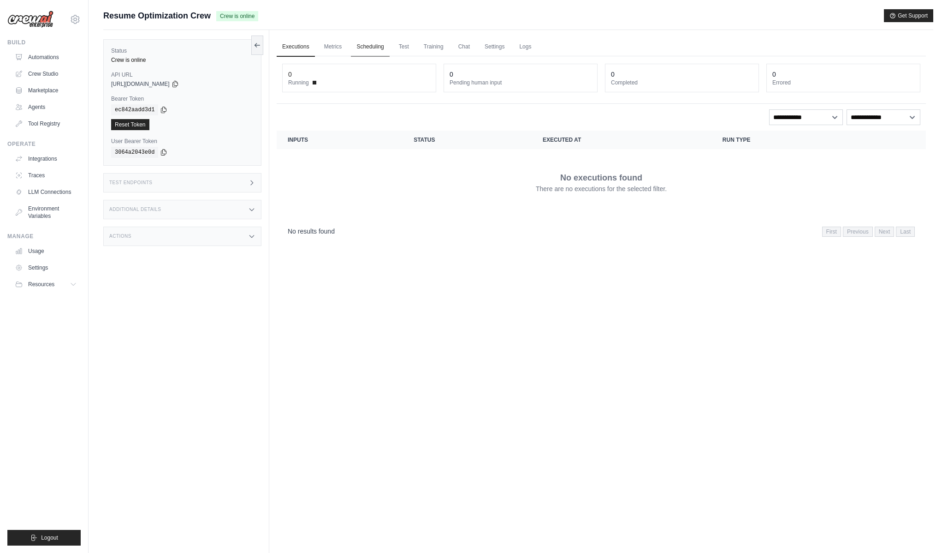
click at [377, 45] on link "Scheduling" at bounding box center [370, 46] width 38 height 19
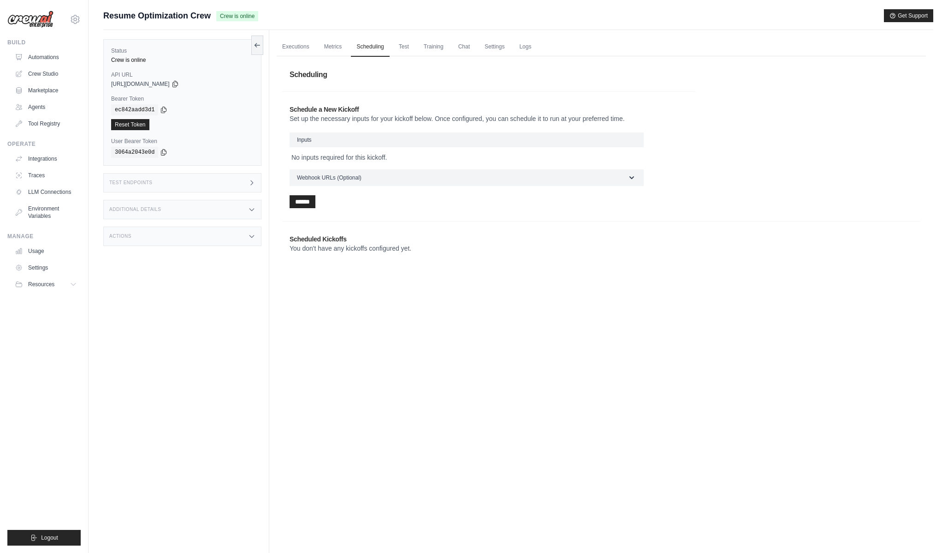
click at [372, 137] on h3 "Inputs" at bounding box center [467, 139] width 354 height 15
click at [384, 181] on button "Webhook URLs (Optional)" at bounding box center [467, 177] width 354 height 17
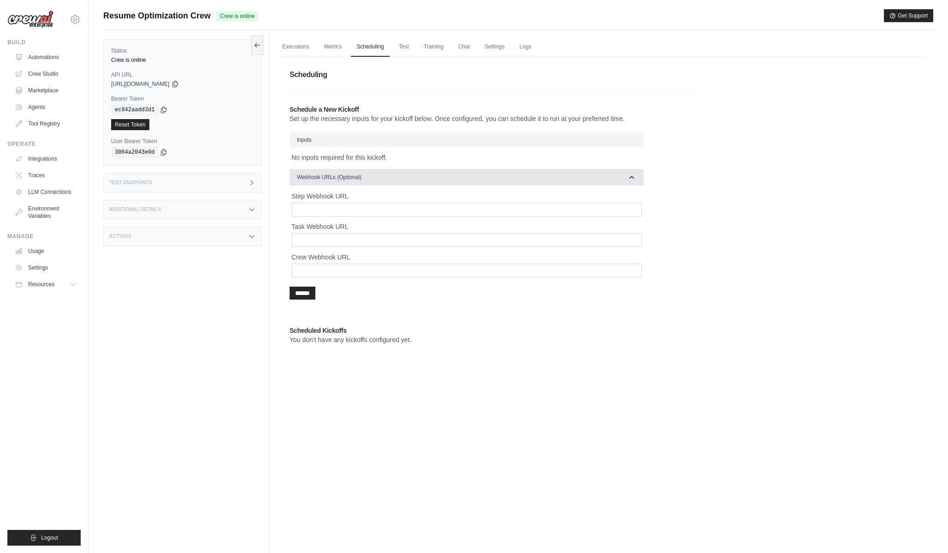
click at [384, 181] on button "Webhook URLs (Optional)" at bounding box center [467, 177] width 354 height 17
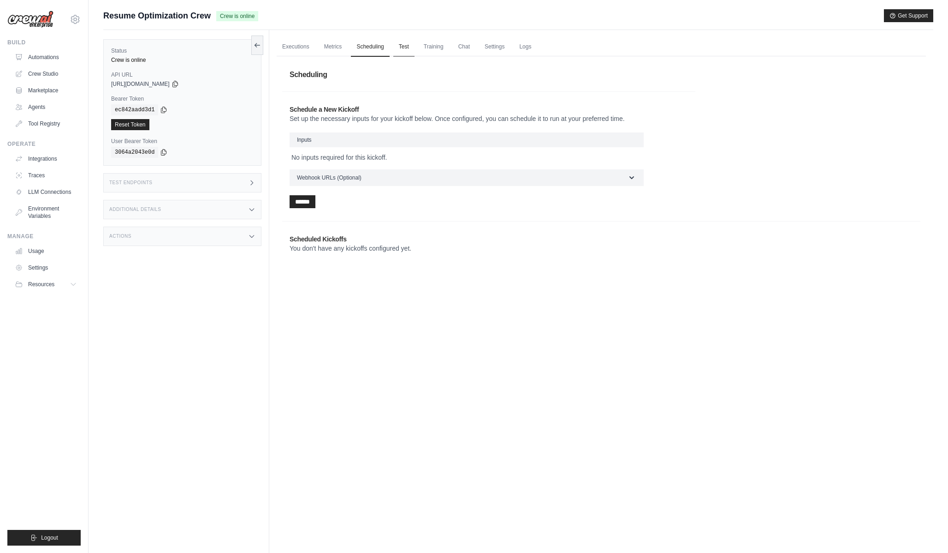
click at [408, 52] on link "Test" at bounding box center [403, 46] width 21 height 19
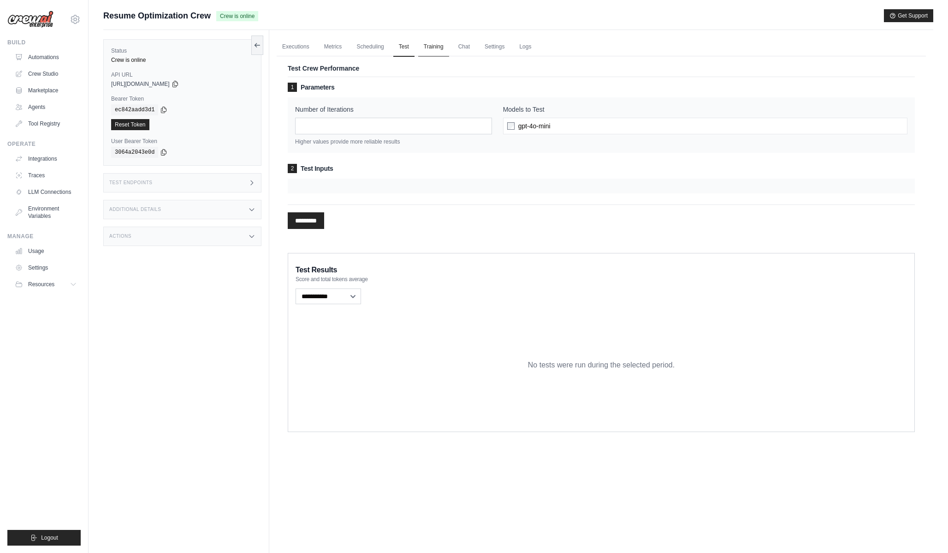
click at [436, 42] on link "Training" at bounding box center [433, 46] width 31 height 19
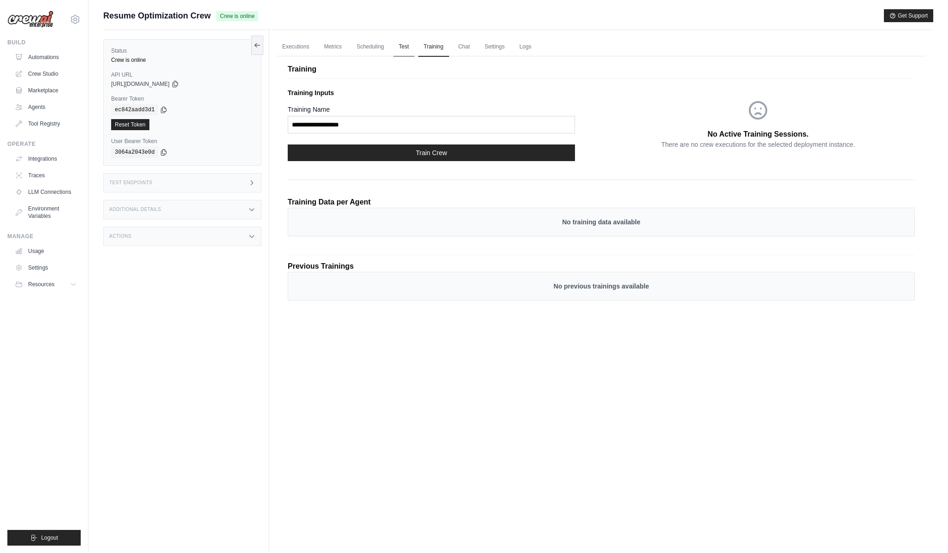
click at [415, 44] on link "Test" at bounding box center [403, 46] width 21 height 19
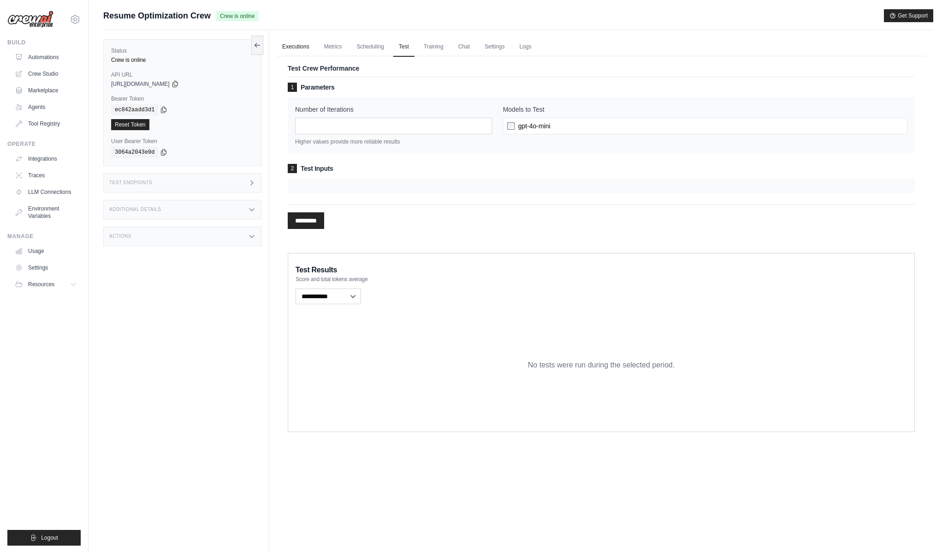
click at [288, 44] on link "Executions" at bounding box center [296, 46] width 38 height 19
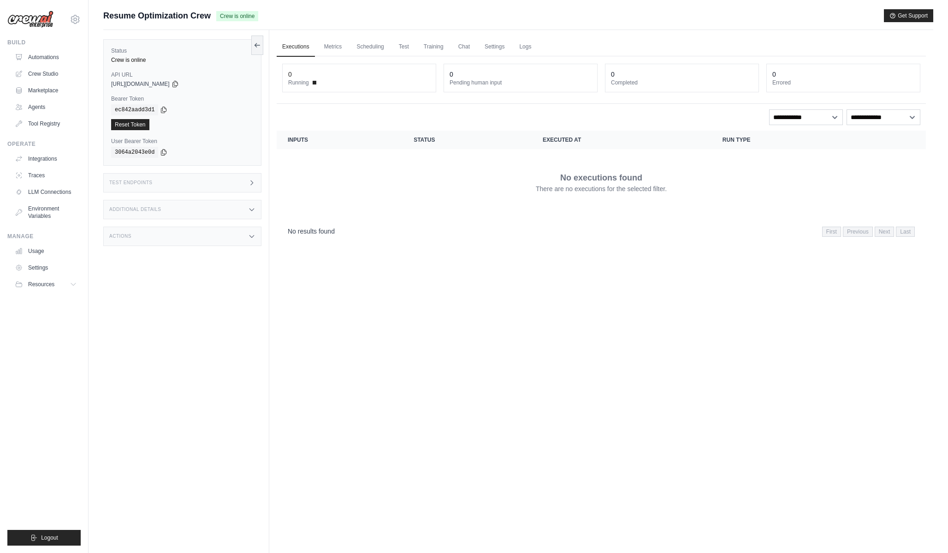
click at [217, 184] on div "Test Endpoints" at bounding box center [182, 182] width 158 height 19
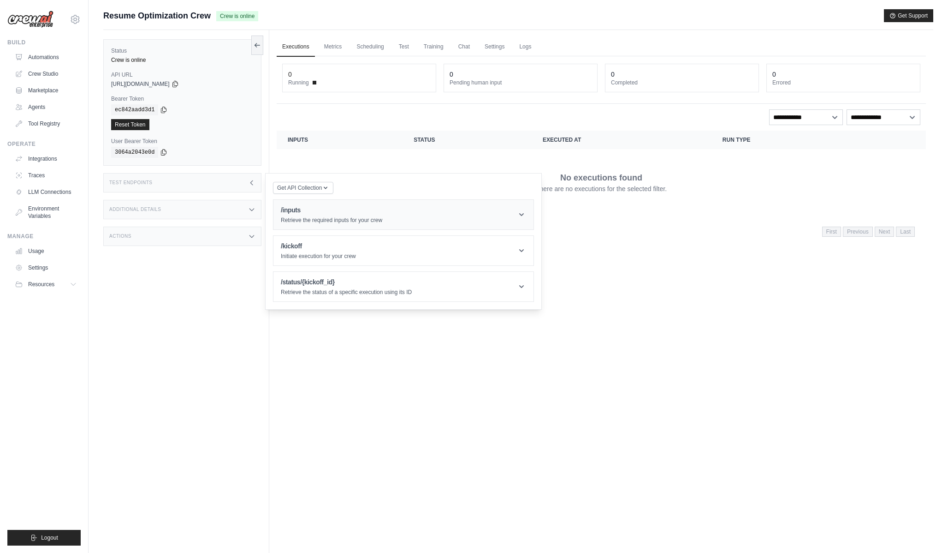
click at [293, 216] on div "/inputs Retrieve the required inputs for your crew" at bounding box center [331, 214] width 101 height 18
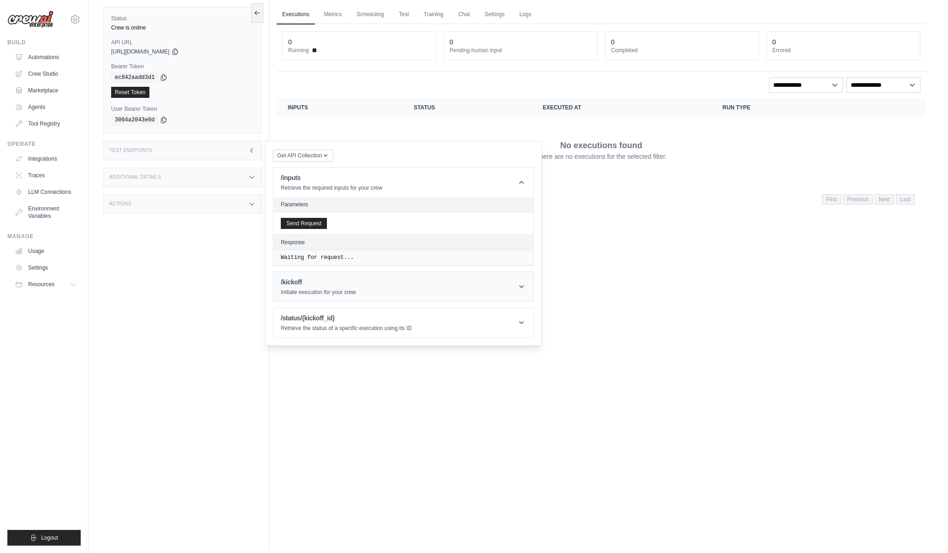
scroll to position [39, 0]
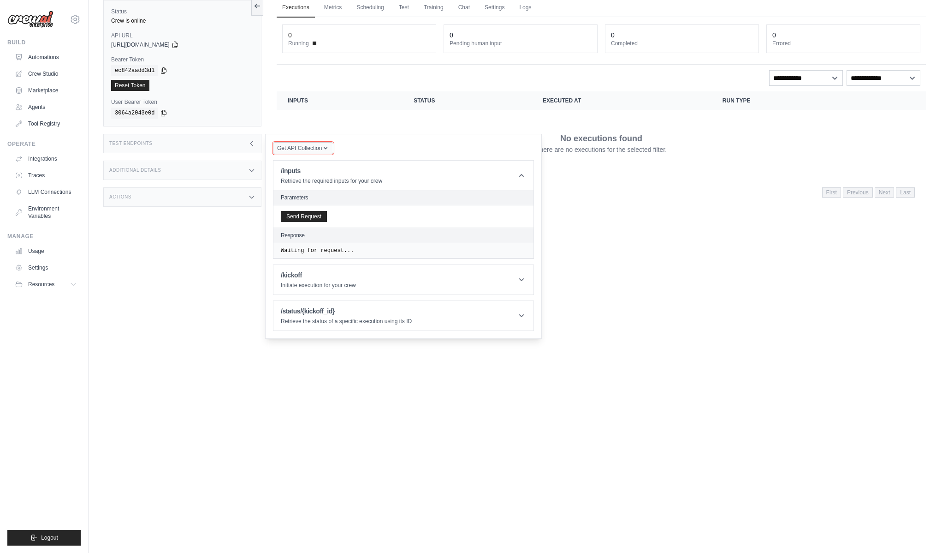
click at [297, 151] on span "Get API Collection" at bounding box center [299, 147] width 45 height 7
click at [229, 171] on div "Additional Details" at bounding box center [182, 169] width 158 height 19
click at [229, 243] on div "Actions" at bounding box center [182, 251] width 158 height 19
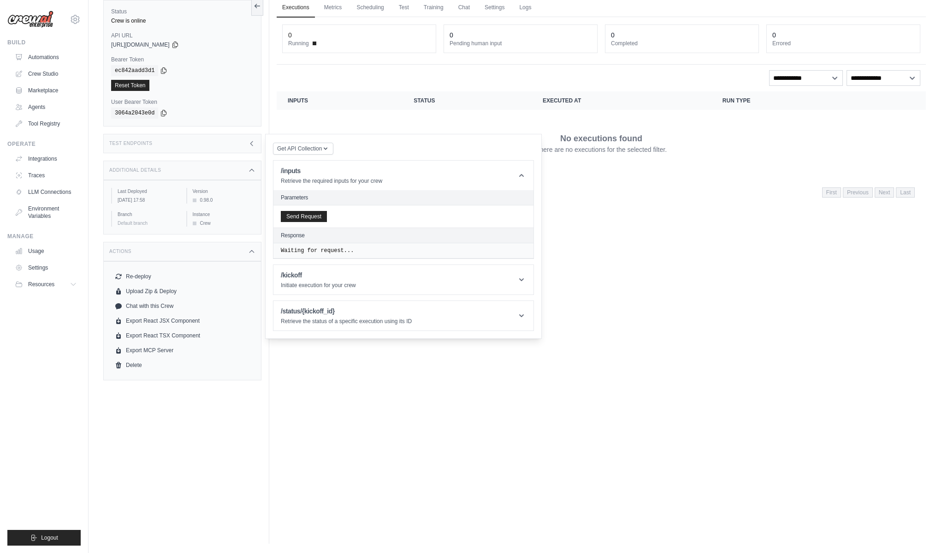
scroll to position [0, 0]
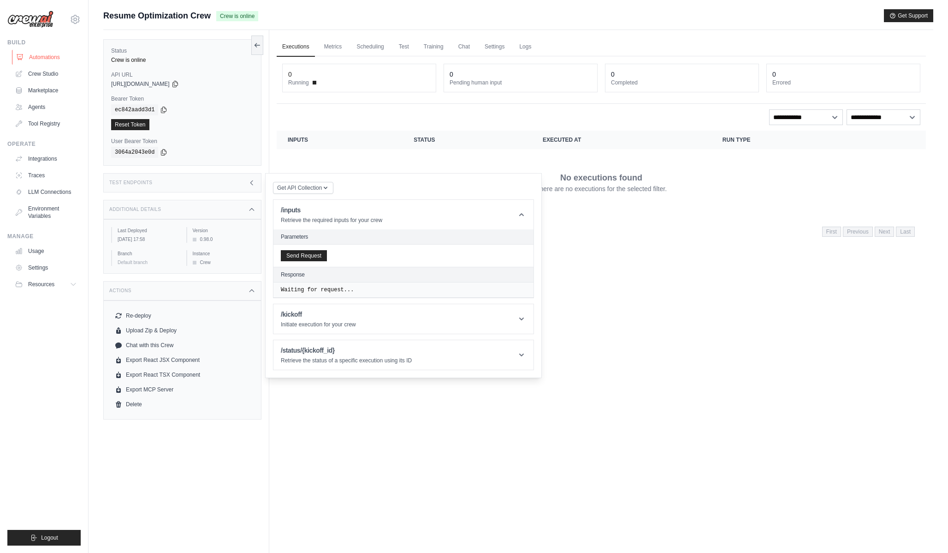
click at [55, 62] on link "Automations" at bounding box center [47, 57] width 70 height 15
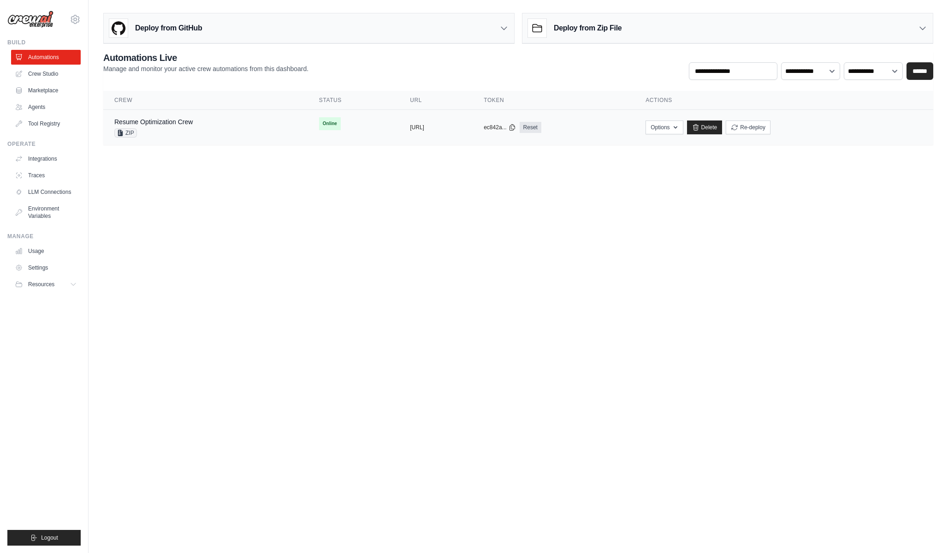
click at [149, 113] on td "Resume Optimization Crew ZIP" at bounding box center [205, 128] width 205 height 36
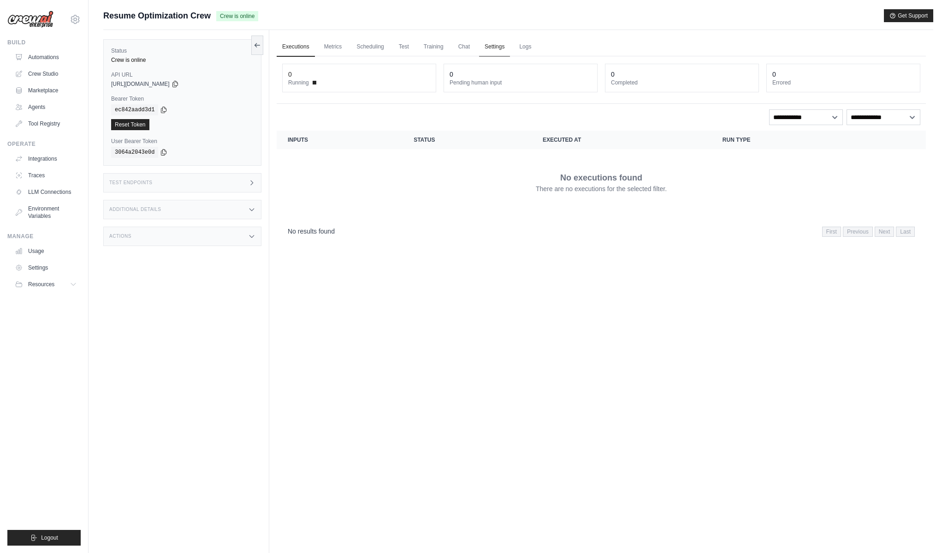
click at [508, 51] on link "Settings" at bounding box center [494, 46] width 31 height 19
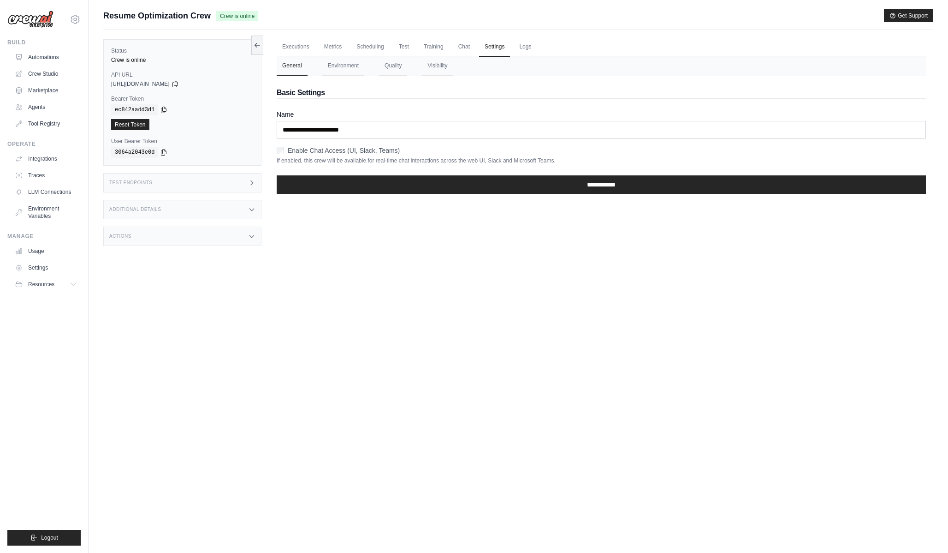
click at [555, 54] on ul "Executions Metrics Scheduling Test Training Chat Settings Logs" at bounding box center [601, 46] width 649 height 19
click at [541, 32] on div "Executions Metrics Scheduling Test Training Chat Settings Logs 0 Running 0 Pend…" at bounding box center [601, 306] width 664 height 553
click at [541, 59] on nav "General Environment Quality Visibility" at bounding box center [601, 65] width 649 height 19
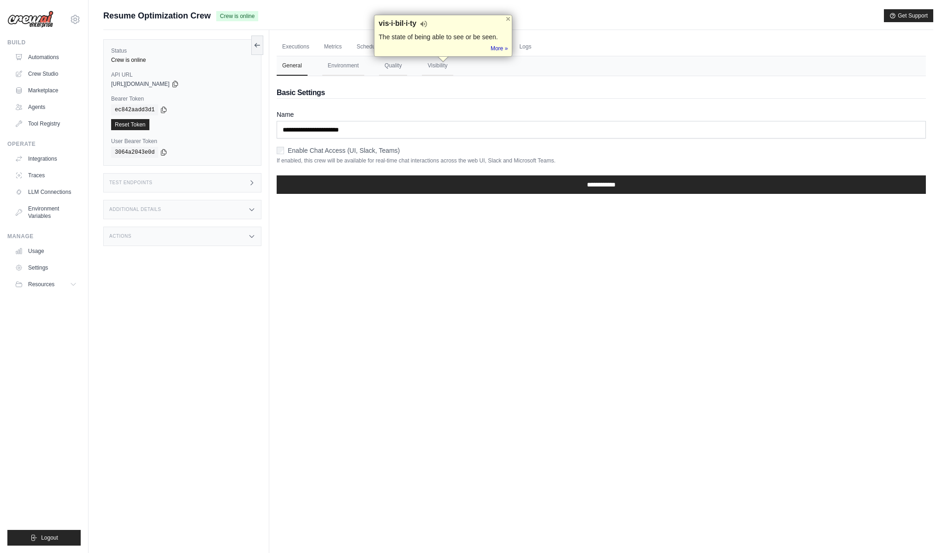
click at [535, 49] on div at bounding box center [535, 49] width 0 height 0
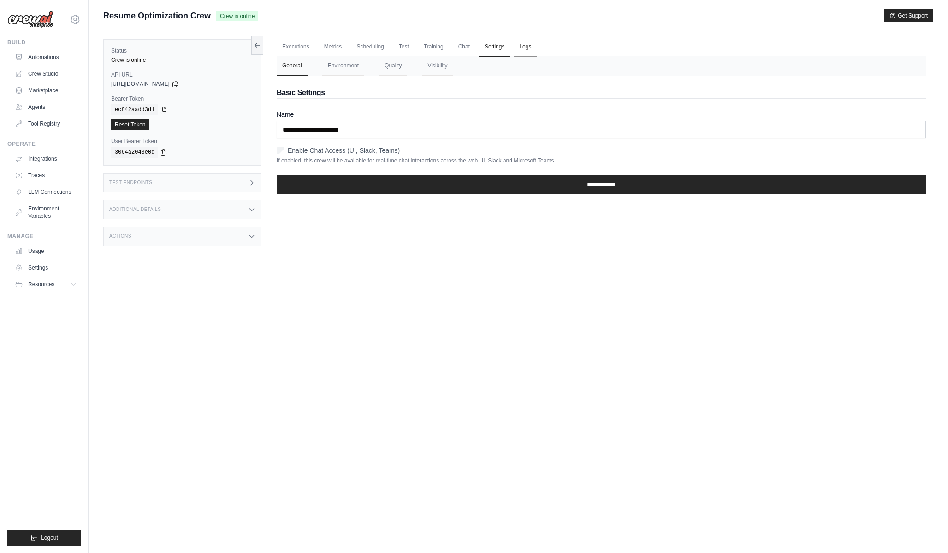
click at [531, 49] on link "Logs" at bounding box center [525, 46] width 23 height 19
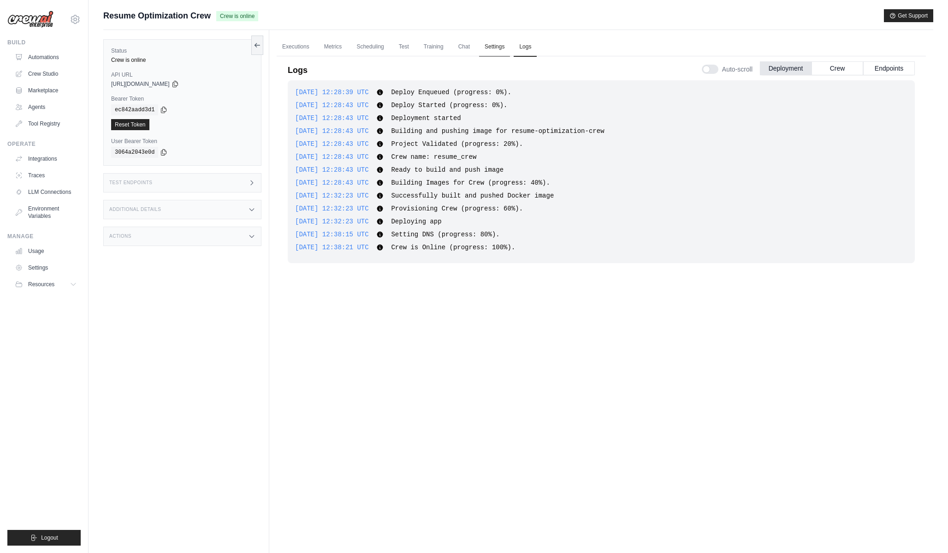
click at [506, 48] on link "Settings" at bounding box center [494, 46] width 31 height 19
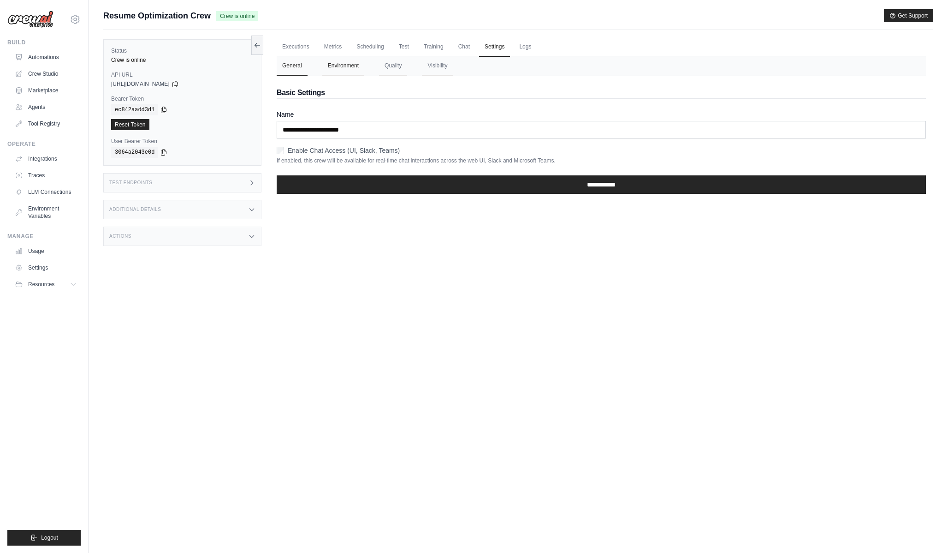
click at [348, 65] on button "Environment" at bounding box center [343, 65] width 42 height 19
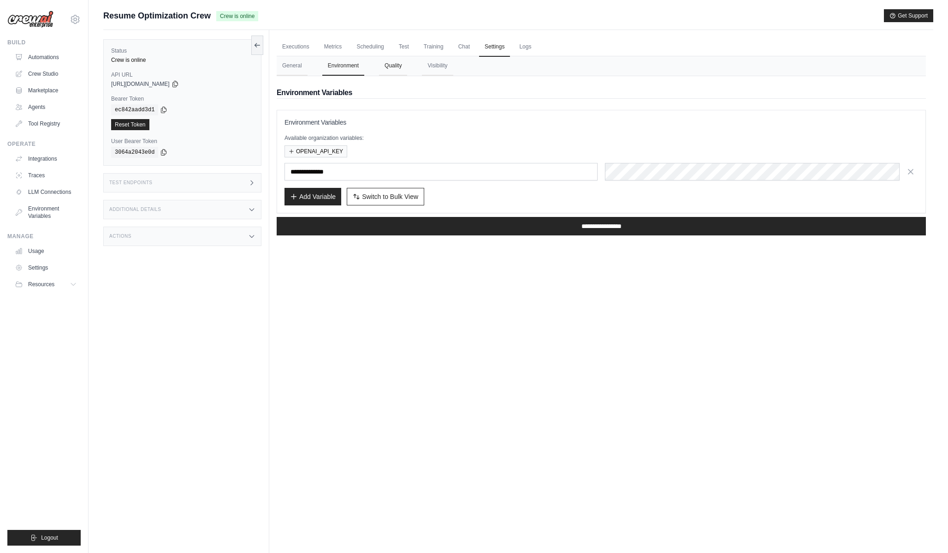
click at [394, 71] on button "Quality" at bounding box center [393, 65] width 28 height 19
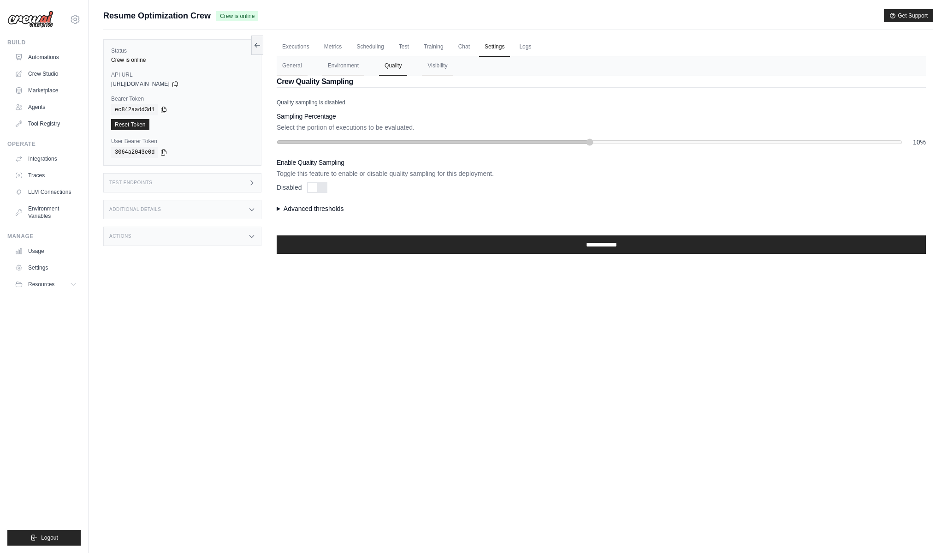
click at [418, 70] on nav "General Environment Quality Visibility" at bounding box center [601, 65] width 649 height 19
click at [291, 45] on link "Executions" at bounding box center [296, 46] width 38 height 19
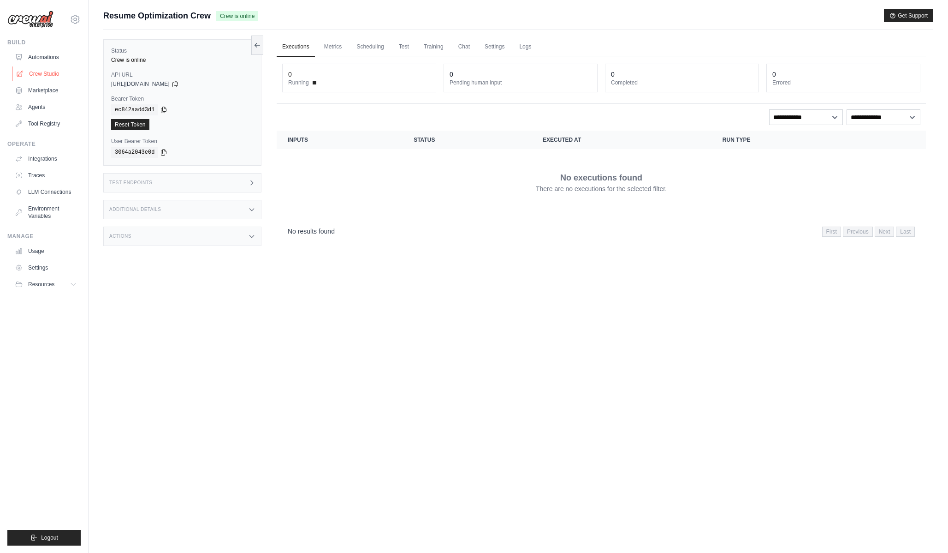
click at [58, 77] on link "Crew Studio" at bounding box center [47, 73] width 70 height 15
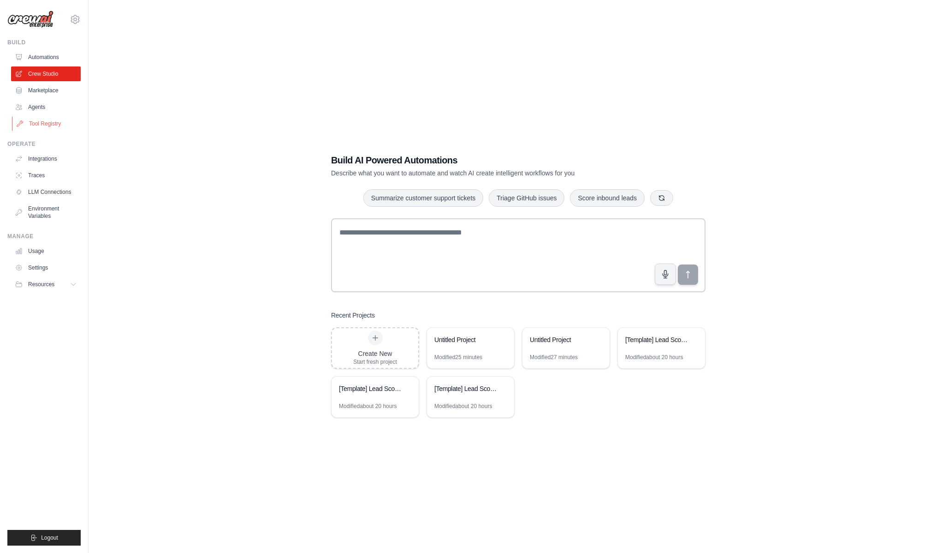
click at [47, 129] on link "Tool Registry" at bounding box center [47, 123] width 70 height 15
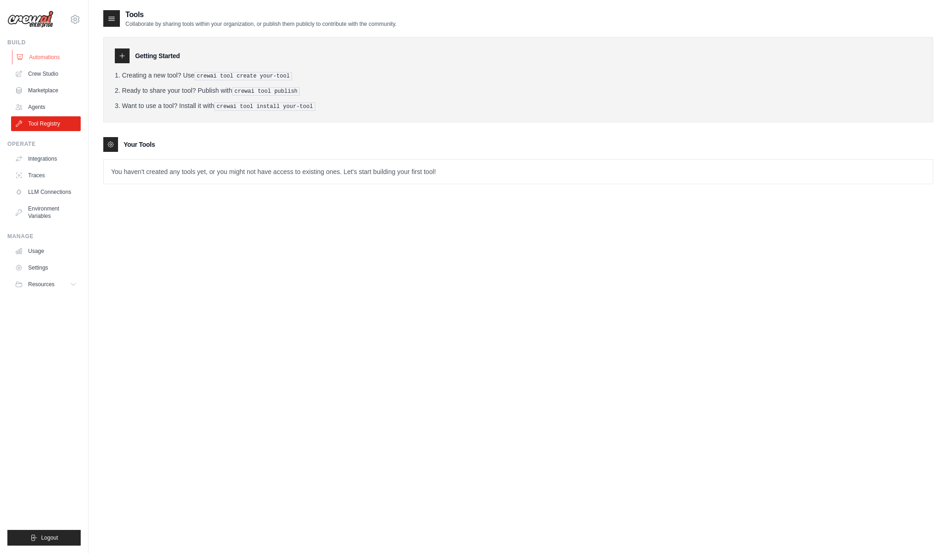
click at [70, 56] on link "Automations" at bounding box center [47, 57] width 70 height 15
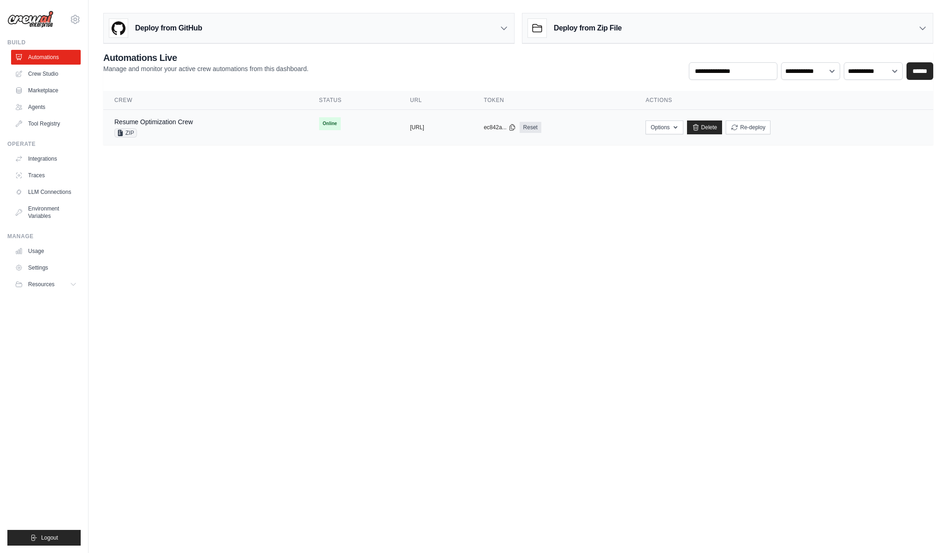
click at [319, 126] on span "Online" at bounding box center [330, 123] width 22 height 13
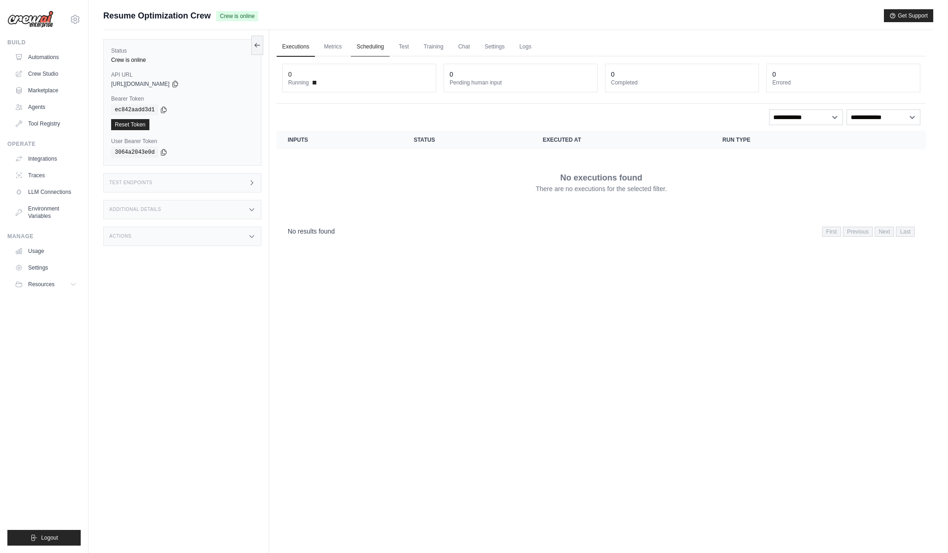
click at [389, 54] on link "Scheduling" at bounding box center [370, 46] width 38 height 19
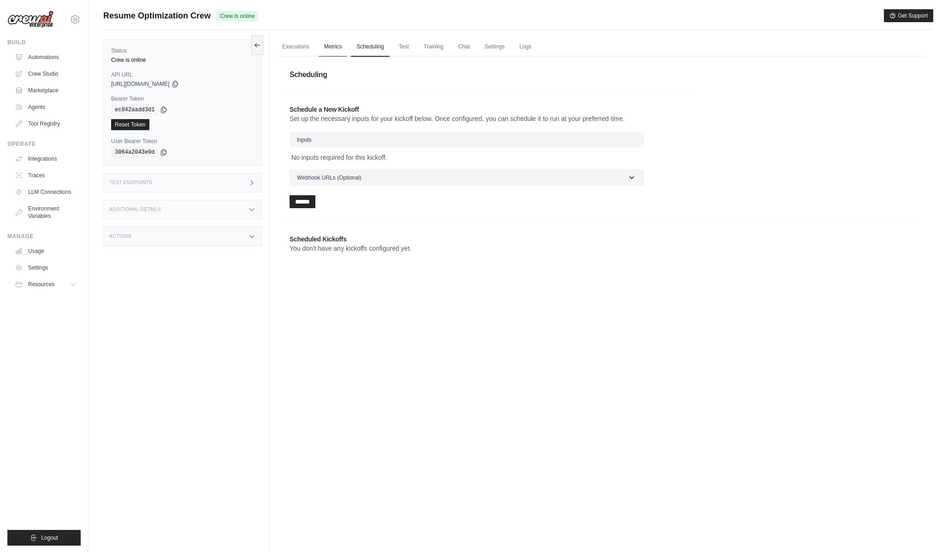
click at [344, 45] on link "Metrics" at bounding box center [333, 46] width 29 height 19
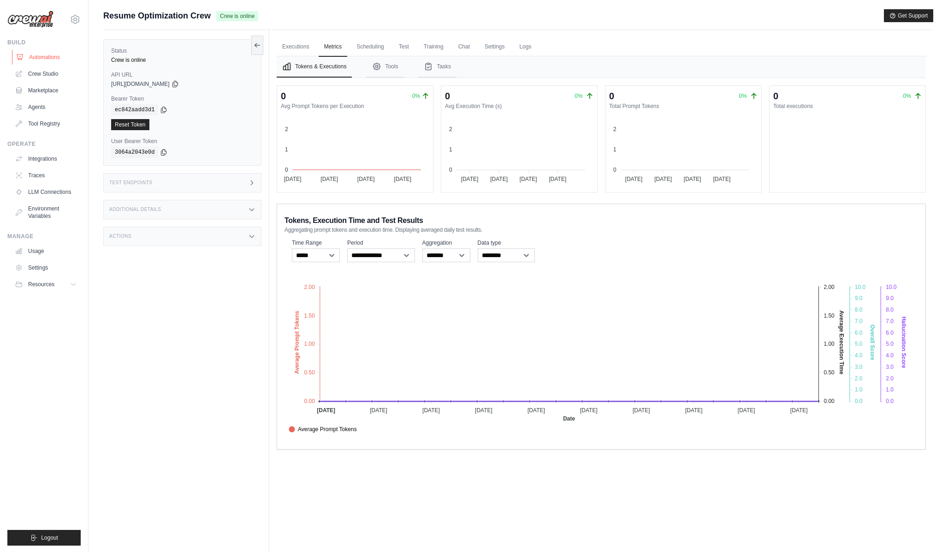
click at [46, 61] on link "Automations" at bounding box center [47, 57] width 70 height 15
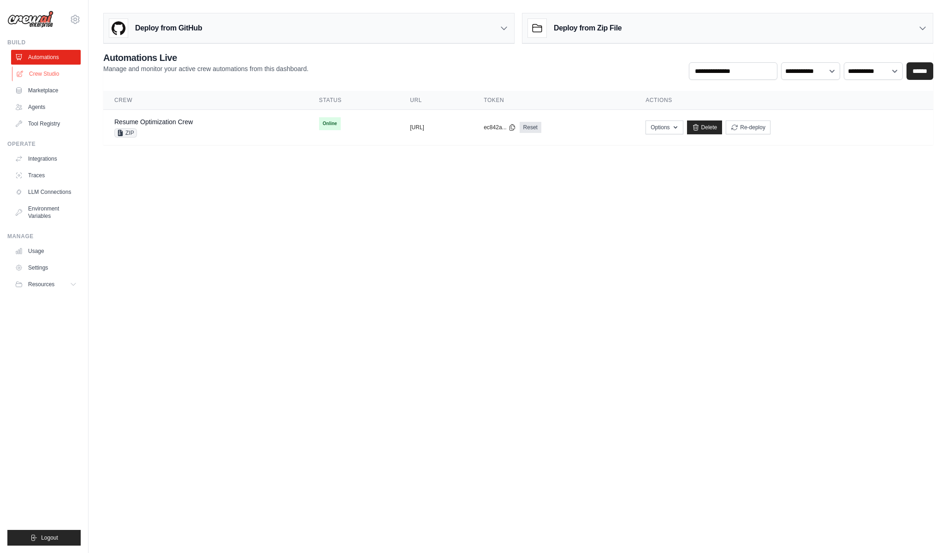
click at [58, 77] on link "Crew Studio" at bounding box center [47, 73] width 70 height 15
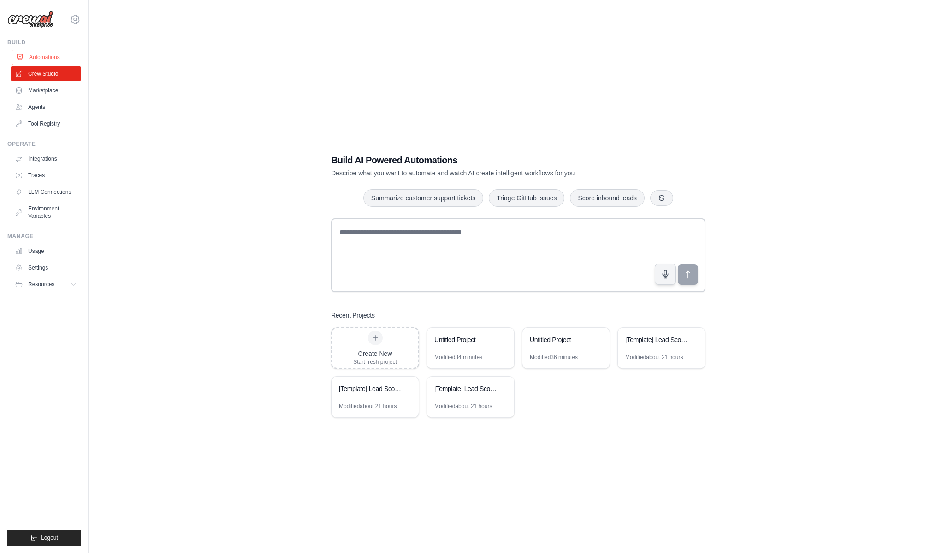
click at [46, 62] on link "Automations" at bounding box center [47, 57] width 70 height 15
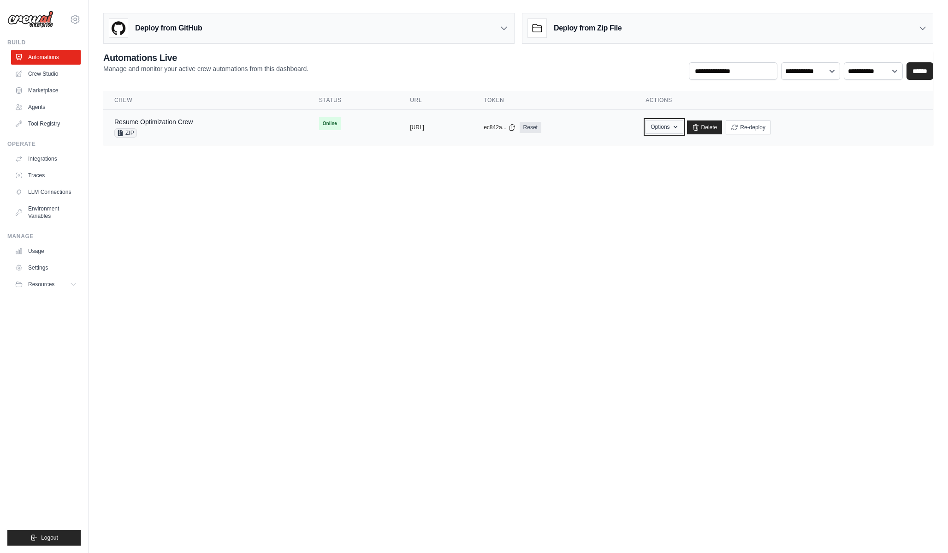
click at [679, 129] on icon "button" at bounding box center [675, 126] width 7 height 7
click at [571, 212] on body "[EMAIL_ADDRESS][DOMAIN_NAME] Settings Build Automations Crew Studio" at bounding box center [474, 276] width 948 height 553
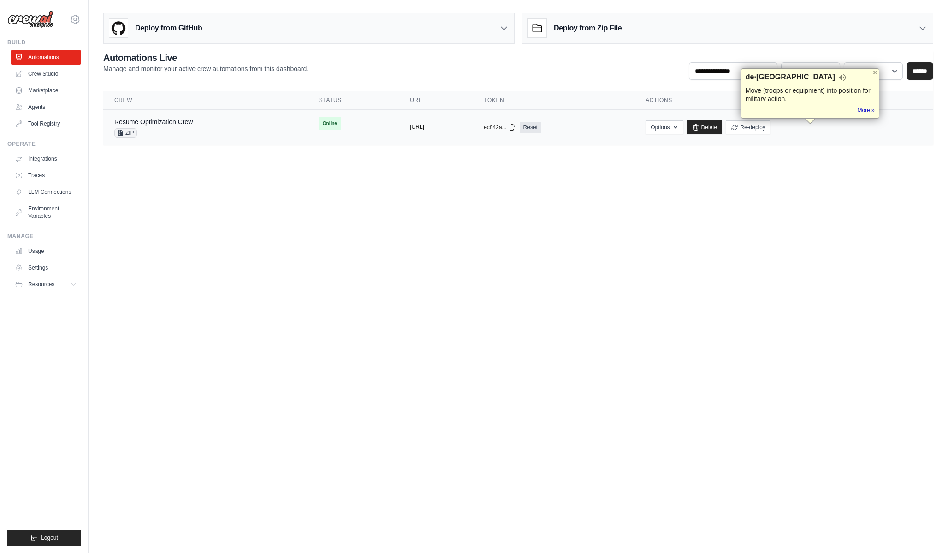
click at [421, 130] on button "[URL]" at bounding box center [417, 126] width 14 height 7
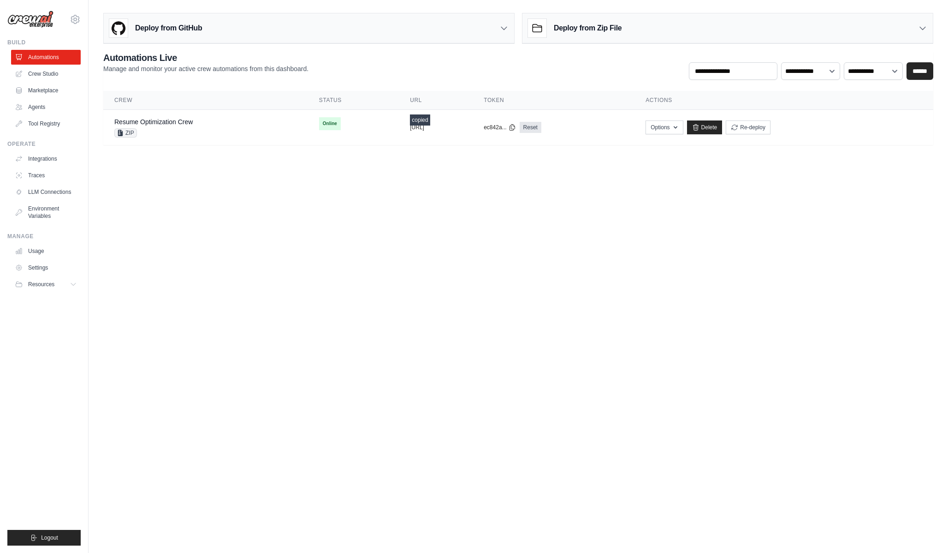
click at [470, 145] on main "Deploy from GitHub Deploy your project directly from GitHub. Select a repositor…" at bounding box center [519, 82] width 860 height 165
click at [473, 131] on td "copied [URL]" at bounding box center [436, 128] width 74 height 36
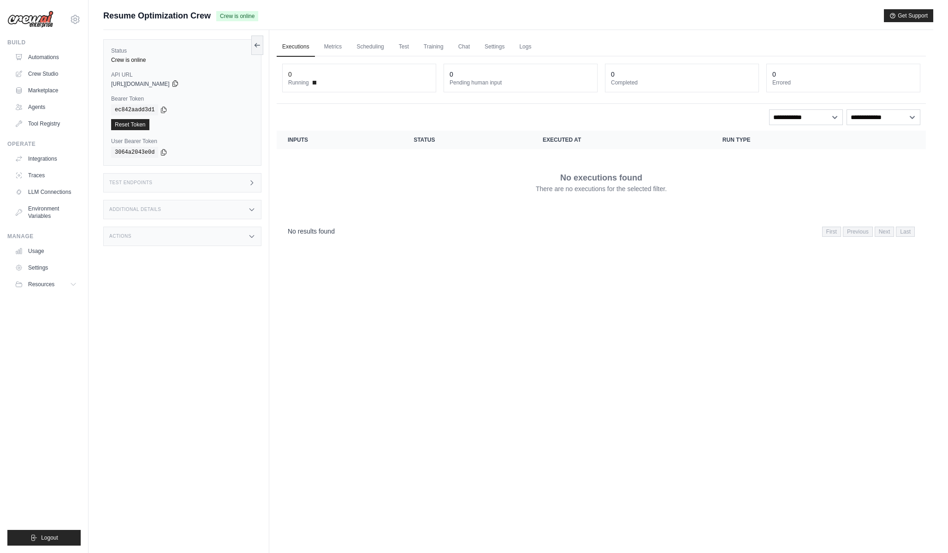
click at [179, 85] on icon at bounding box center [175, 83] width 7 height 7
click at [330, 47] on link "Metrics" at bounding box center [333, 46] width 29 height 19
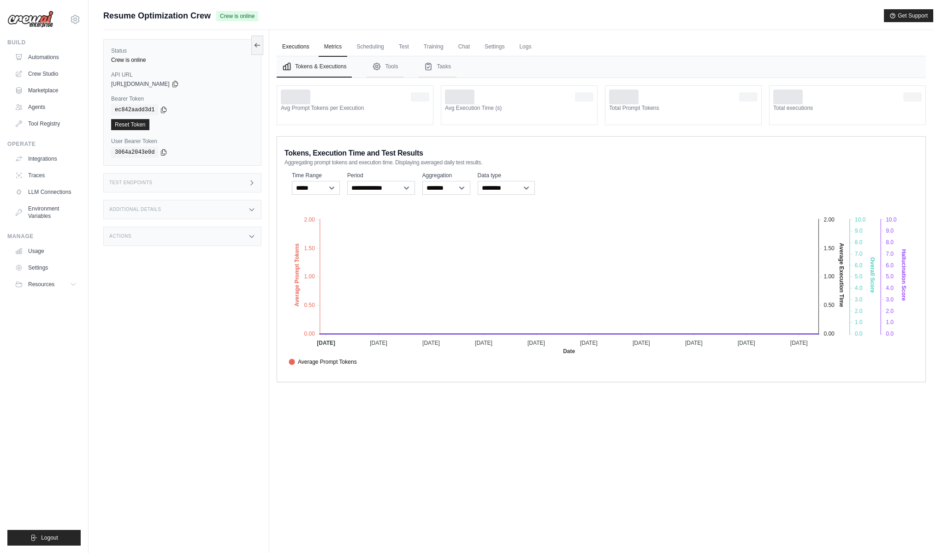
click at [293, 52] on link "Executions" at bounding box center [296, 46] width 38 height 19
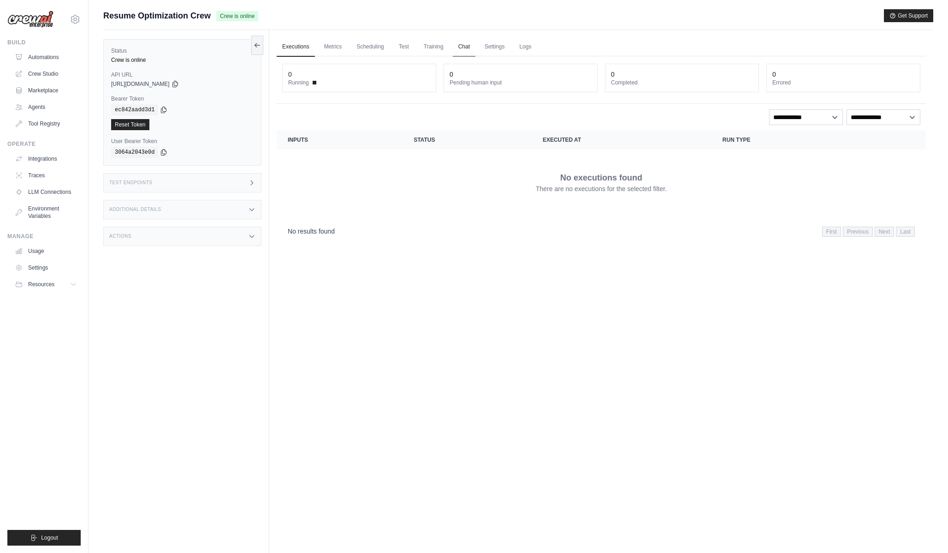
click at [470, 47] on link "Chat" at bounding box center [464, 46] width 23 height 19
click at [415, 41] on link "Test" at bounding box center [403, 46] width 21 height 19
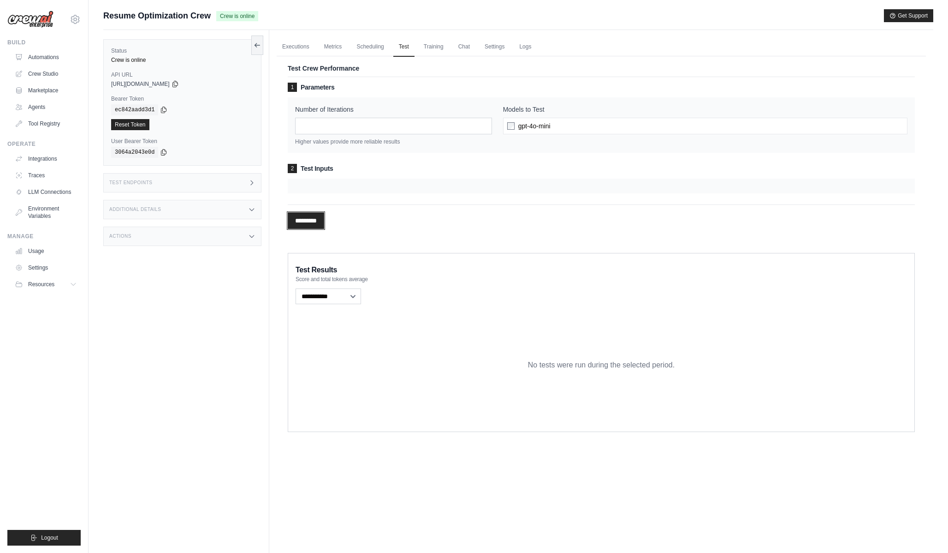
click at [310, 225] on input "*********" at bounding box center [306, 220] width 36 height 17
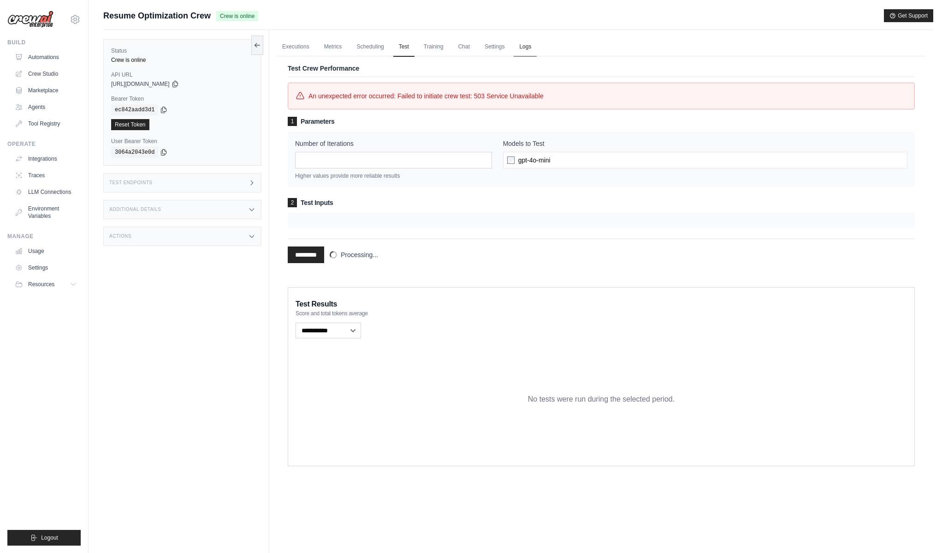
click at [535, 50] on link "Logs" at bounding box center [525, 46] width 23 height 19
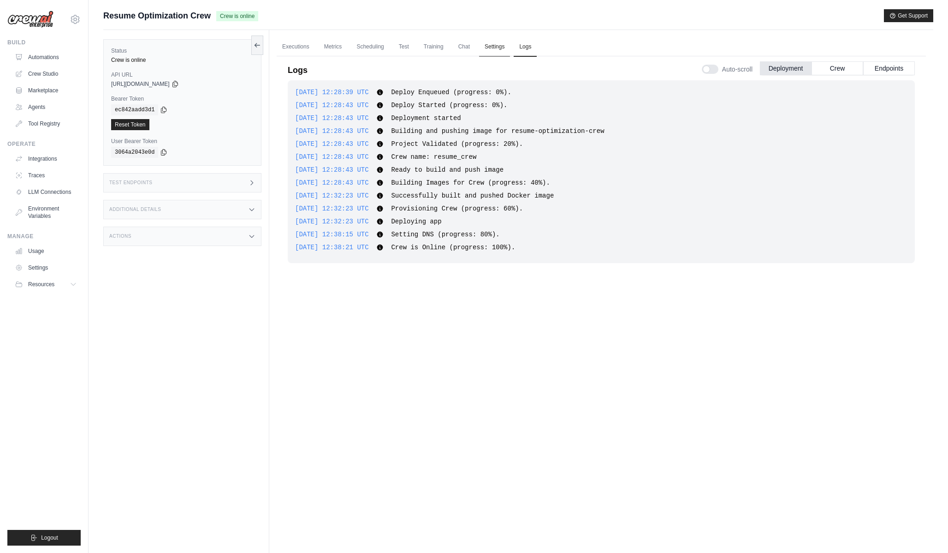
click at [505, 49] on link "Settings" at bounding box center [494, 46] width 31 height 19
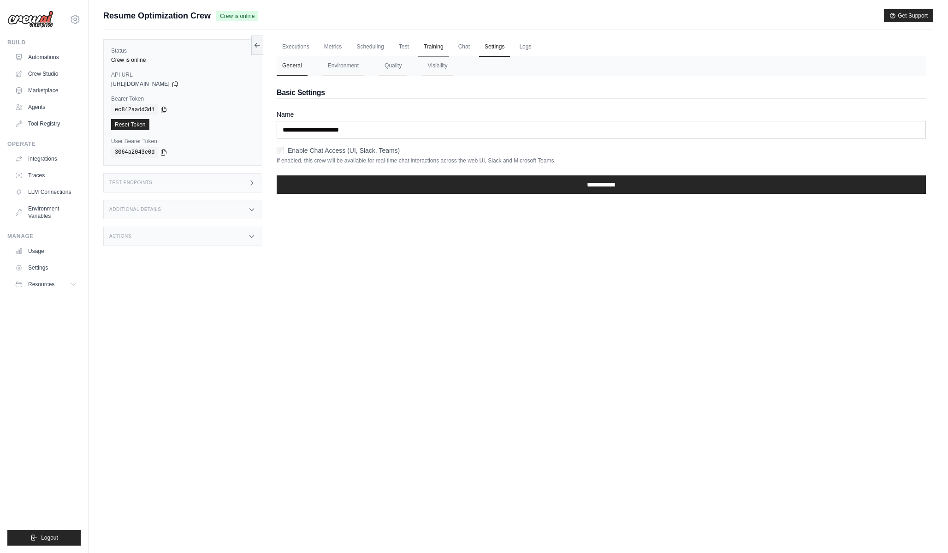
click at [449, 48] on link "Training" at bounding box center [433, 46] width 31 height 19
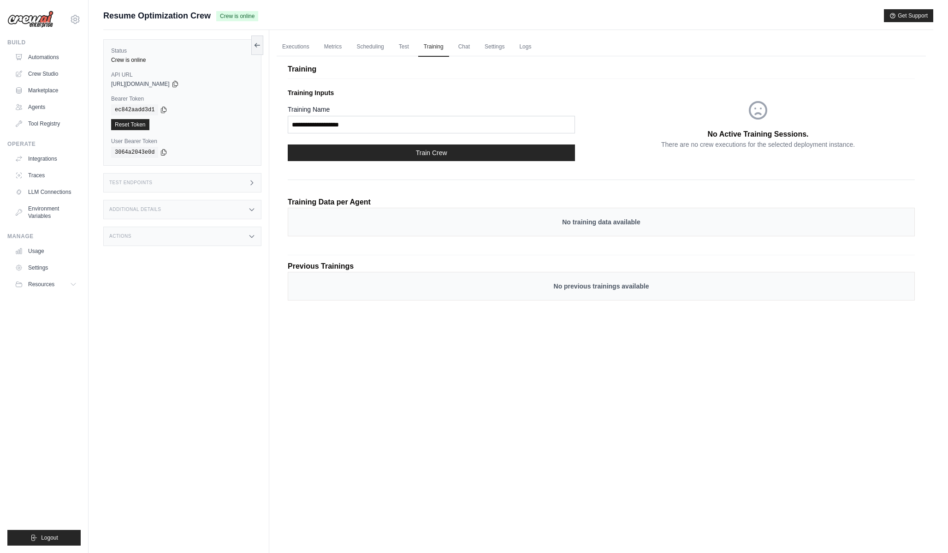
click at [397, 43] on ul "Executions Metrics Scheduling Test Training Chat Settings Logs" at bounding box center [601, 46] width 649 height 19
click at [286, 41] on link "Executions" at bounding box center [296, 46] width 38 height 19
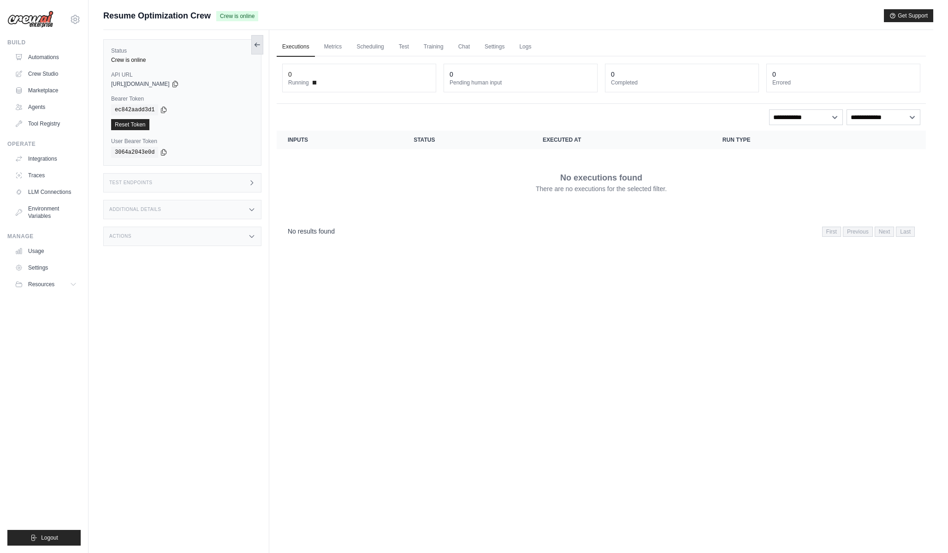
click at [255, 39] on button at bounding box center [257, 44] width 12 height 19
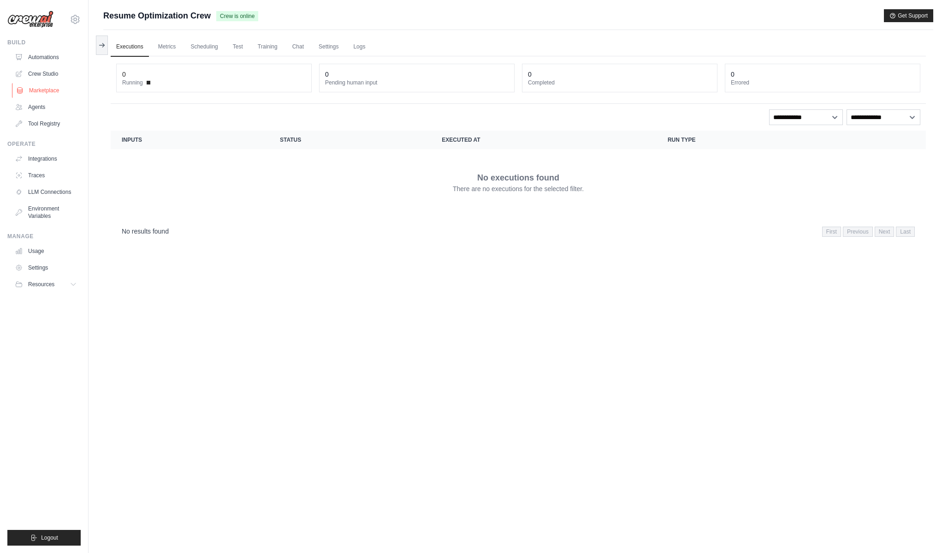
click at [60, 83] on link "Marketplace" at bounding box center [47, 90] width 70 height 15
click at [62, 74] on link "Crew Studio" at bounding box center [47, 73] width 70 height 15
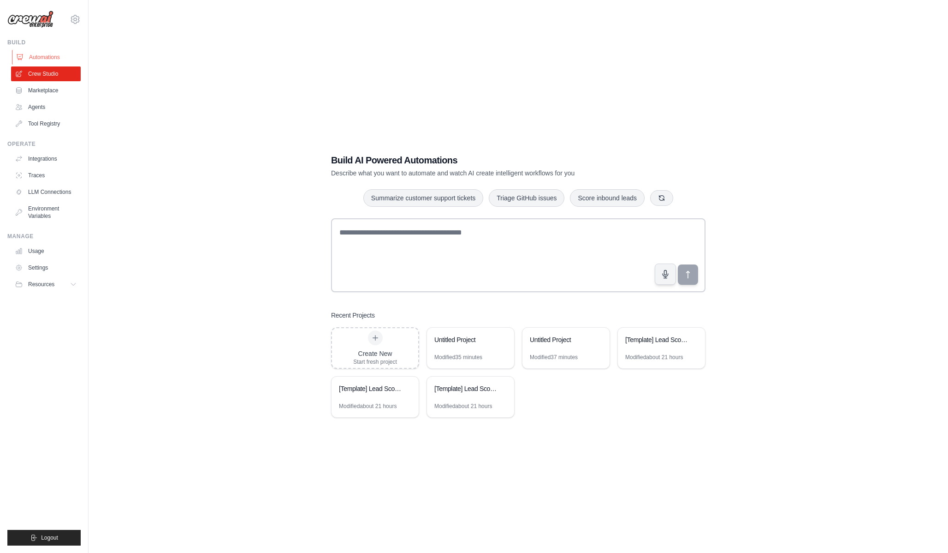
click at [53, 58] on link "Automations" at bounding box center [47, 57] width 70 height 15
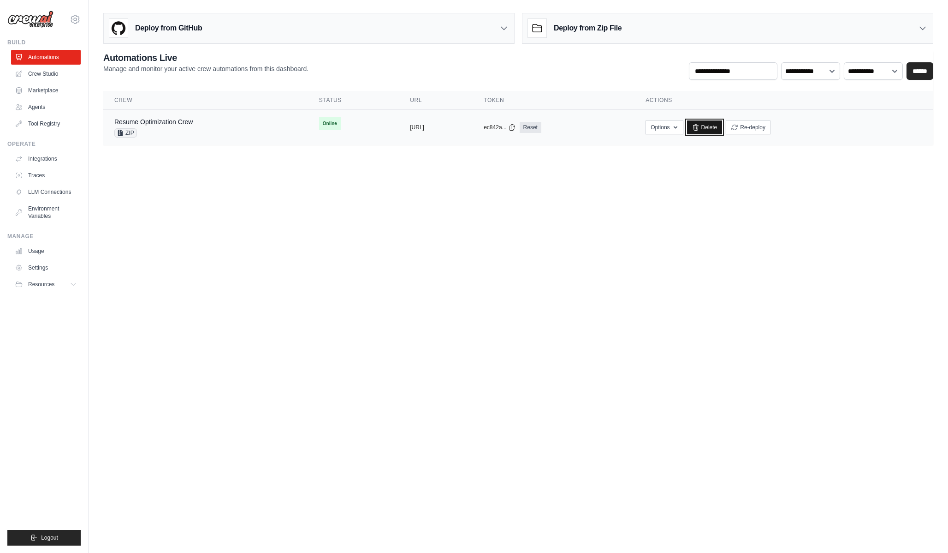
click at [723, 131] on link "Delete" at bounding box center [705, 127] width 36 height 14
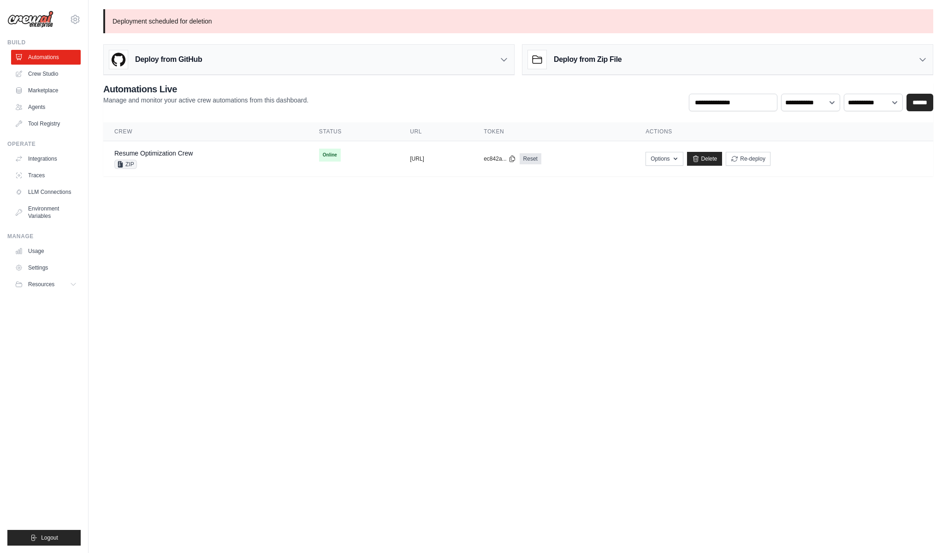
click at [387, 245] on body "[EMAIL_ADDRESS][DOMAIN_NAME] Settings Build Automations Crew Studio" at bounding box center [474, 276] width 948 height 553
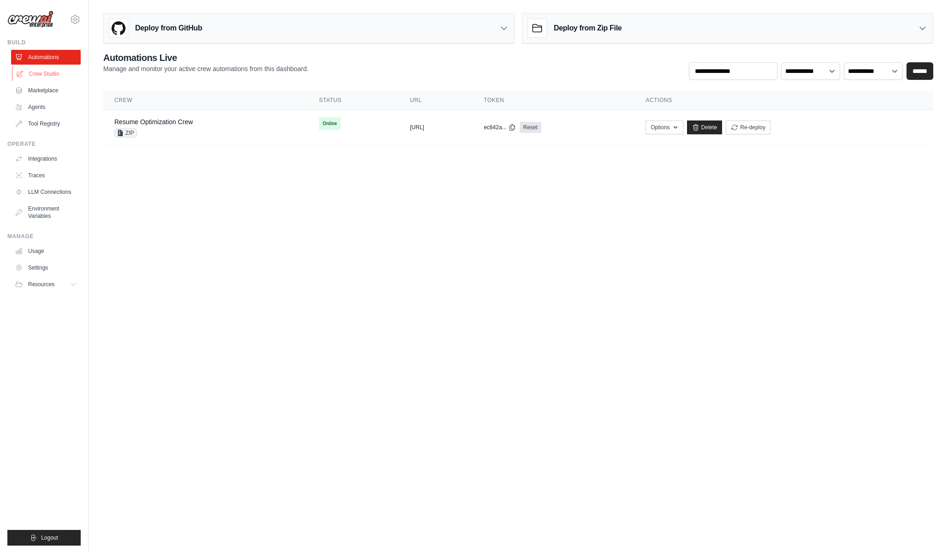
click at [43, 72] on link "Crew Studio" at bounding box center [47, 73] width 70 height 15
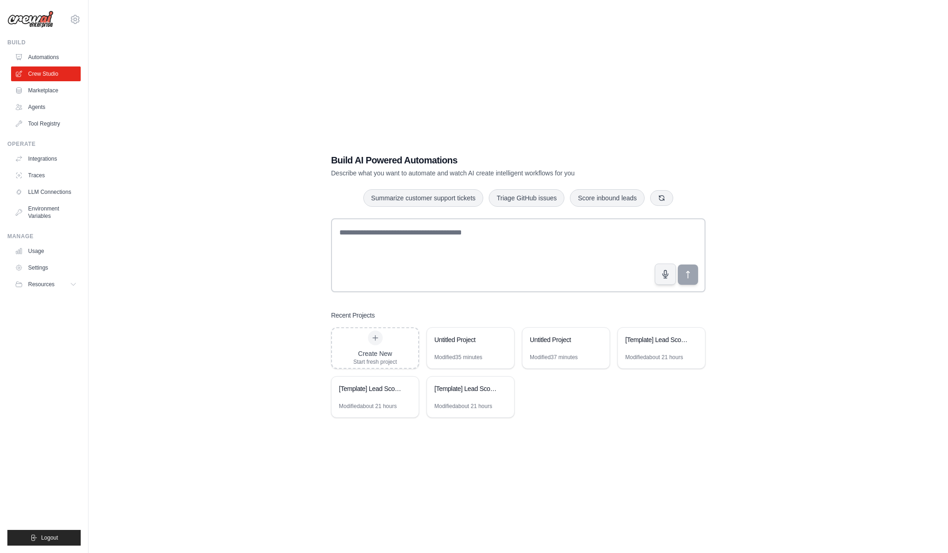
click at [45, 62] on link "Automations" at bounding box center [46, 57] width 70 height 15
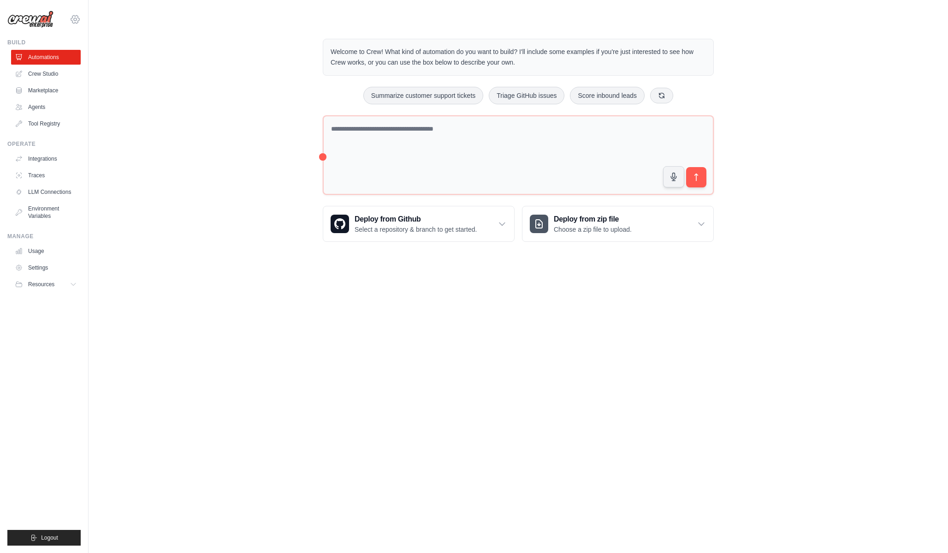
click at [76, 19] on icon at bounding box center [75, 19] width 3 height 3
click at [78, 41] on div "[EMAIL_ADDRESS][DOMAIN_NAME]" at bounding box center [75, 39] width 66 height 9
click at [755, 136] on div "Welcome to Crew! What kind of automation do you want to build? I'll include som…" at bounding box center [518, 140] width 830 height 232
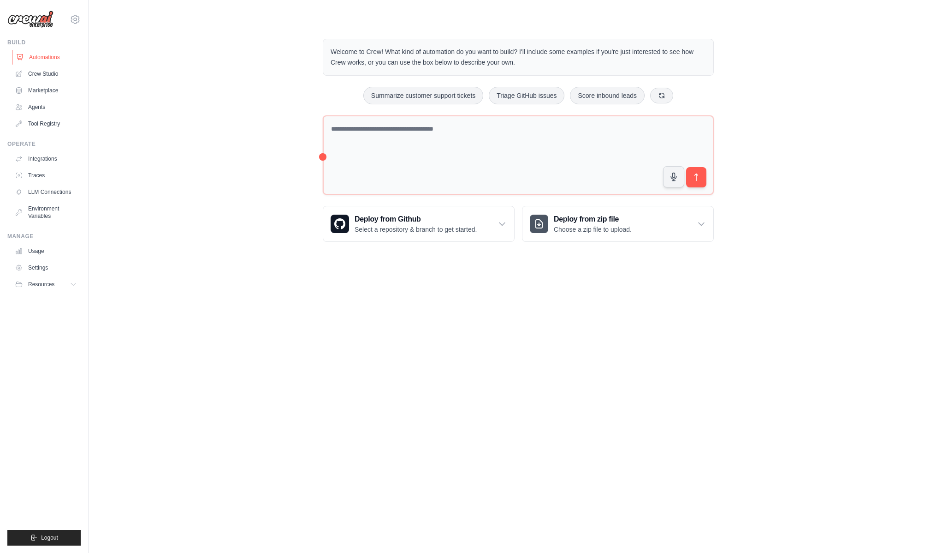
click at [57, 51] on link "Automations" at bounding box center [47, 57] width 70 height 15
click at [59, 71] on link "Crew Studio" at bounding box center [47, 73] width 70 height 15
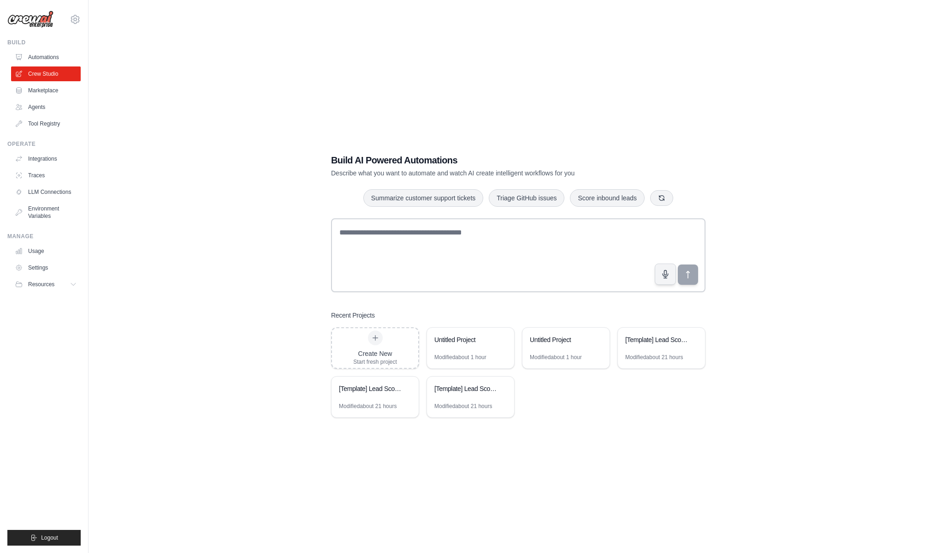
click at [62, 44] on div "Build" at bounding box center [43, 42] width 73 height 7
click at [74, 92] on link "Marketplace" at bounding box center [47, 90] width 70 height 15
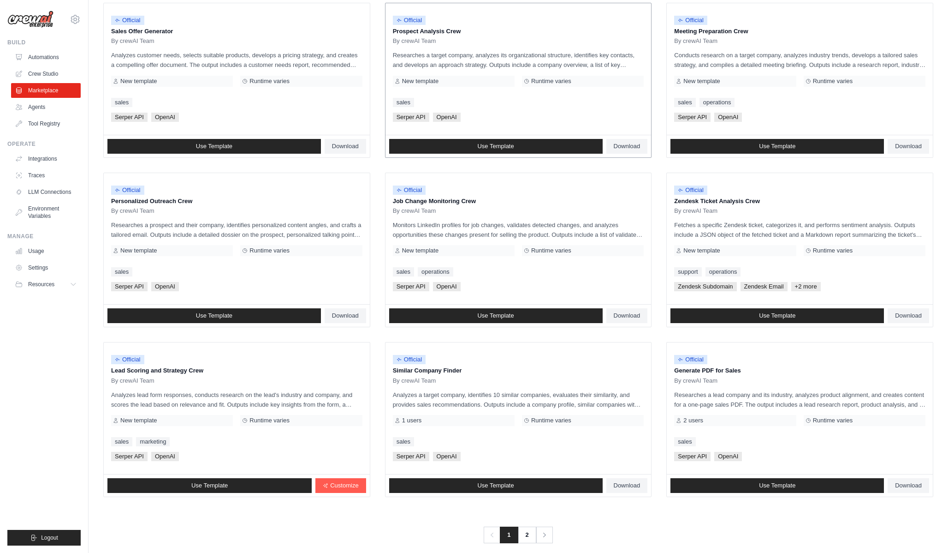
scroll to position [302, 0]
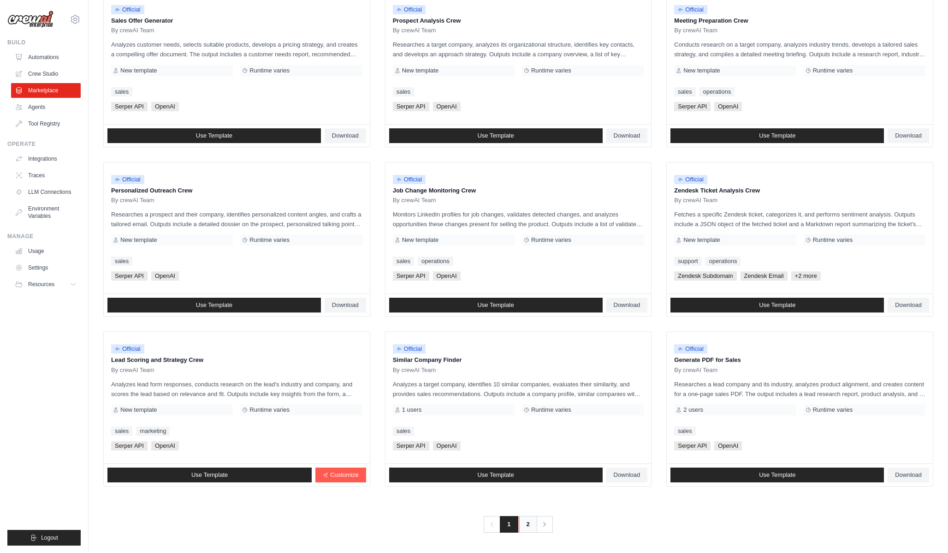
click at [524, 522] on link "2" at bounding box center [528, 524] width 18 height 17
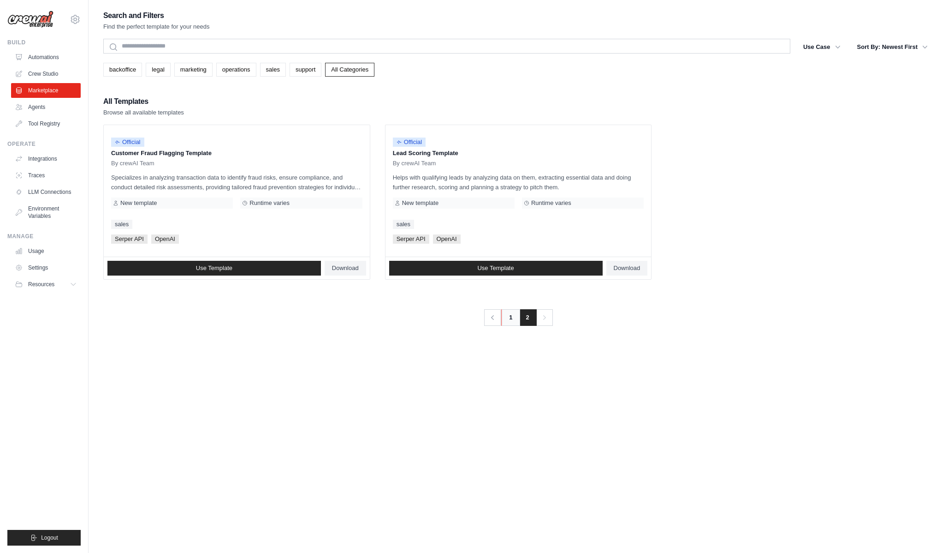
click at [511, 319] on link "1" at bounding box center [510, 317] width 18 height 17
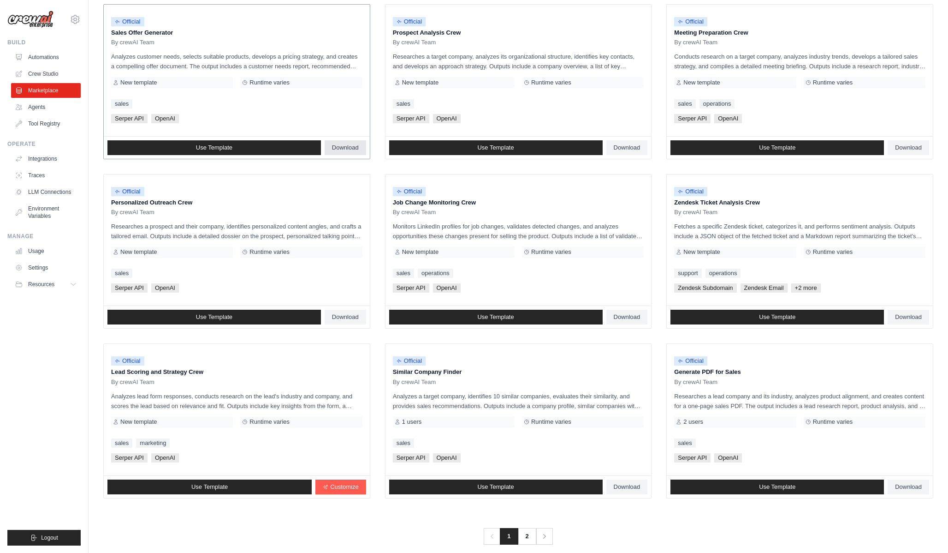
scroll to position [302, 0]
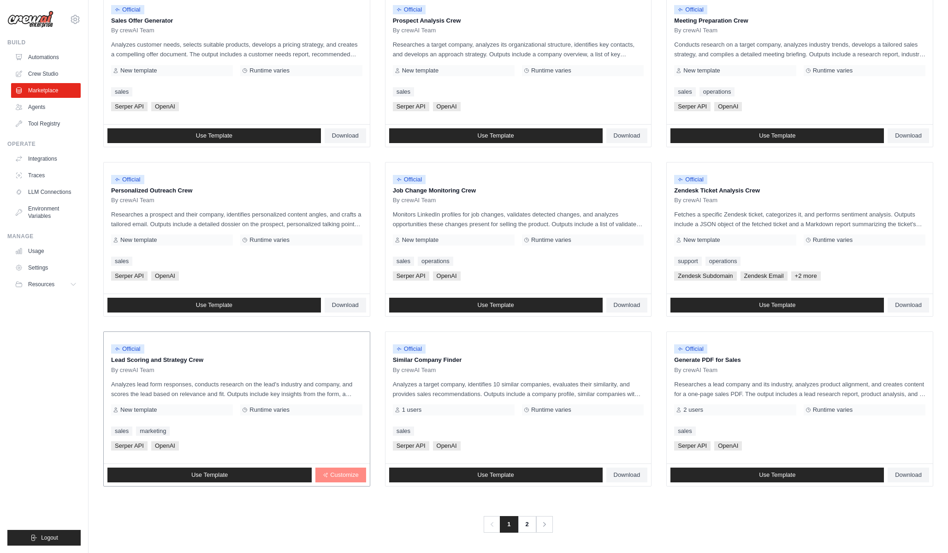
click at [335, 477] on span "Customize" at bounding box center [344, 474] width 28 height 7
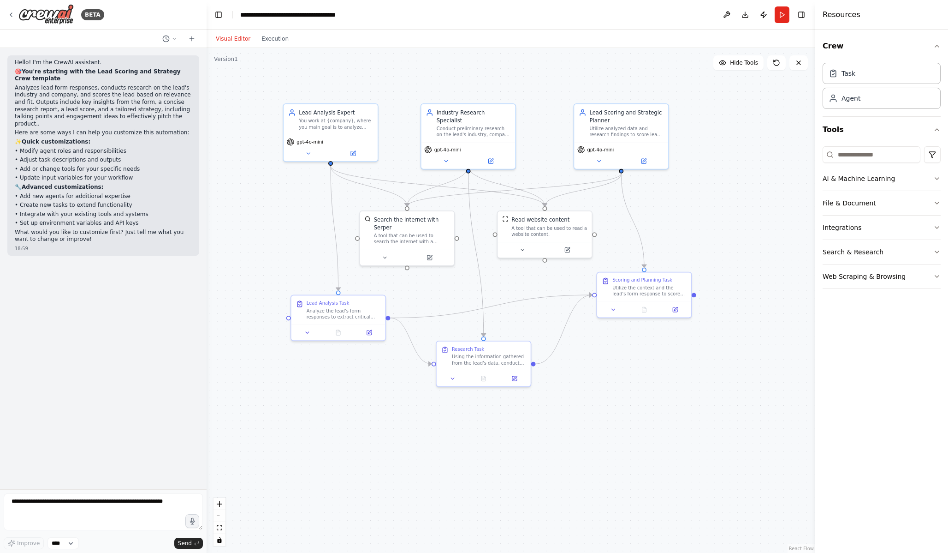
drag, startPoint x: 321, startPoint y: 398, endPoint x: 390, endPoint y: 391, distance: 69.5
click at [390, 391] on div ".deletable-edge-delete-btn { width: 20px; height: 20px; border: 0px solid #ffff…" at bounding box center [511, 300] width 609 height 505
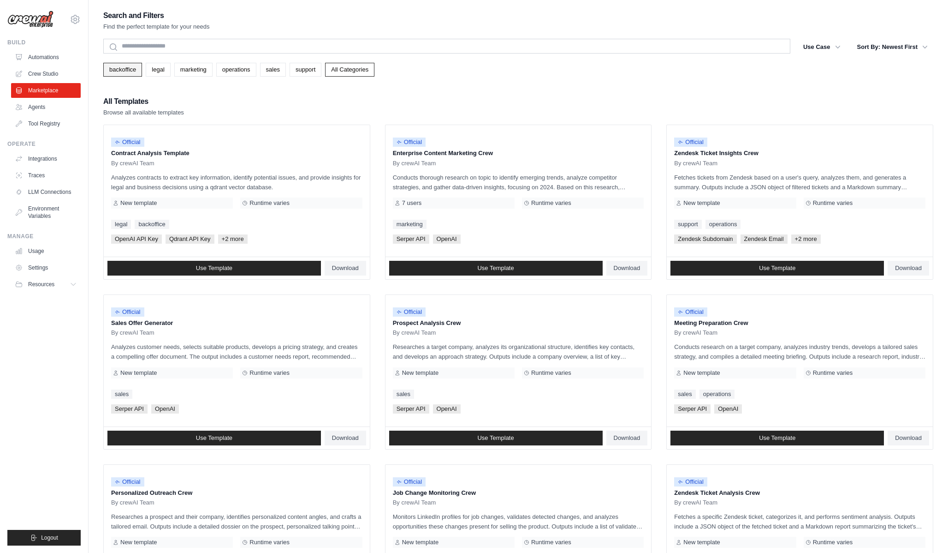
click at [138, 70] on link "backoffice" at bounding box center [122, 70] width 39 height 14
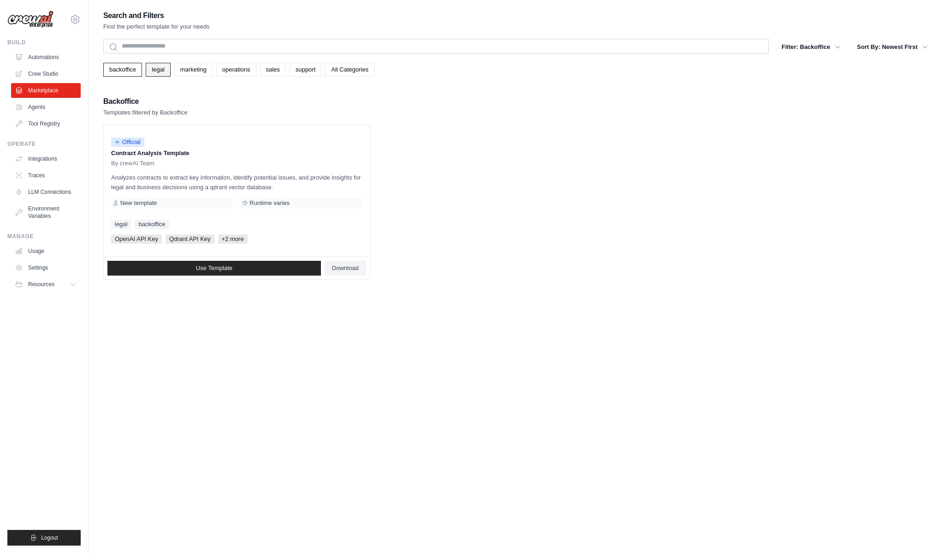
click at [166, 70] on link "legal" at bounding box center [158, 70] width 24 height 14
click at [207, 67] on link "marketing" at bounding box center [193, 70] width 38 height 14
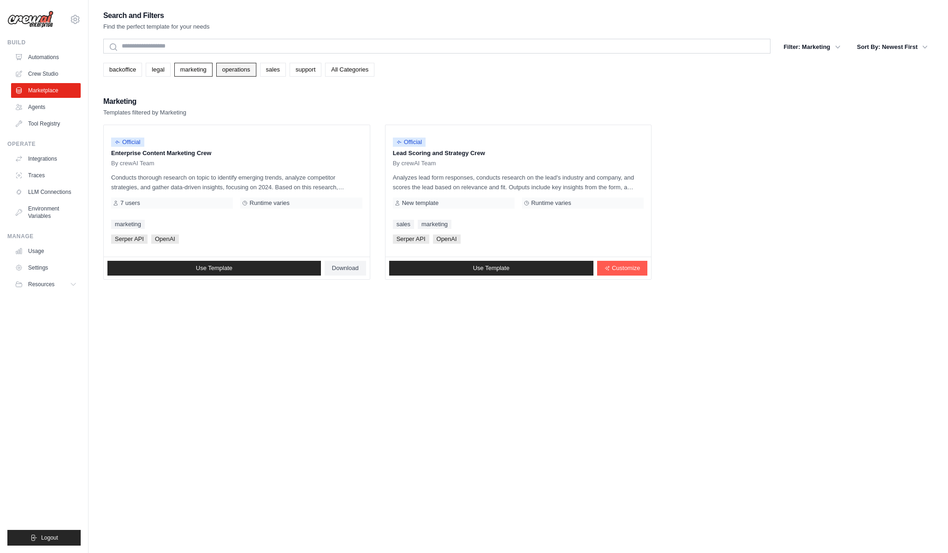
click at [232, 70] on link "operations" at bounding box center [236, 70] width 40 height 14
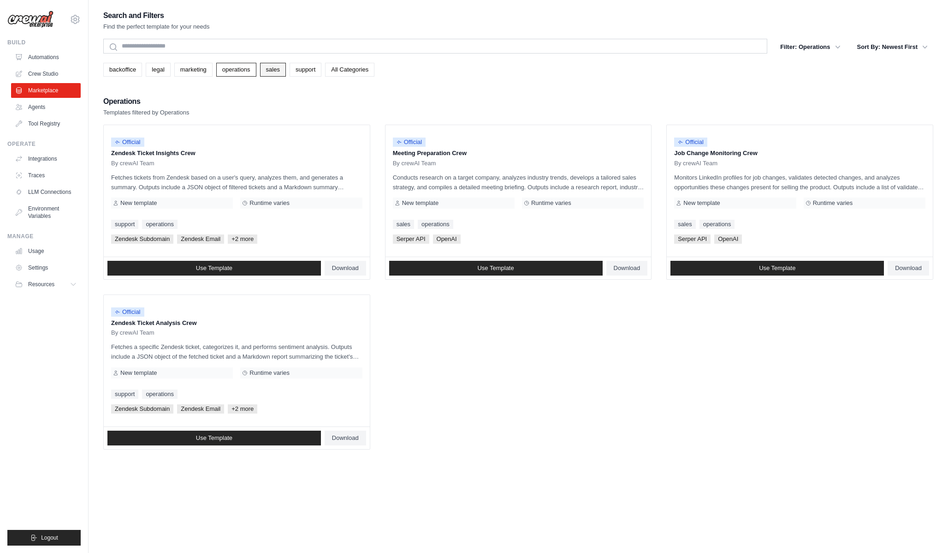
click at [275, 69] on link "sales" at bounding box center [273, 70] width 26 height 14
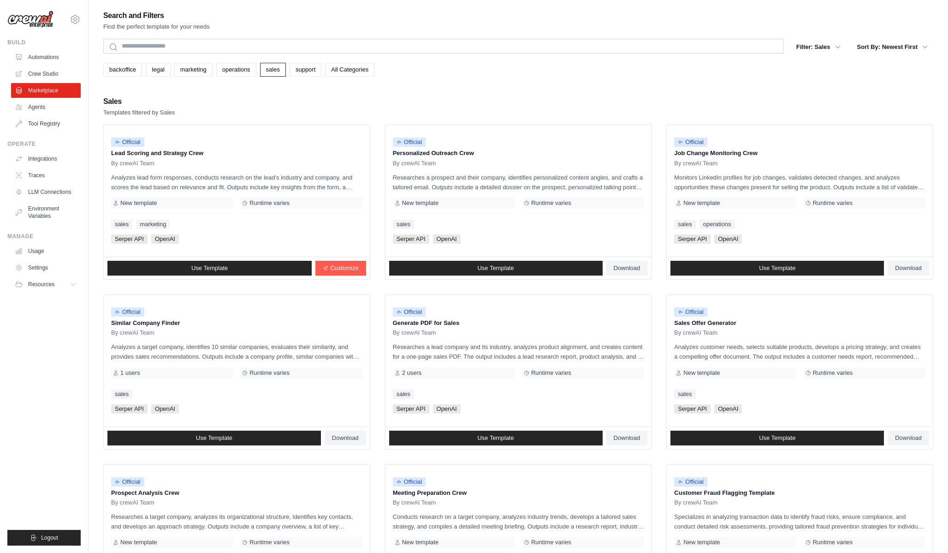
click at [312, 66] on link "support" at bounding box center [306, 70] width 32 height 14
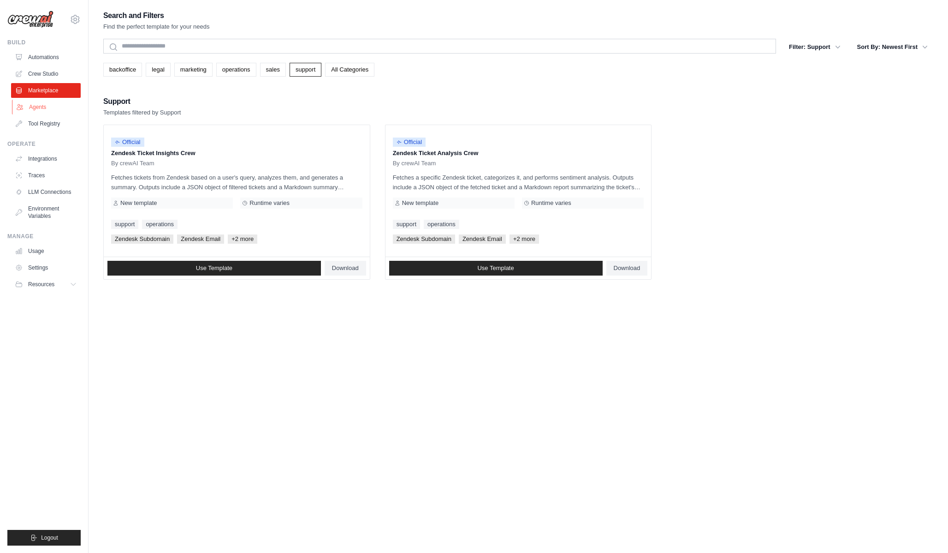
click at [49, 107] on link "Agents" at bounding box center [47, 107] width 70 height 15
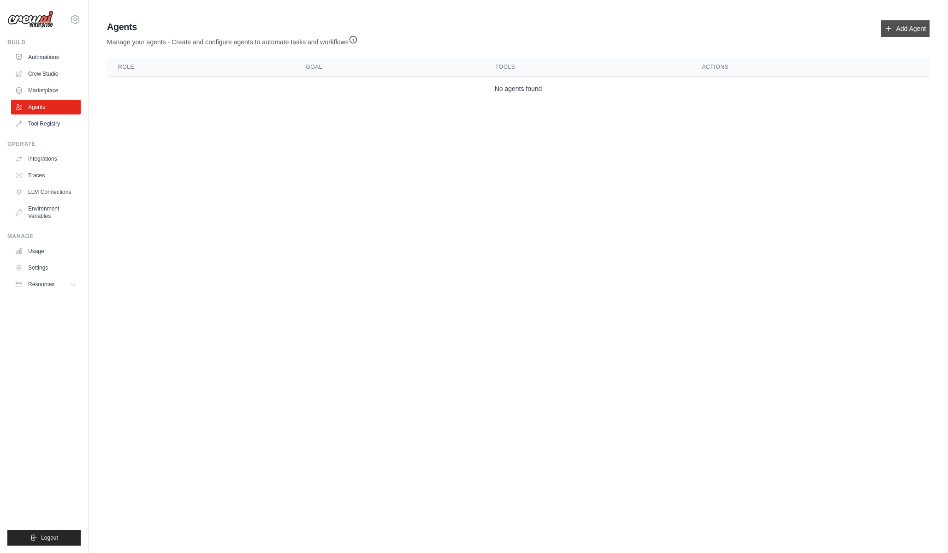
click at [894, 30] on link "Add Agent" at bounding box center [905, 28] width 48 height 17
